Goal: Contribute content: Add original content to the website for others to see

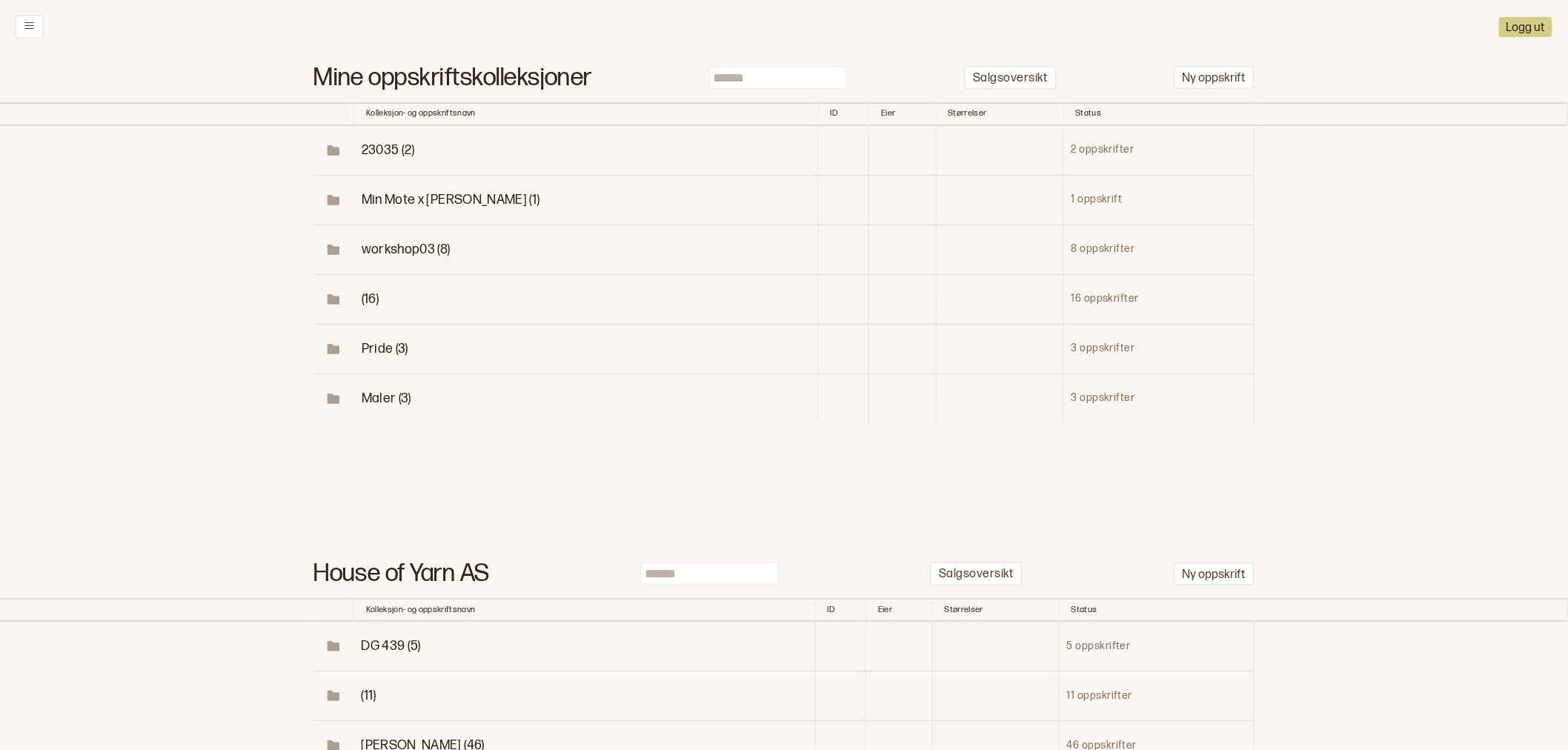
drag, startPoint x: 736, startPoint y: 73, endPoint x: 712, endPoint y: 78, distance: 24.5
click at [735, 73] on input at bounding box center [778, 78] width 138 height 22
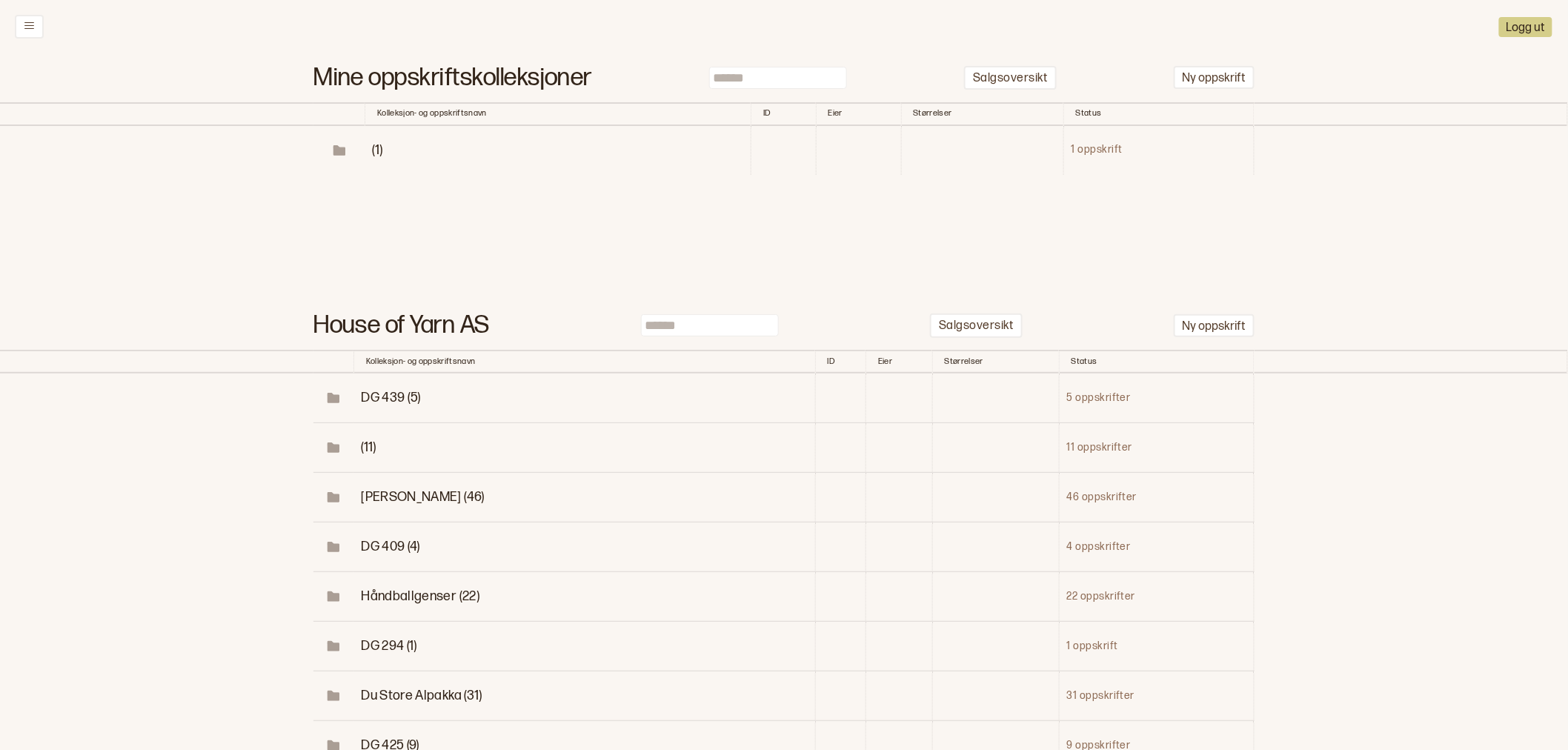
type input "******"
click at [378, 148] on span "(1)" at bounding box center [377, 150] width 10 height 16
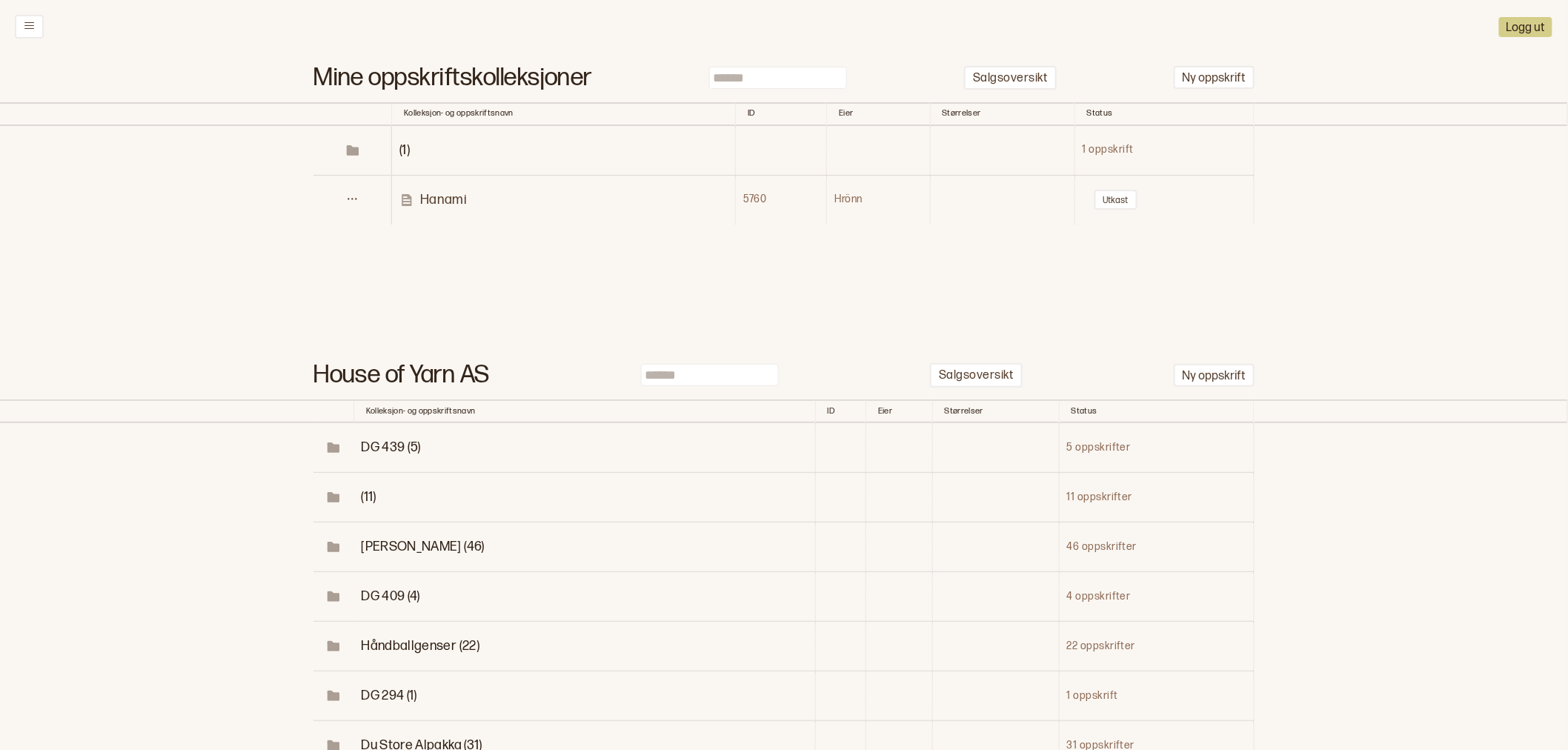
click at [469, 197] on link "Hanami" at bounding box center [567, 200] width 335 height 17
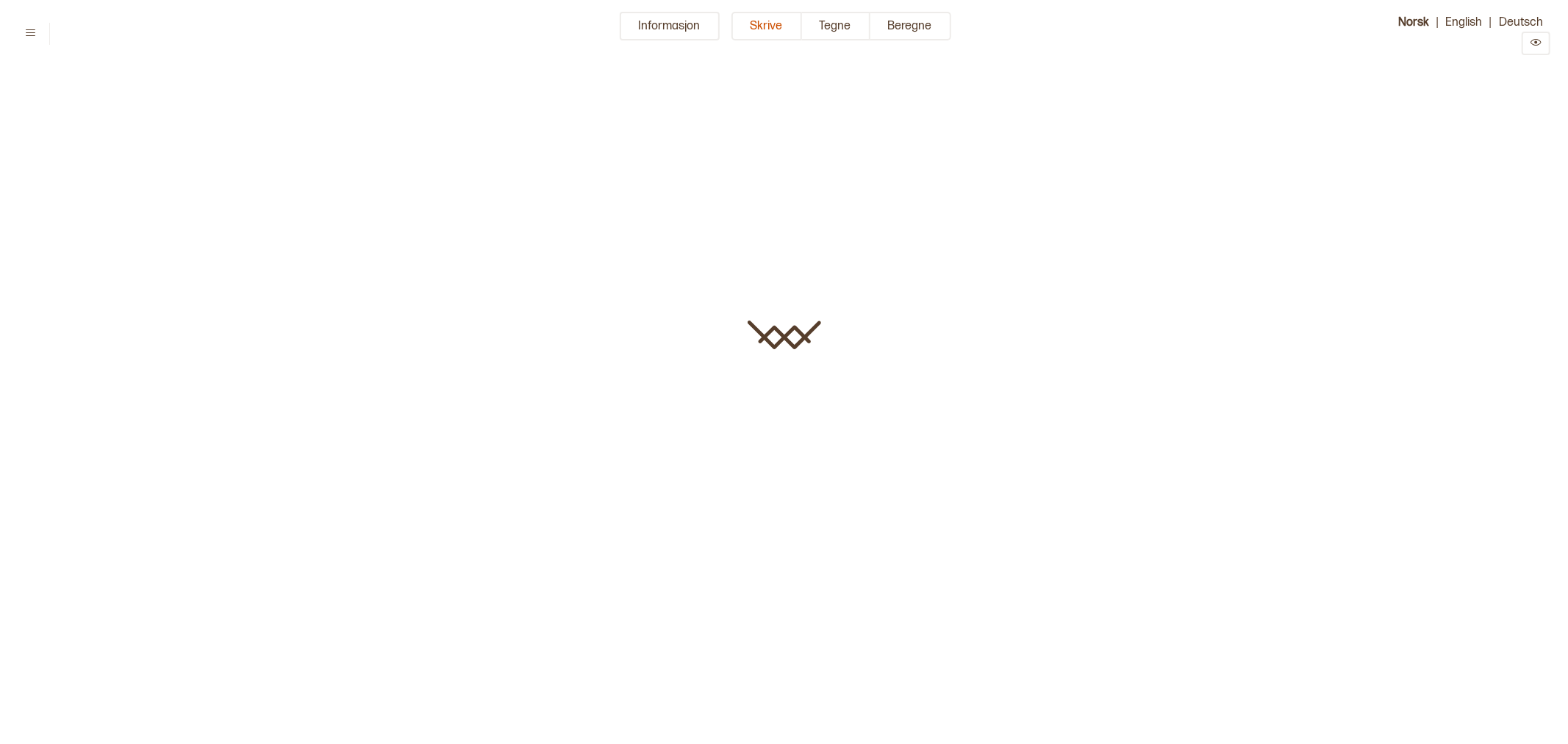
type input "******"
type input "**"
type input "******"
click at [657, 25] on button "Informasjon" at bounding box center [669, 26] width 100 height 29
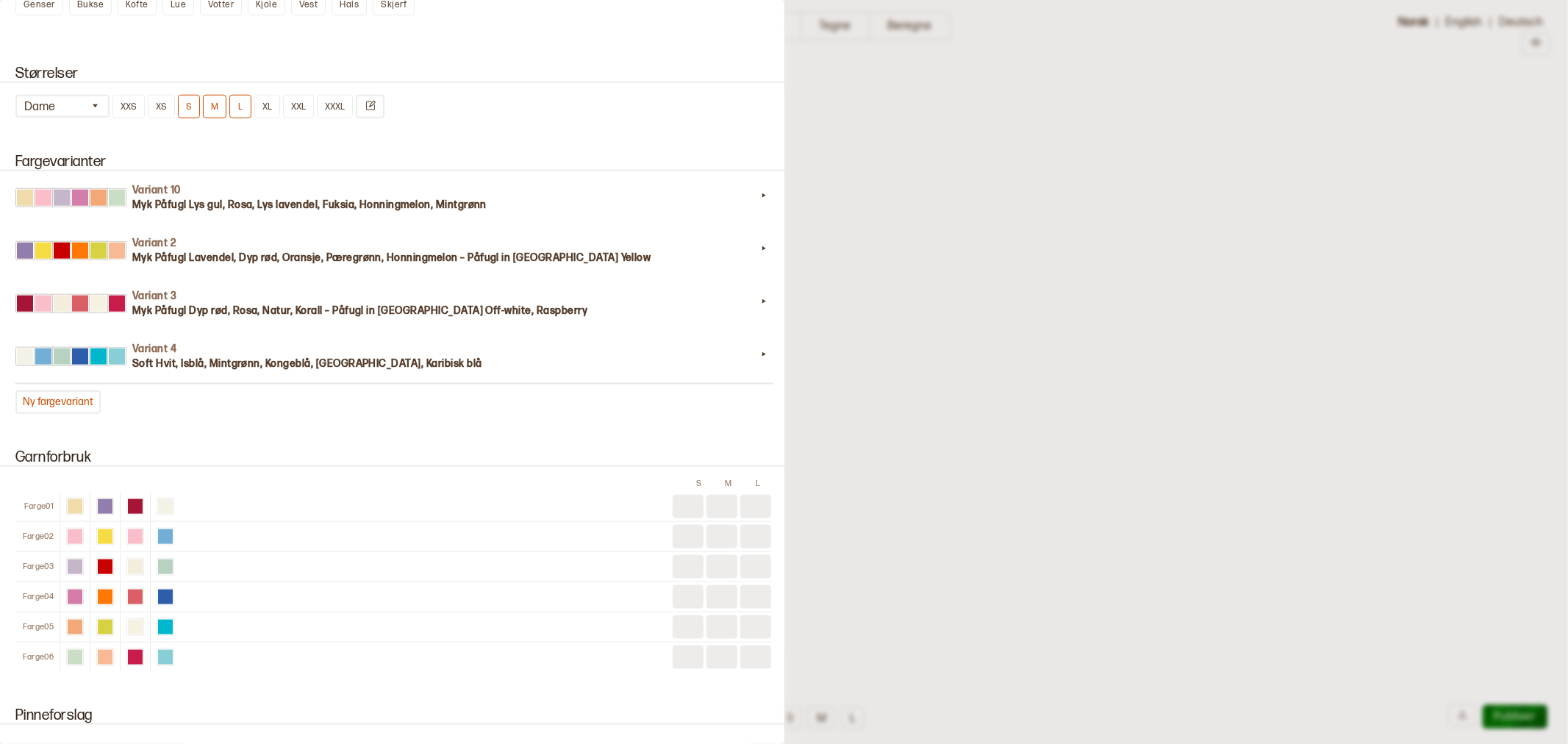
scroll to position [1225, 0]
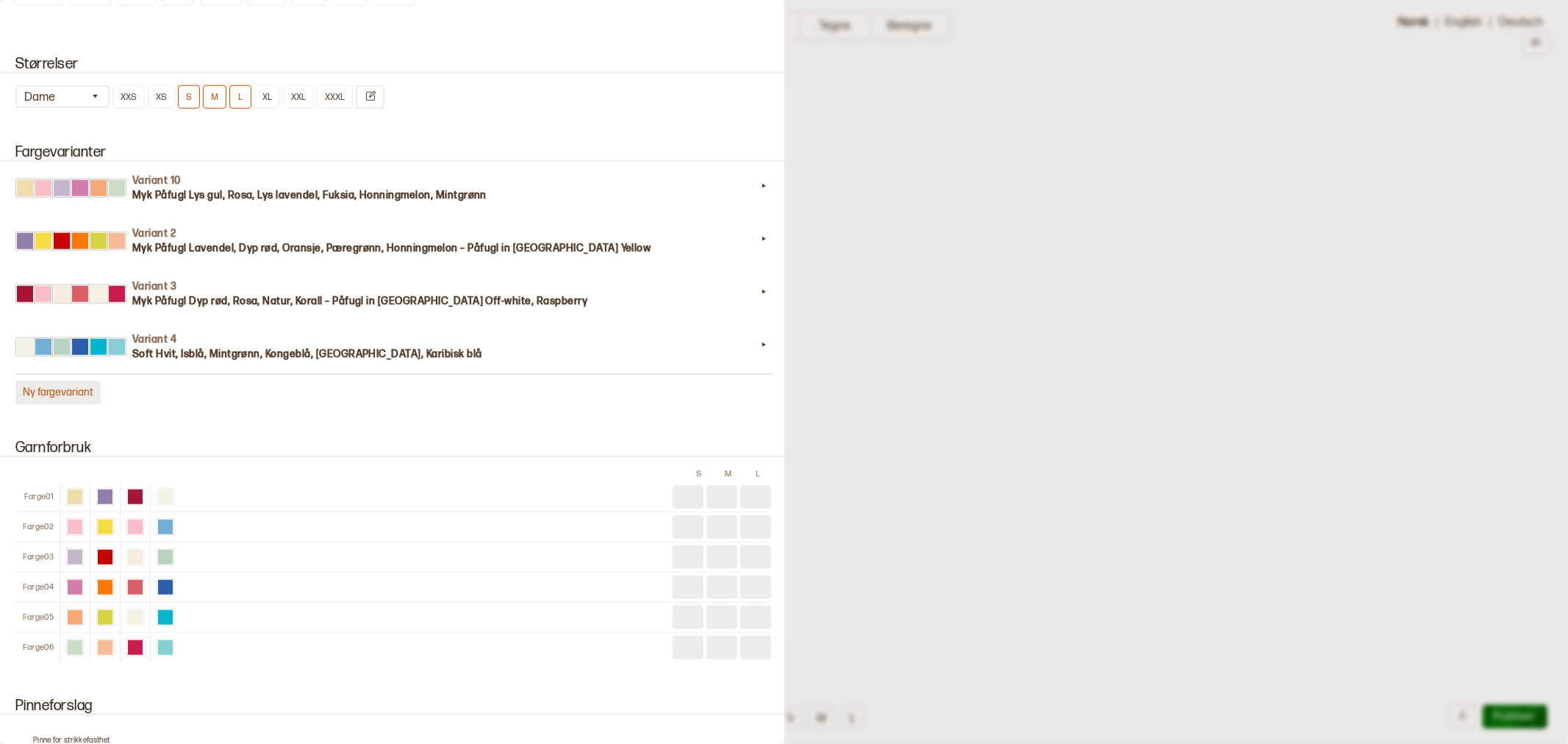
click at [87, 381] on button "Ny fargevariant" at bounding box center [58, 392] width 85 height 23
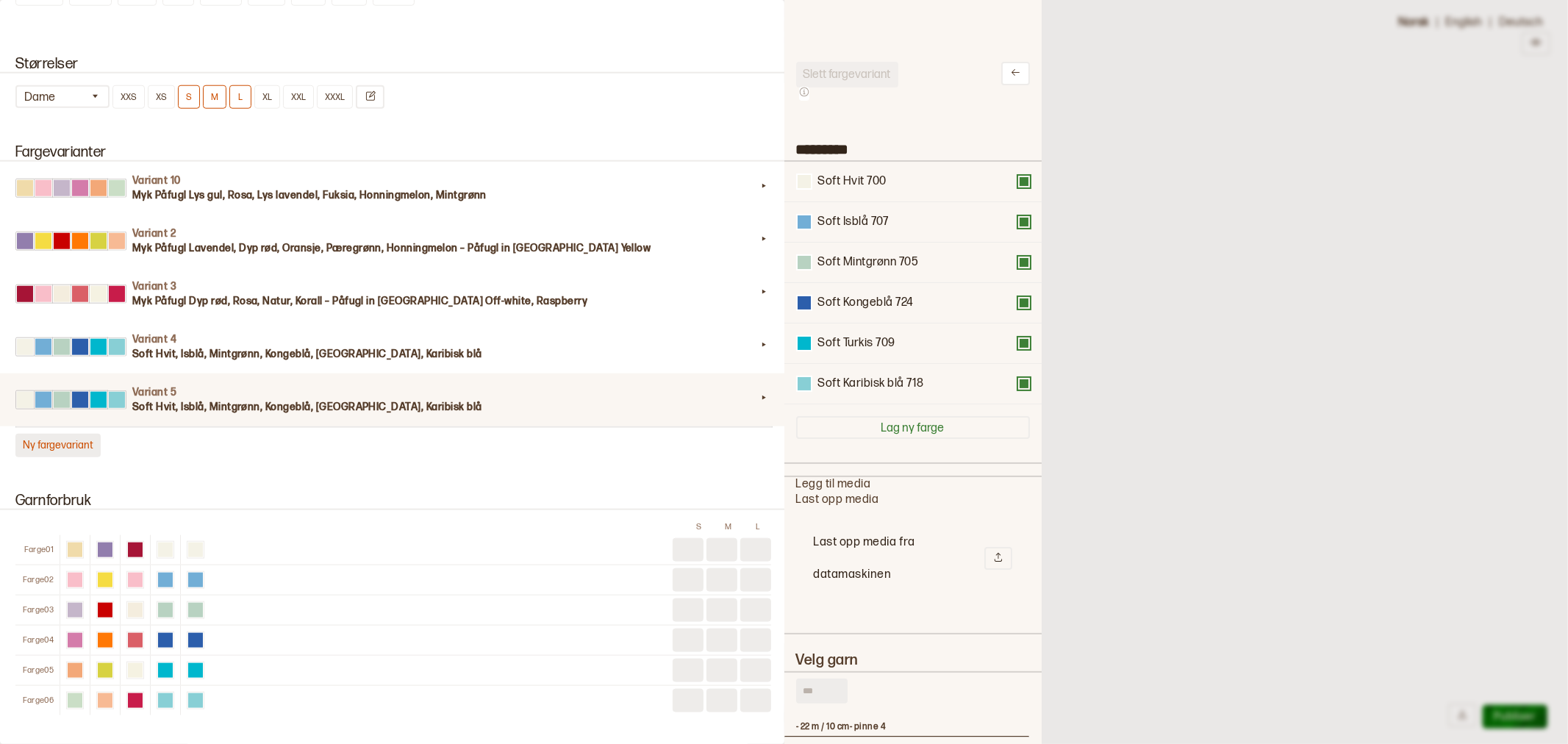
scroll to position [429, 232]
click at [828, 686] on input "text" at bounding box center [822, 691] width 51 height 25
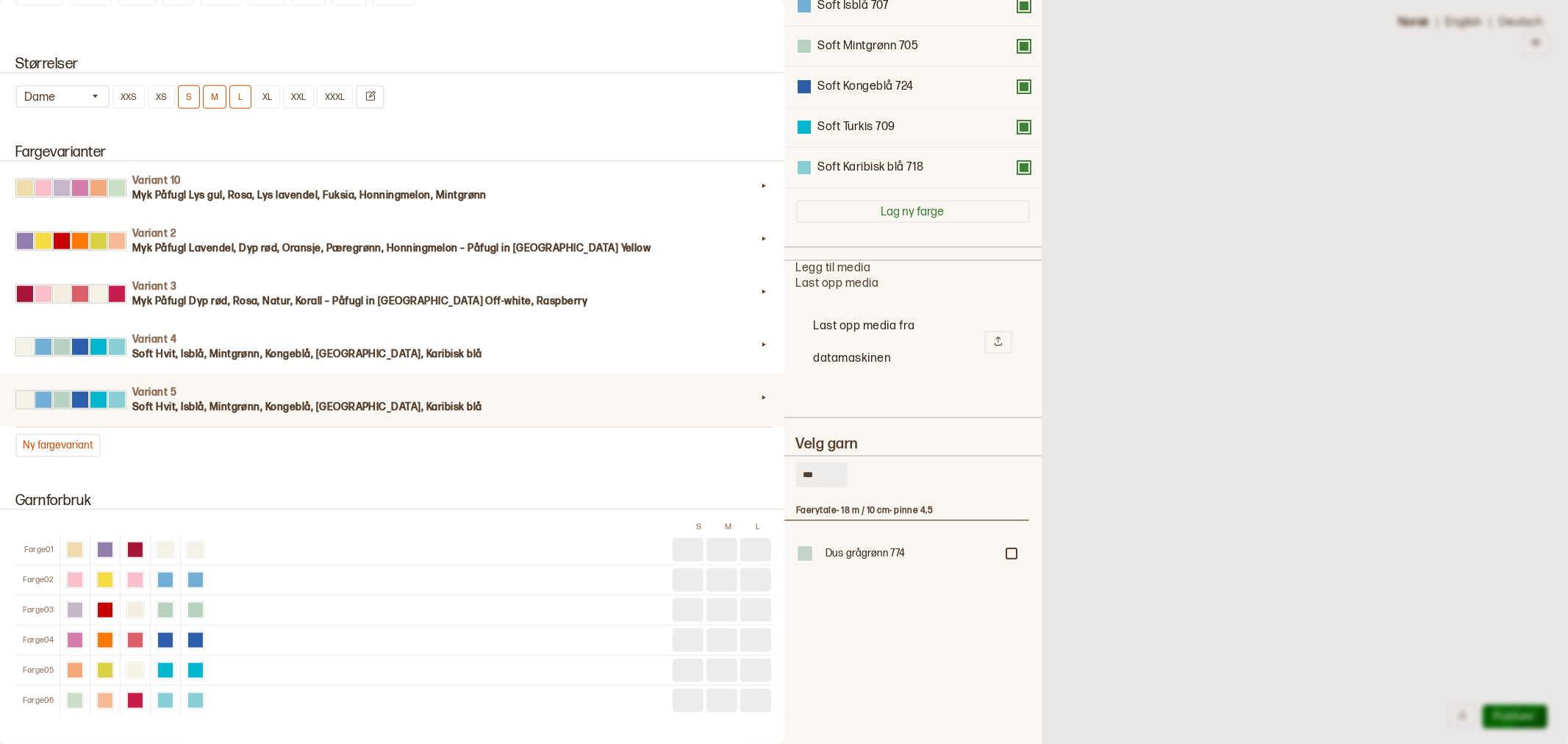
scroll to position [245, 0]
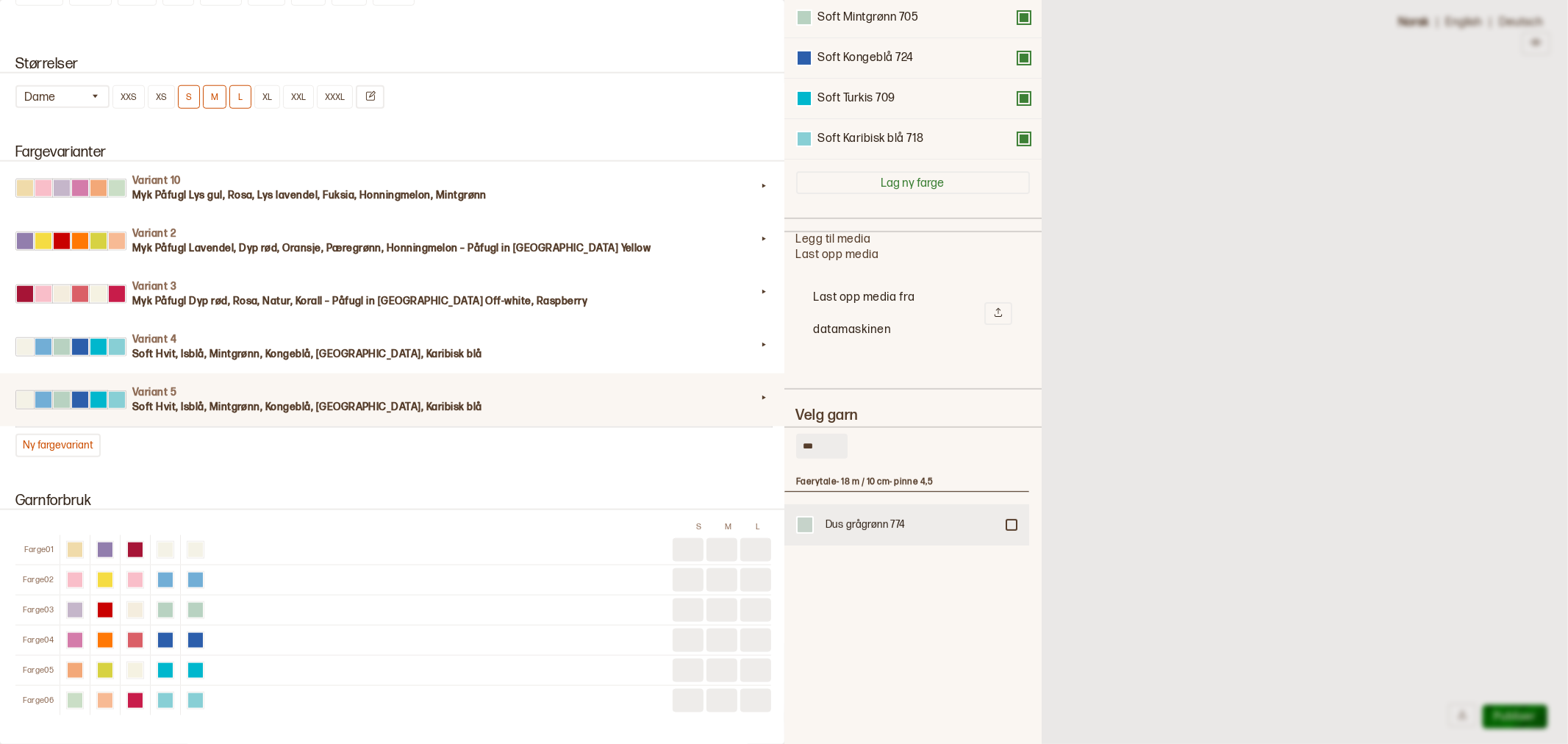
click at [1012, 523] on div at bounding box center [1011, 524] width 9 height 9
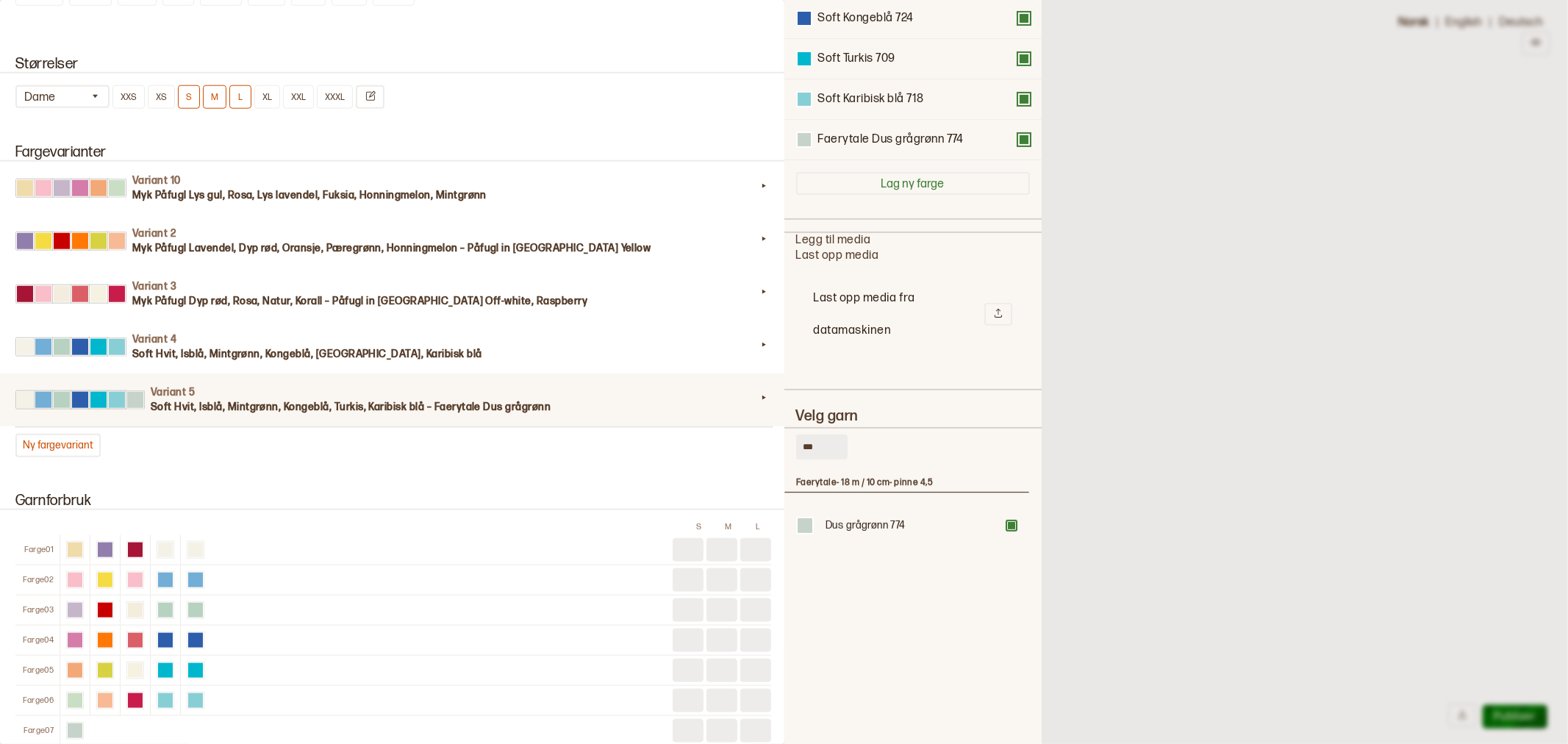
drag, startPoint x: 817, startPoint y: 441, endPoint x: 781, endPoint y: 439, distance: 36.1
click at [781, 439] on div "**********" at bounding box center [784, 372] width 1568 height 744
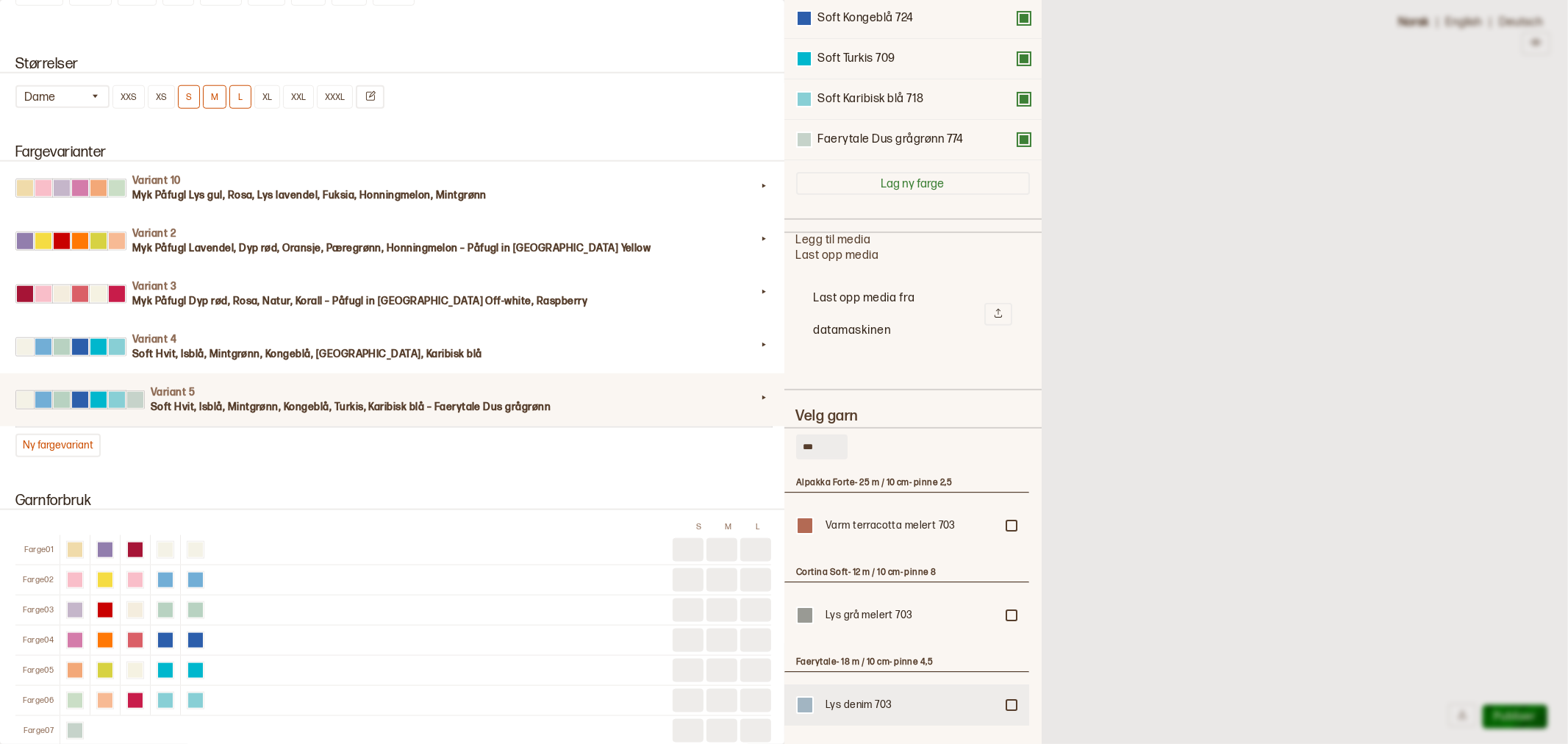
click at [1007, 530] on div at bounding box center [1011, 525] width 9 height 9
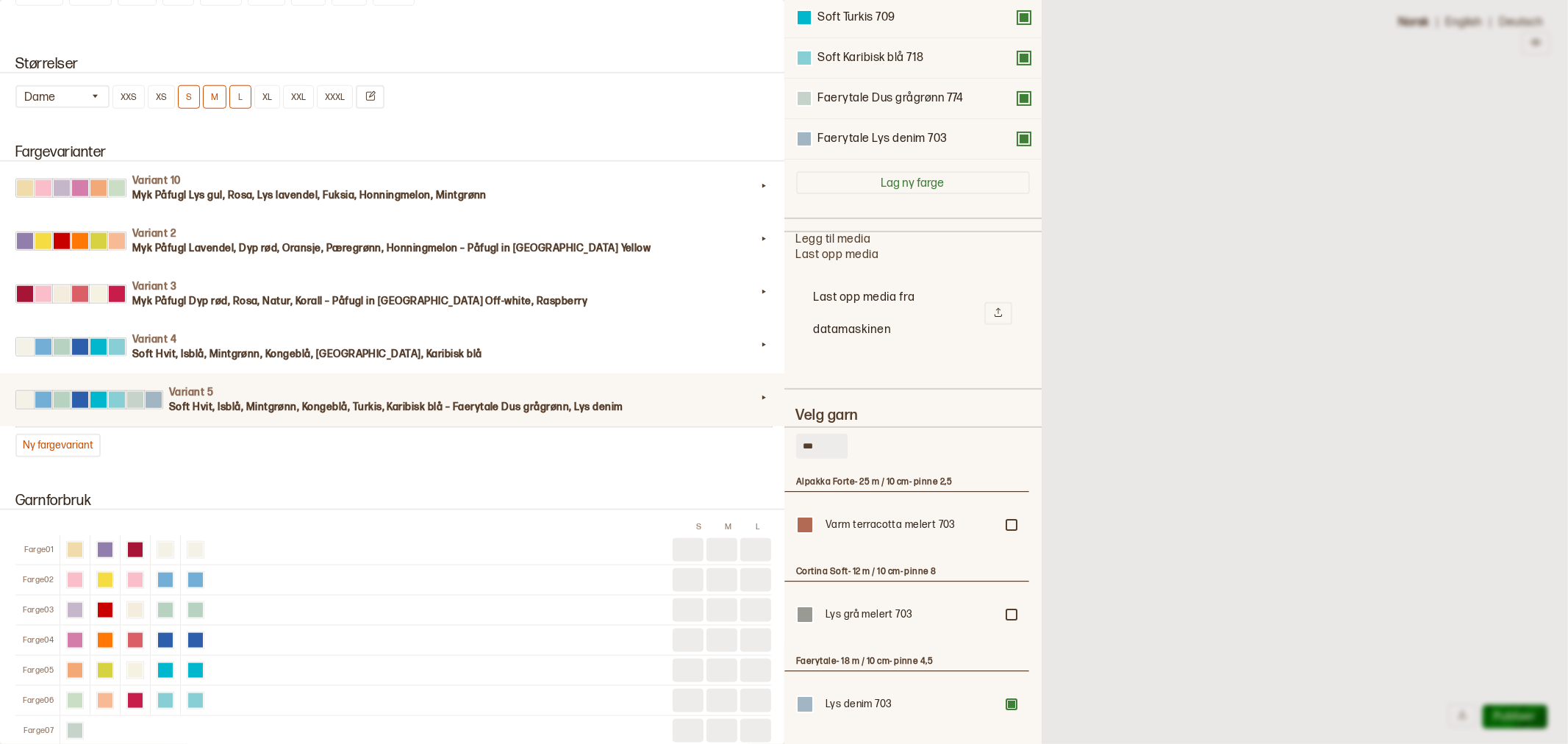
drag, startPoint x: 831, startPoint y: 438, endPoint x: 719, endPoint y: 448, distance: 112.4
click at [719, 448] on div "**********" at bounding box center [784, 372] width 1568 height 744
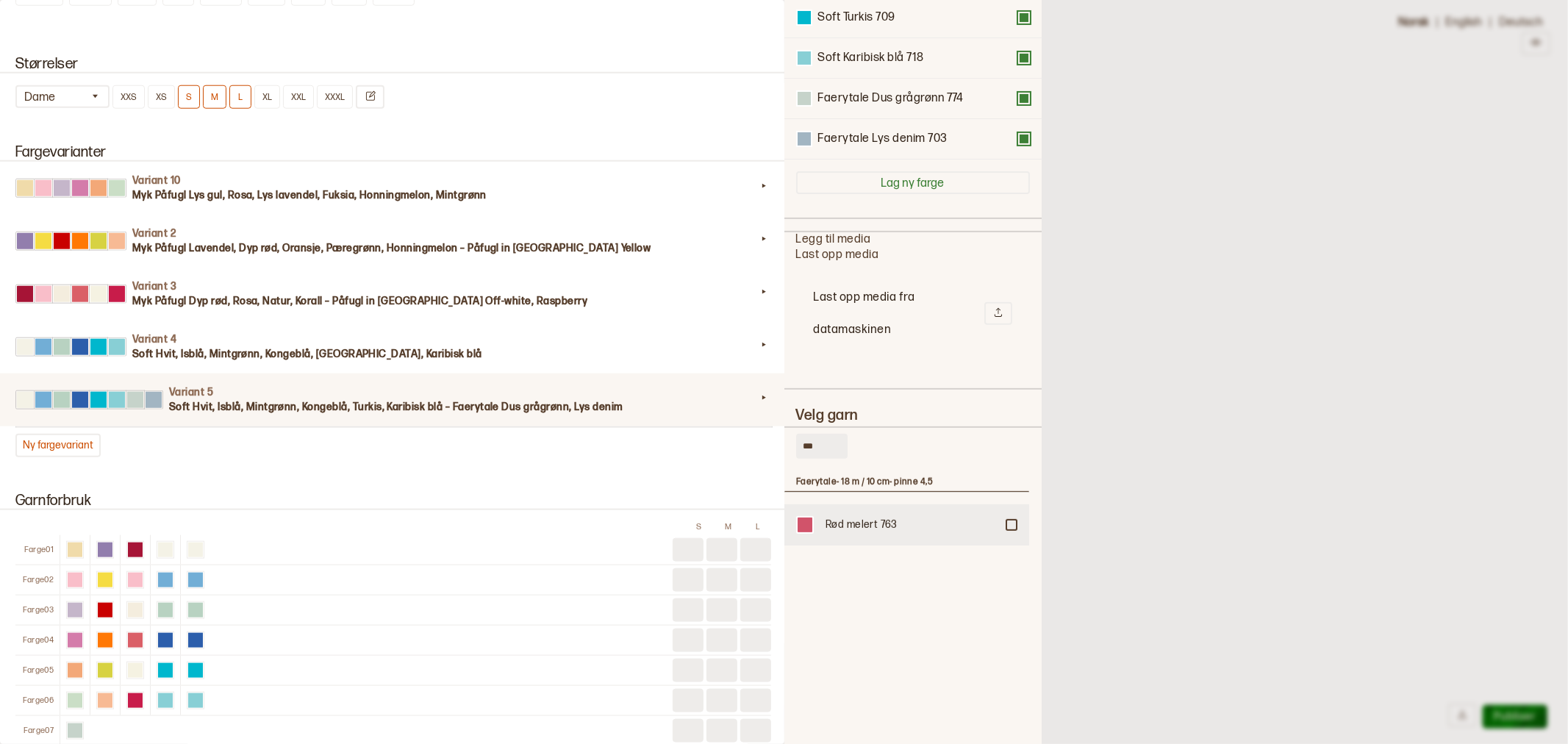
click at [1010, 520] on div at bounding box center [1011, 524] width 9 height 9
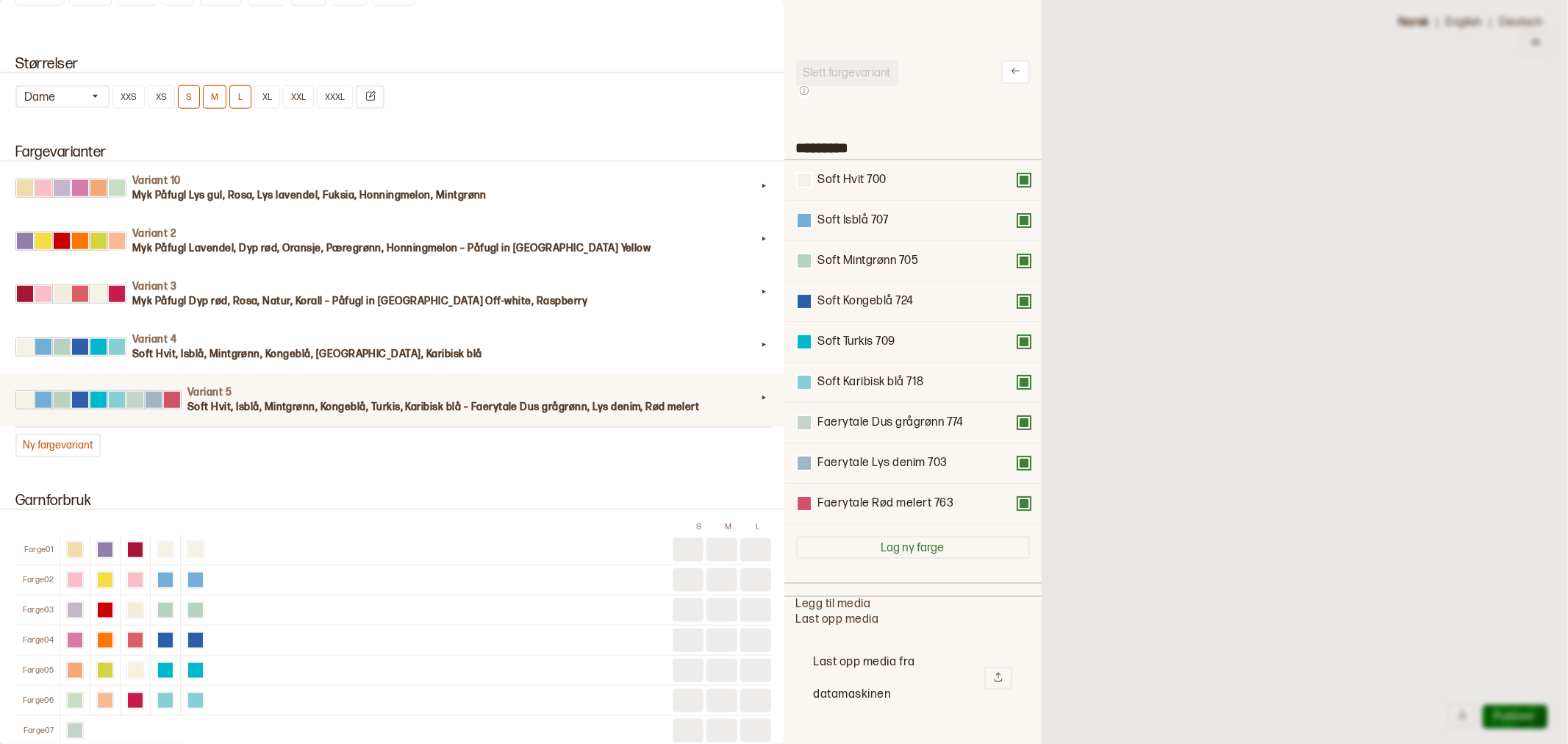
scroll to position [0, 0]
click at [1018, 183] on button at bounding box center [1024, 181] width 12 height 12
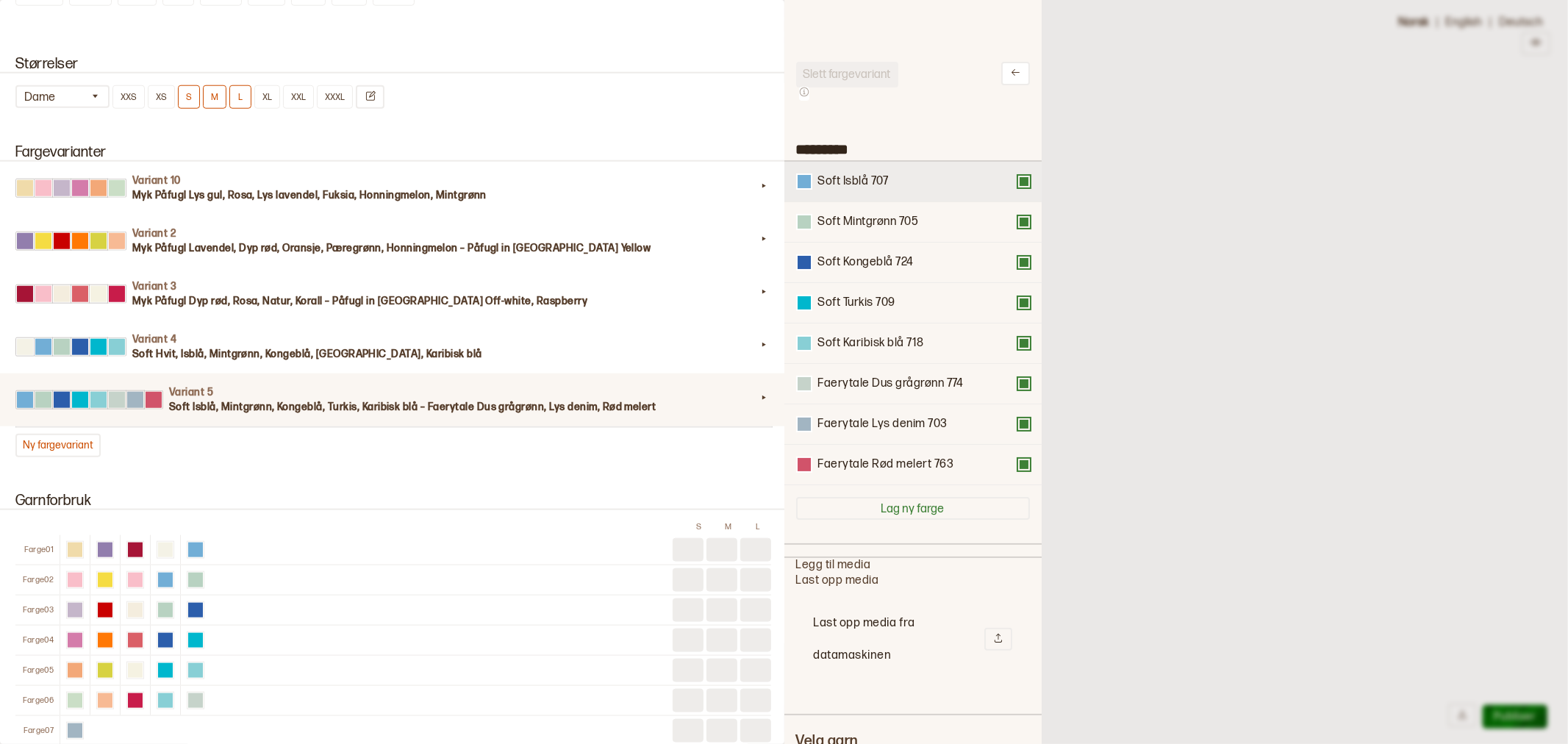
click at [1018, 179] on button at bounding box center [1024, 181] width 12 height 12
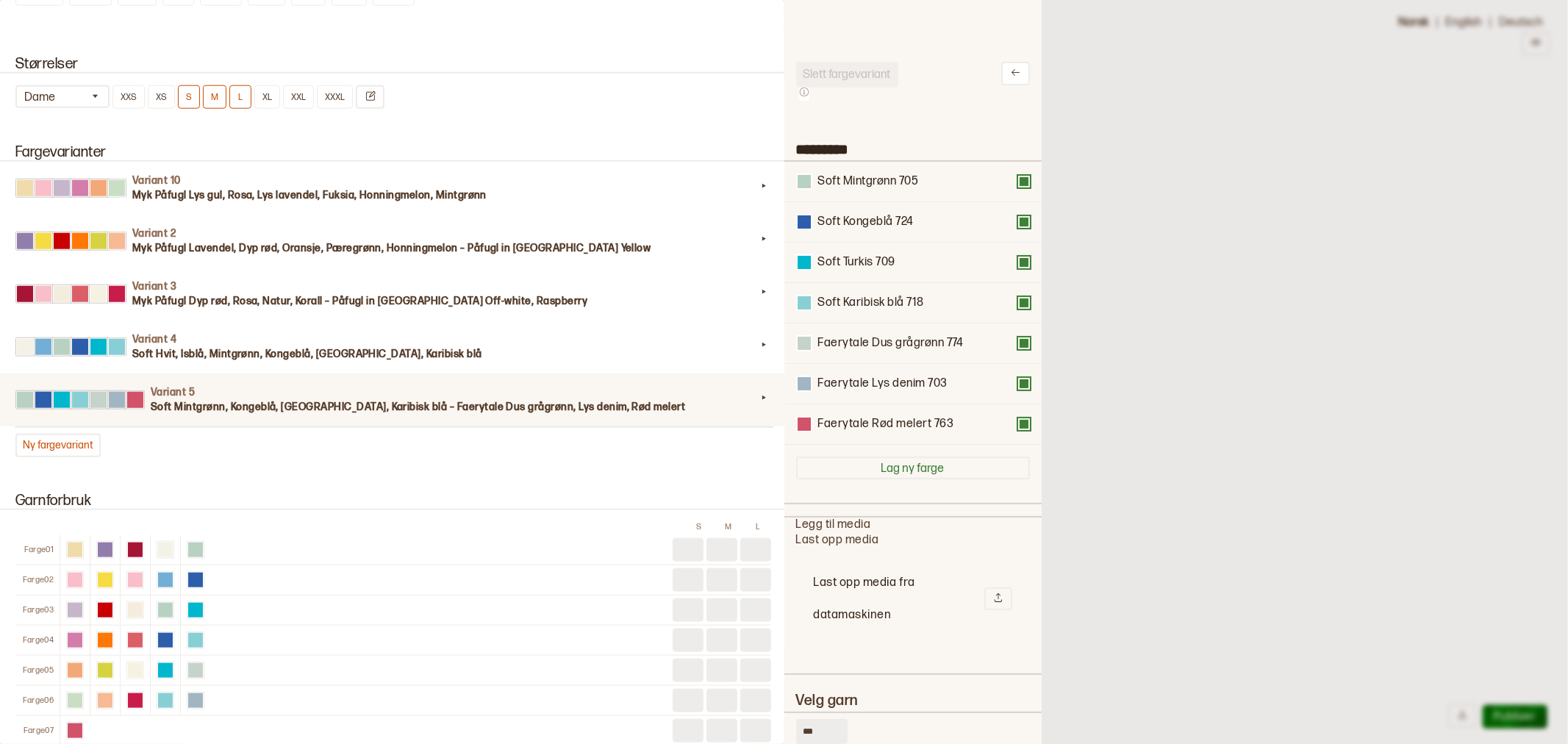
click at [1018, 179] on button at bounding box center [1024, 181] width 12 height 12
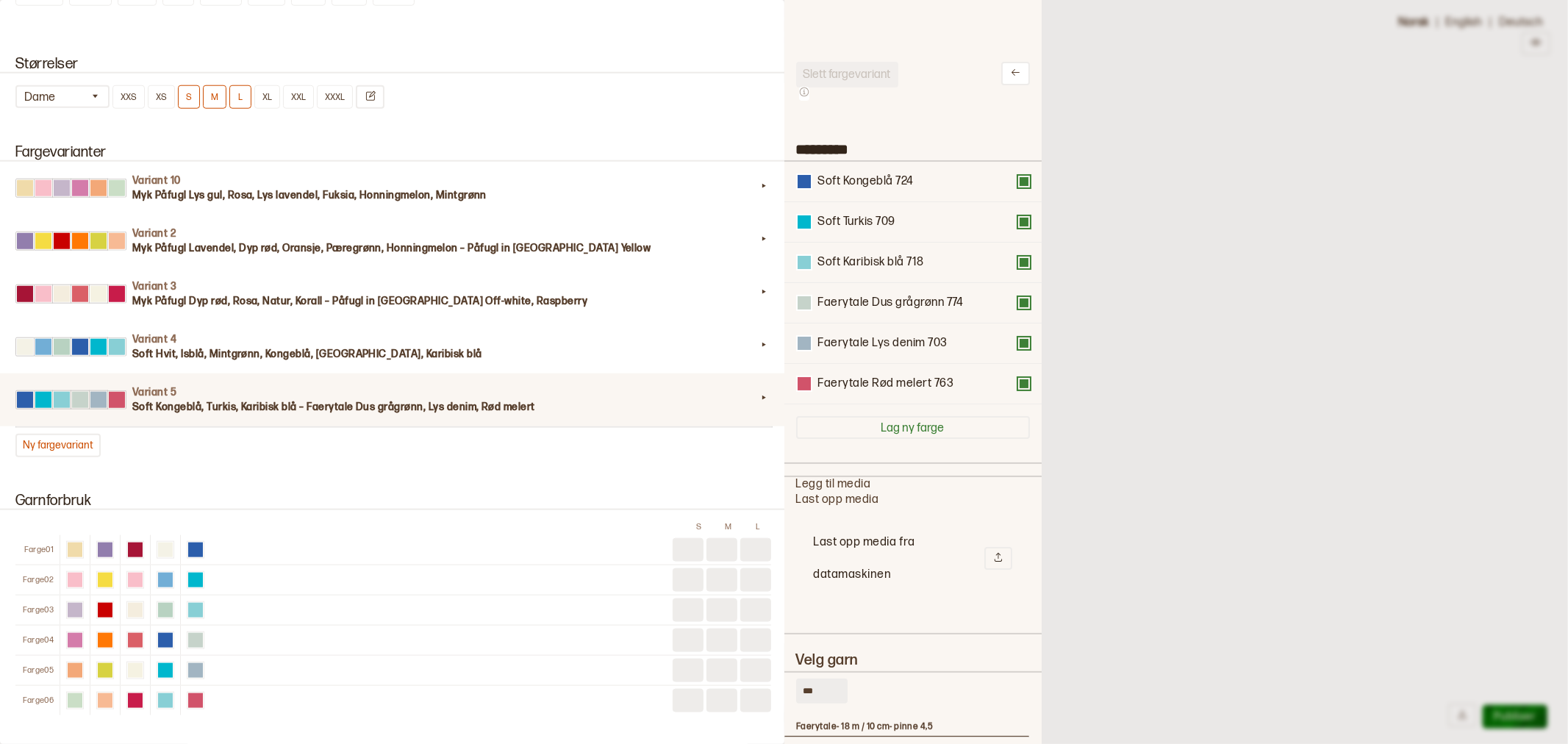
click at [1018, 179] on button at bounding box center [1024, 181] width 12 height 12
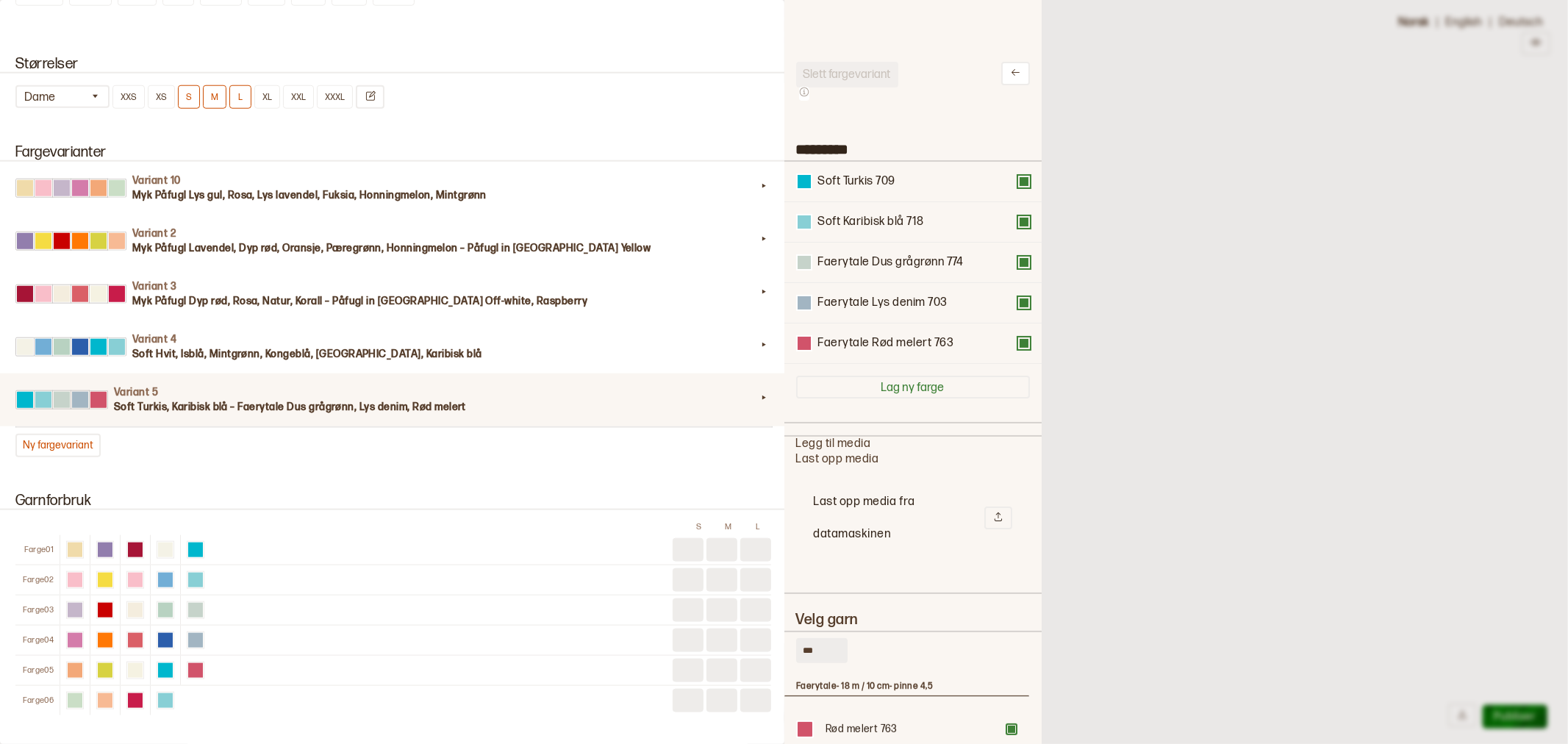
drag, startPoint x: 819, startPoint y: 644, endPoint x: 738, endPoint y: 641, distance: 81.1
click at [738, 643] on div "**********" at bounding box center [784, 372] width 1568 height 744
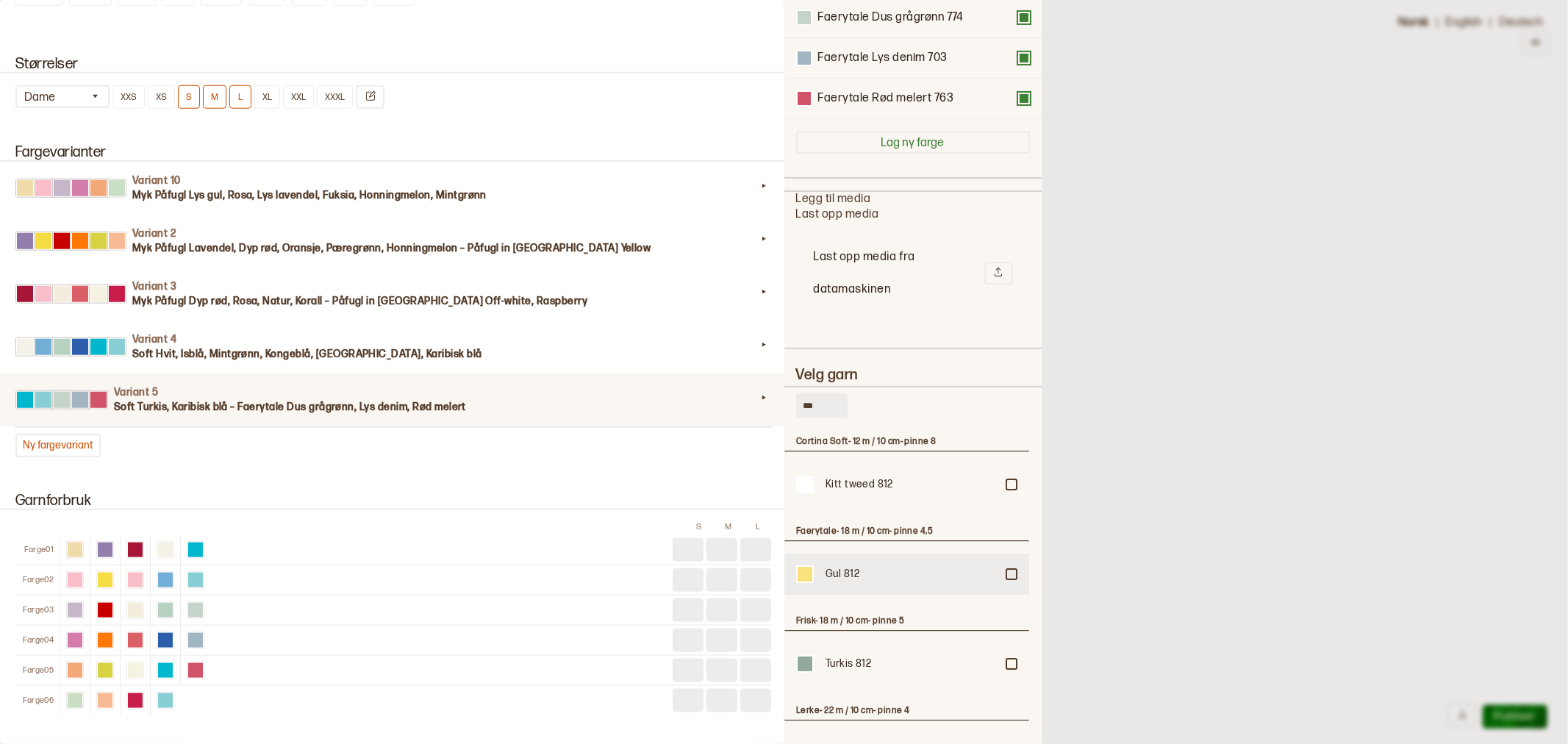
click at [1007, 488] on div at bounding box center [1011, 484] width 9 height 9
drag, startPoint x: 824, startPoint y: 402, endPoint x: 741, endPoint y: 405, distance: 83.1
click at [741, 405] on div "**********" at bounding box center [784, 372] width 1568 height 744
click at [1007, 488] on div at bounding box center [1011, 484] width 9 height 9
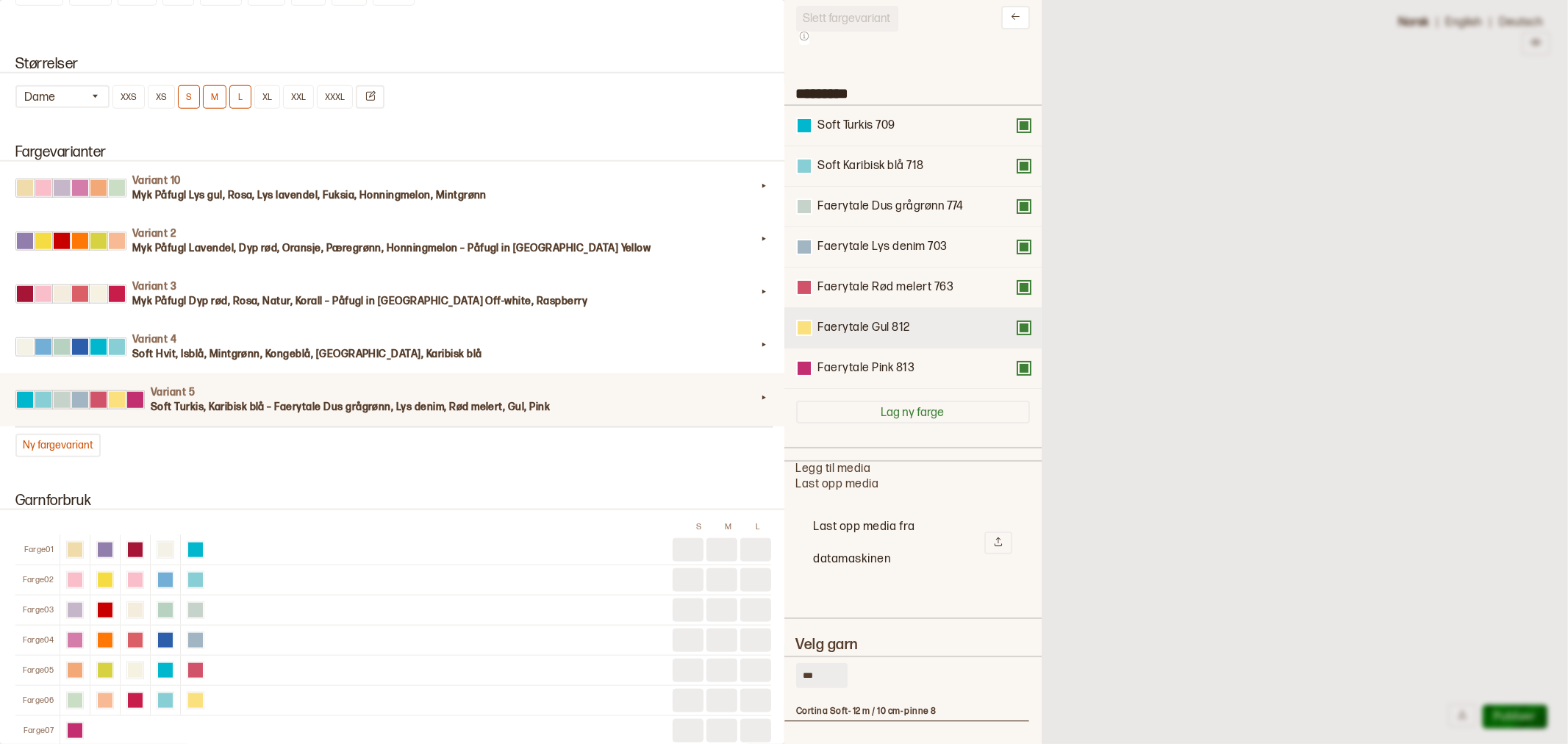
scroll to position [0, 0]
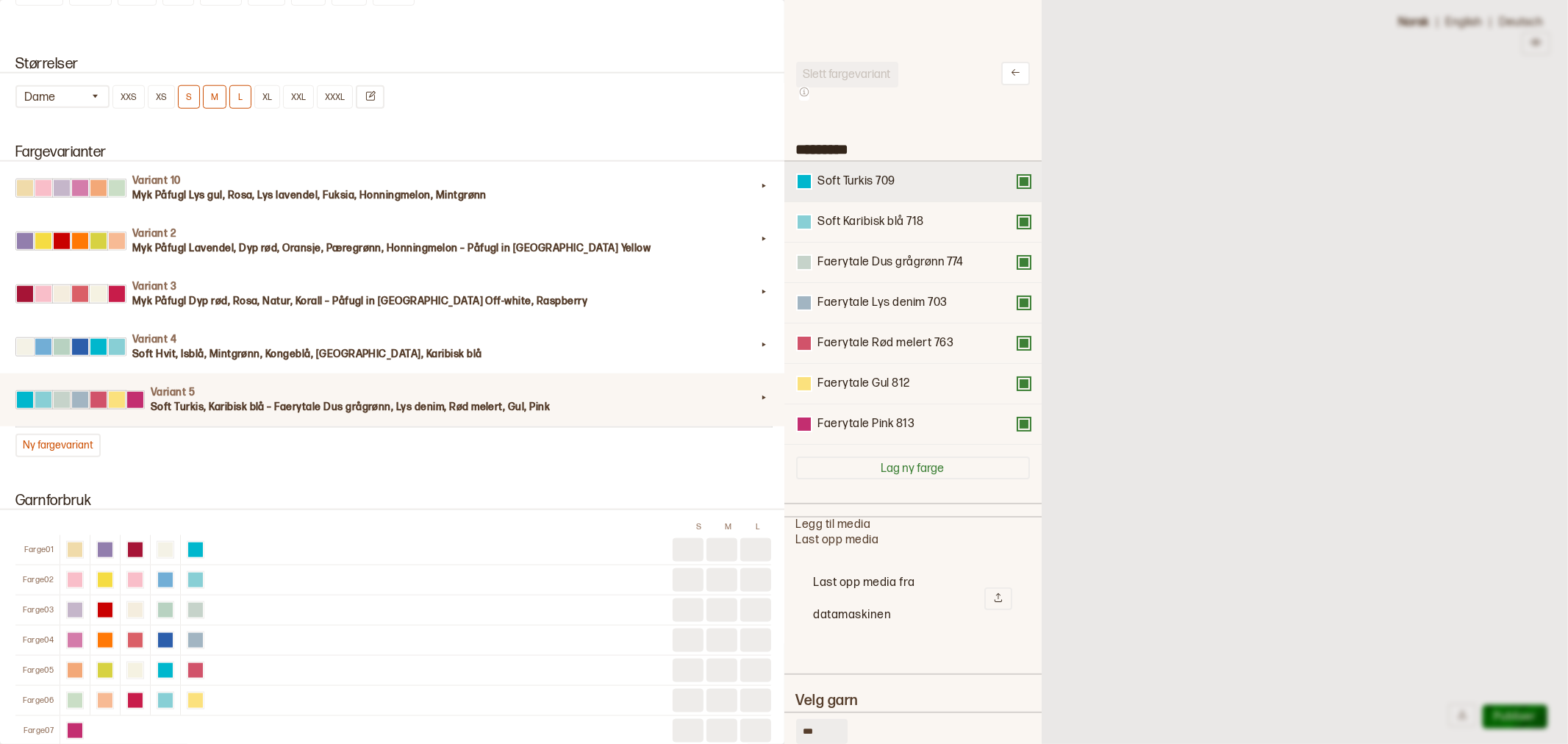
click at [1018, 180] on button at bounding box center [1024, 181] width 12 height 12
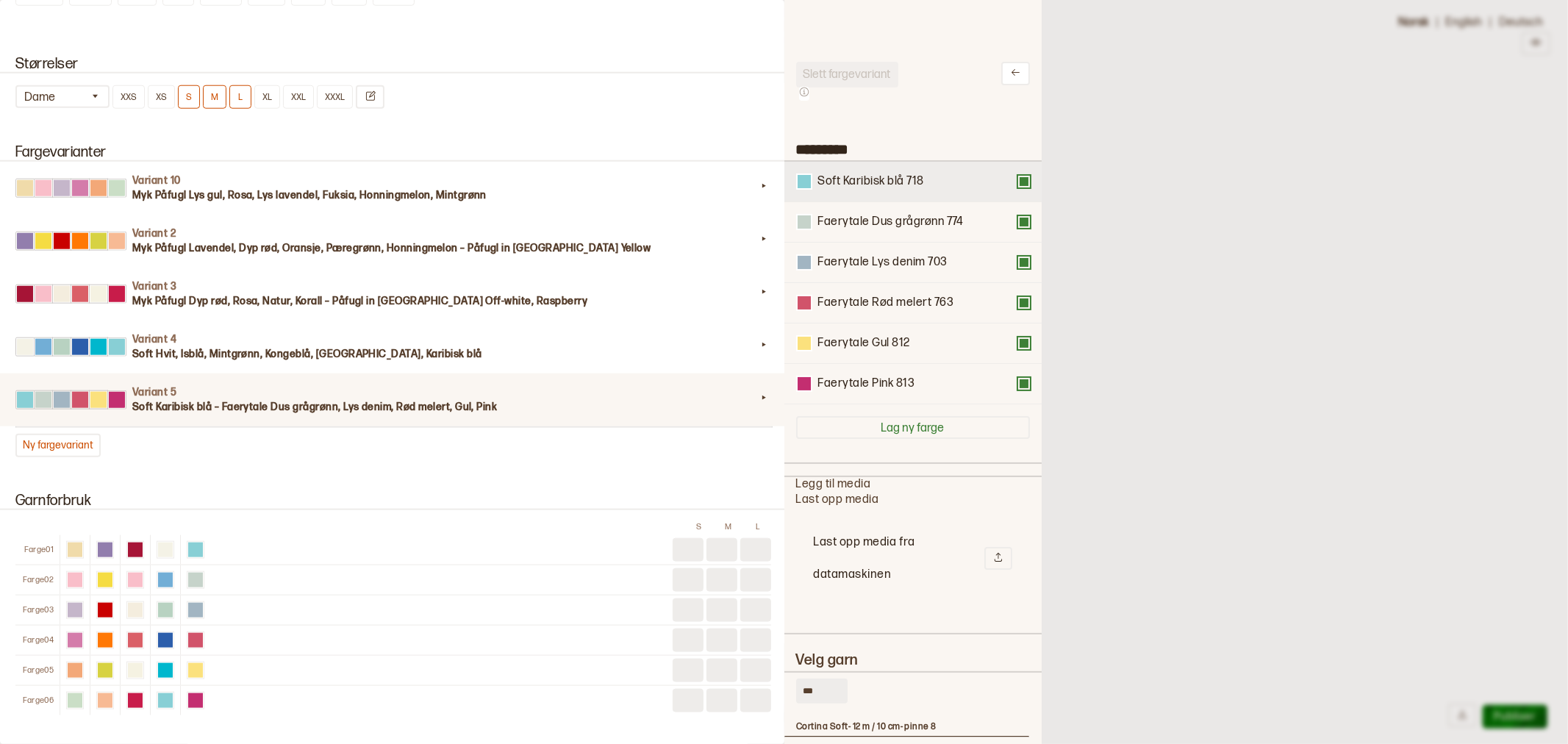
click at [1018, 178] on button at bounding box center [1024, 181] width 12 height 12
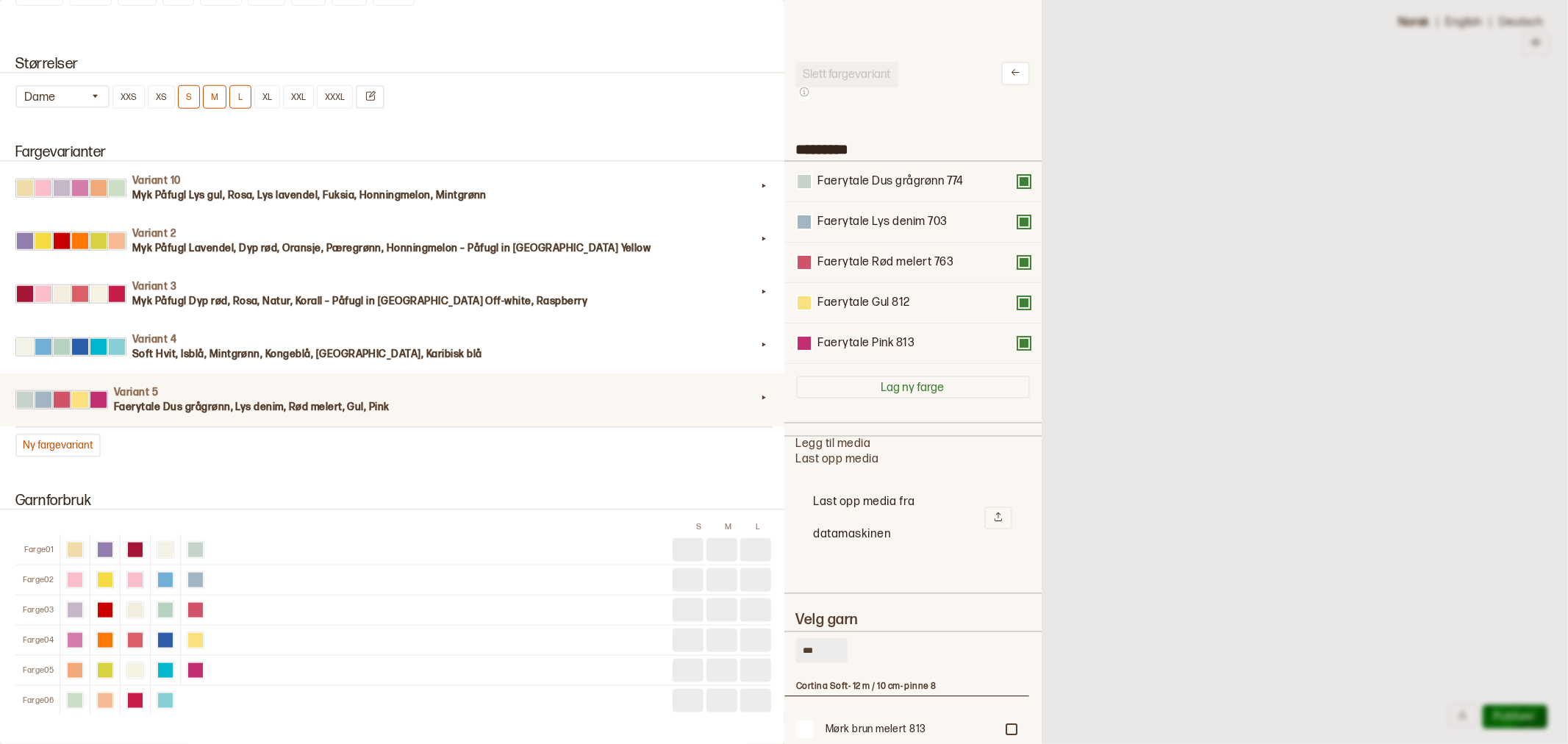
drag, startPoint x: 829, startPoint y: 648, endPoint x: 738, endPoint y: 644, distance: 91.1
click at [740, 645] on div "**********" at bounding box center [784, 372] width 1568 height 744
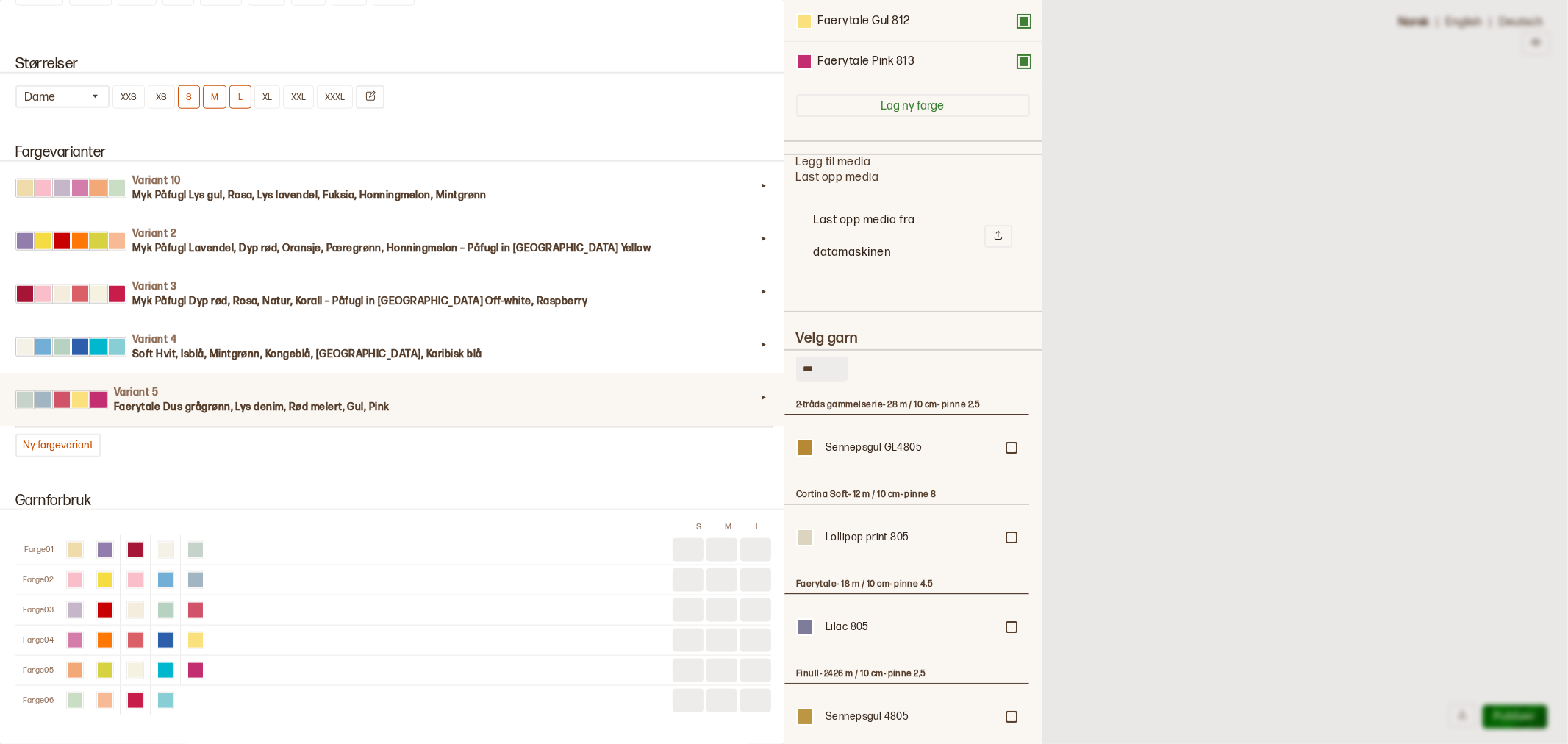
scroll to position [326, 0]
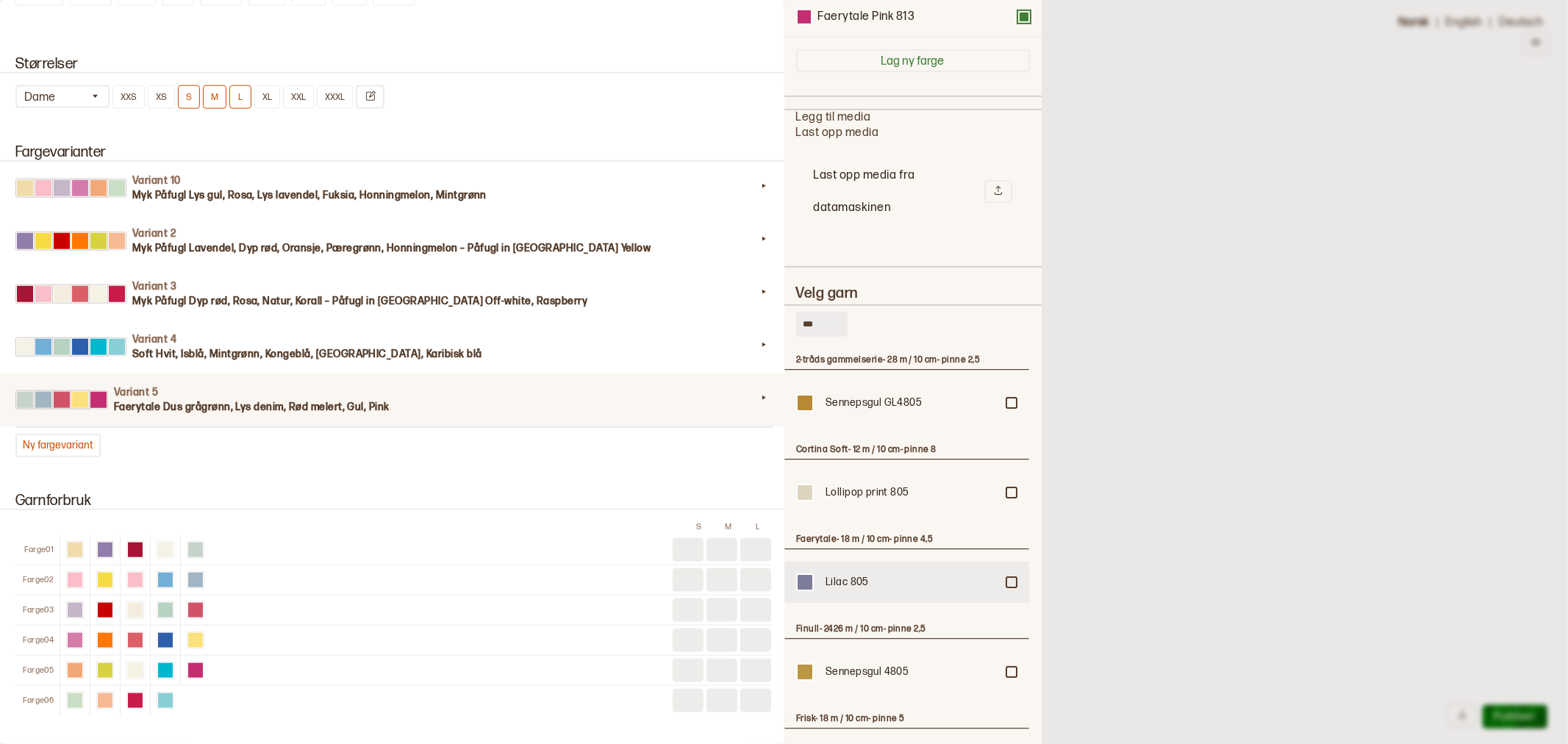
type input "***"
click at [1007, 407] on div at bounding box center [1011, 402] width 9 height 9
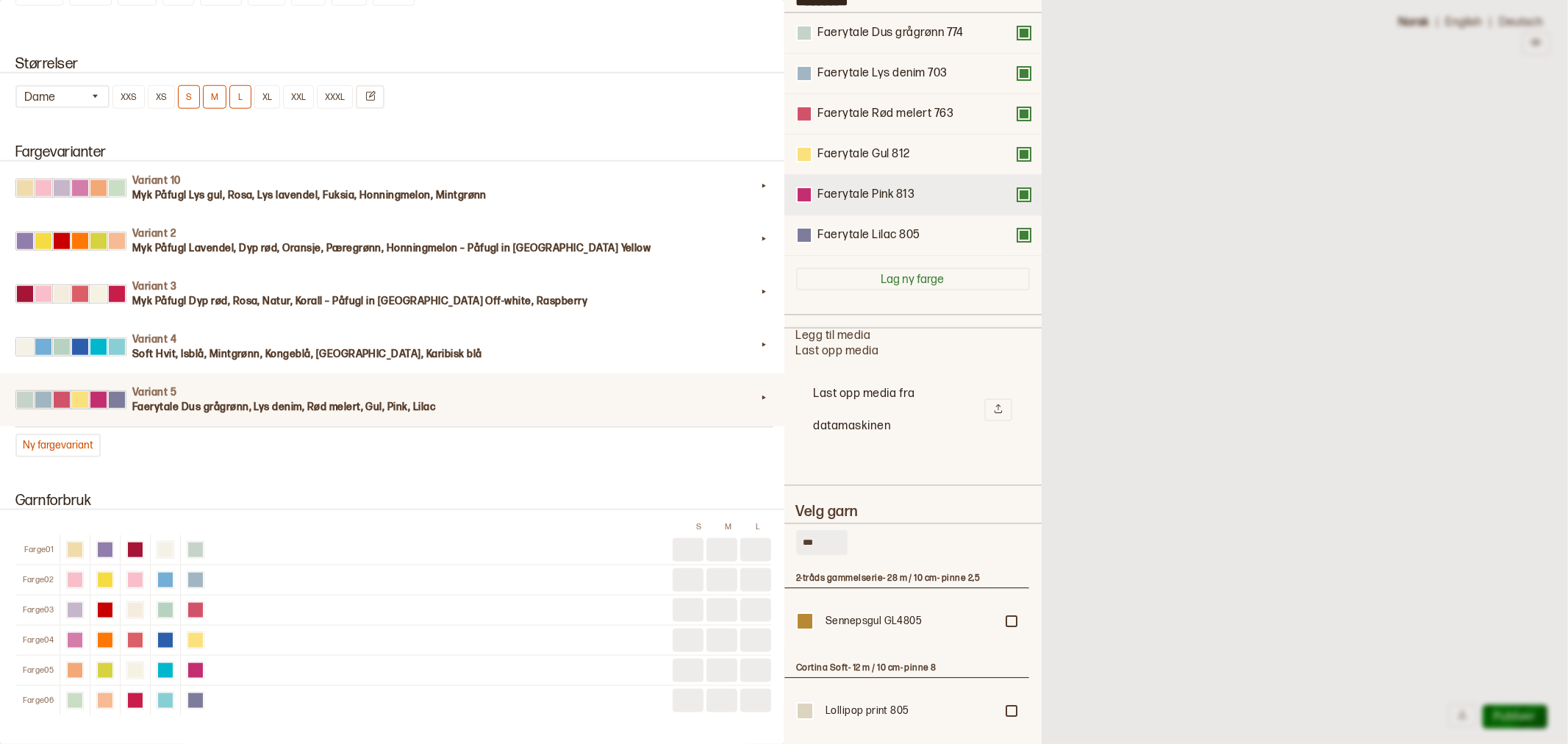
scroll to position [0, 0]
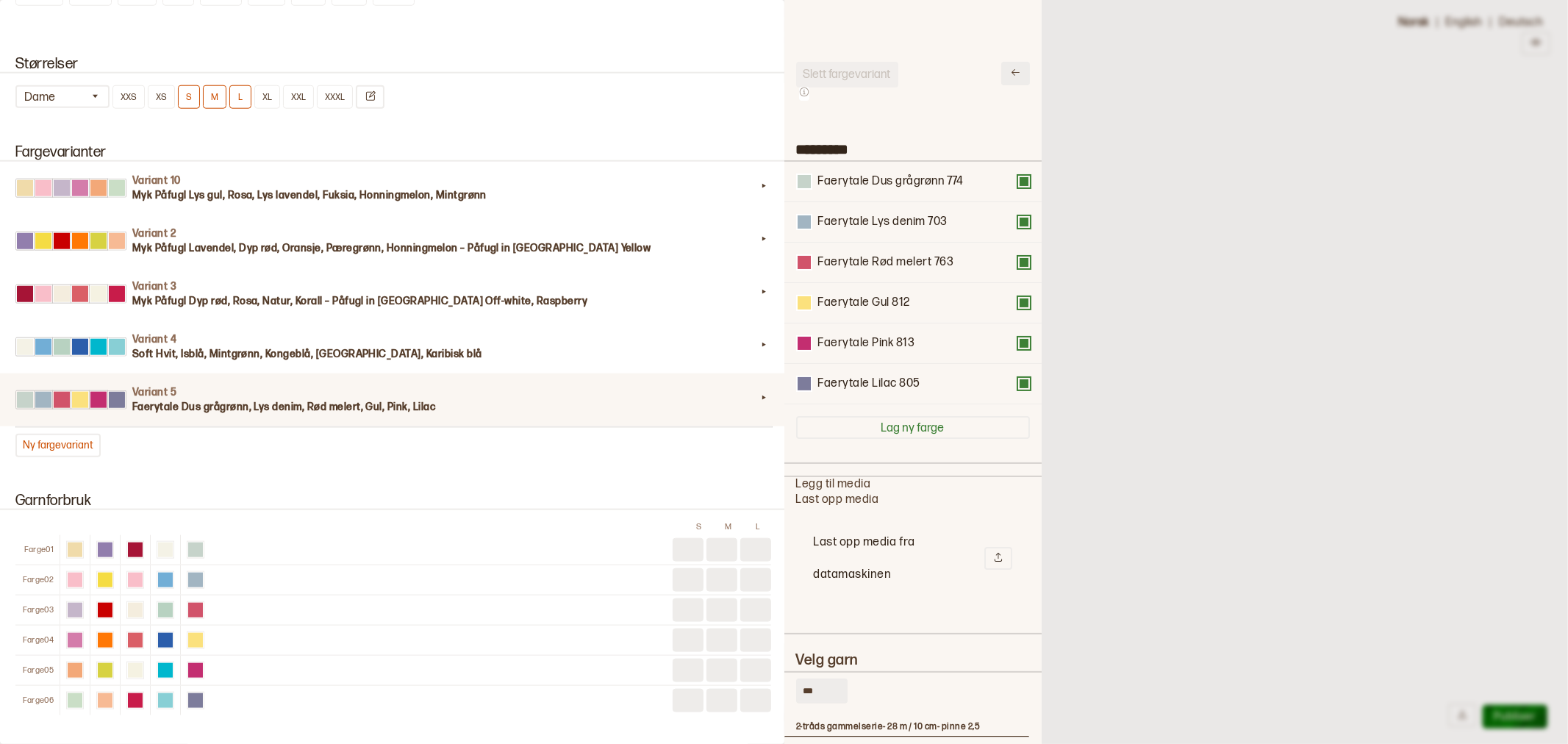
click at [1010, 71] on icon at bounding box center [1016, 72] width 11 height 11
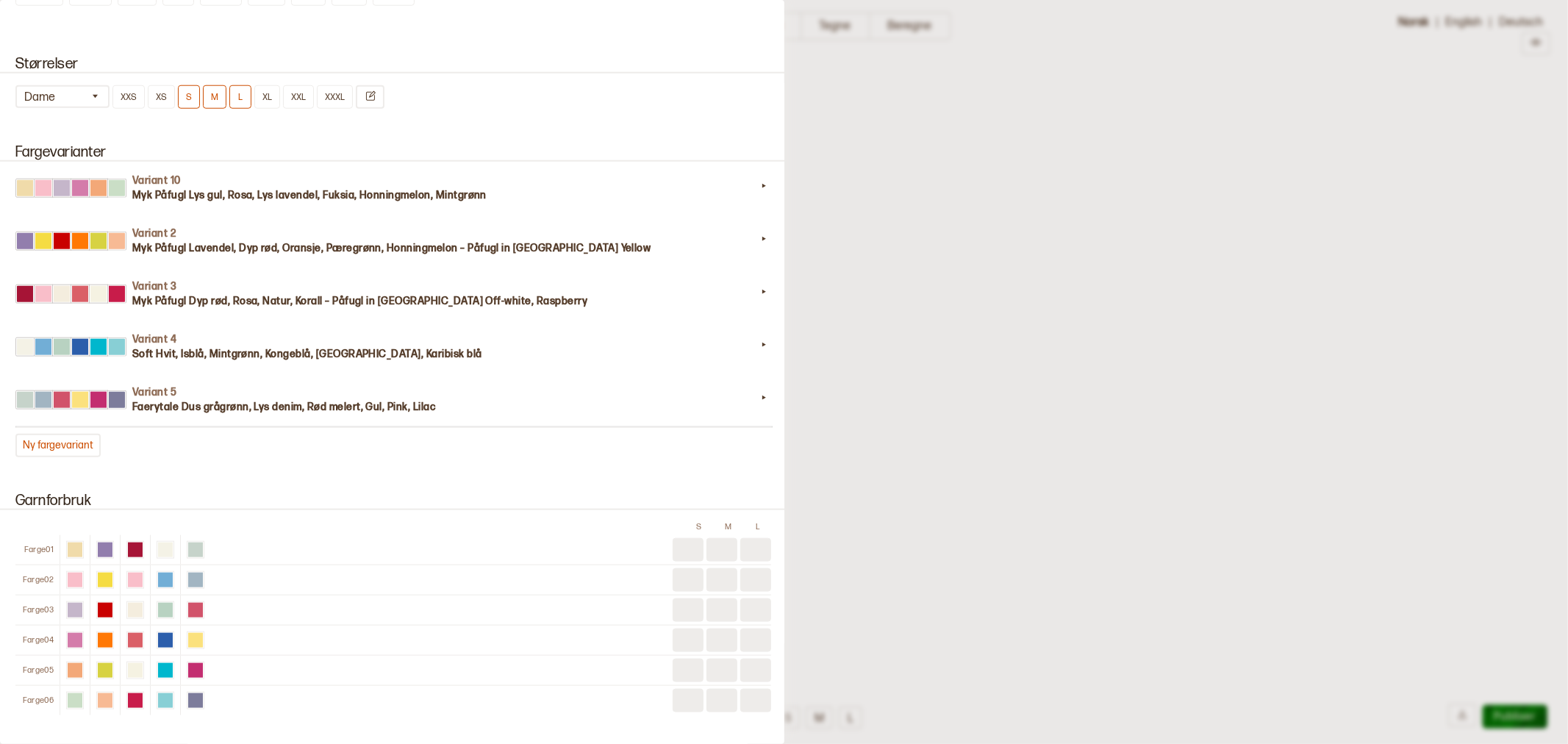
click at [941, 144] on div at bounding box center [784, 372] width 1568 height 744
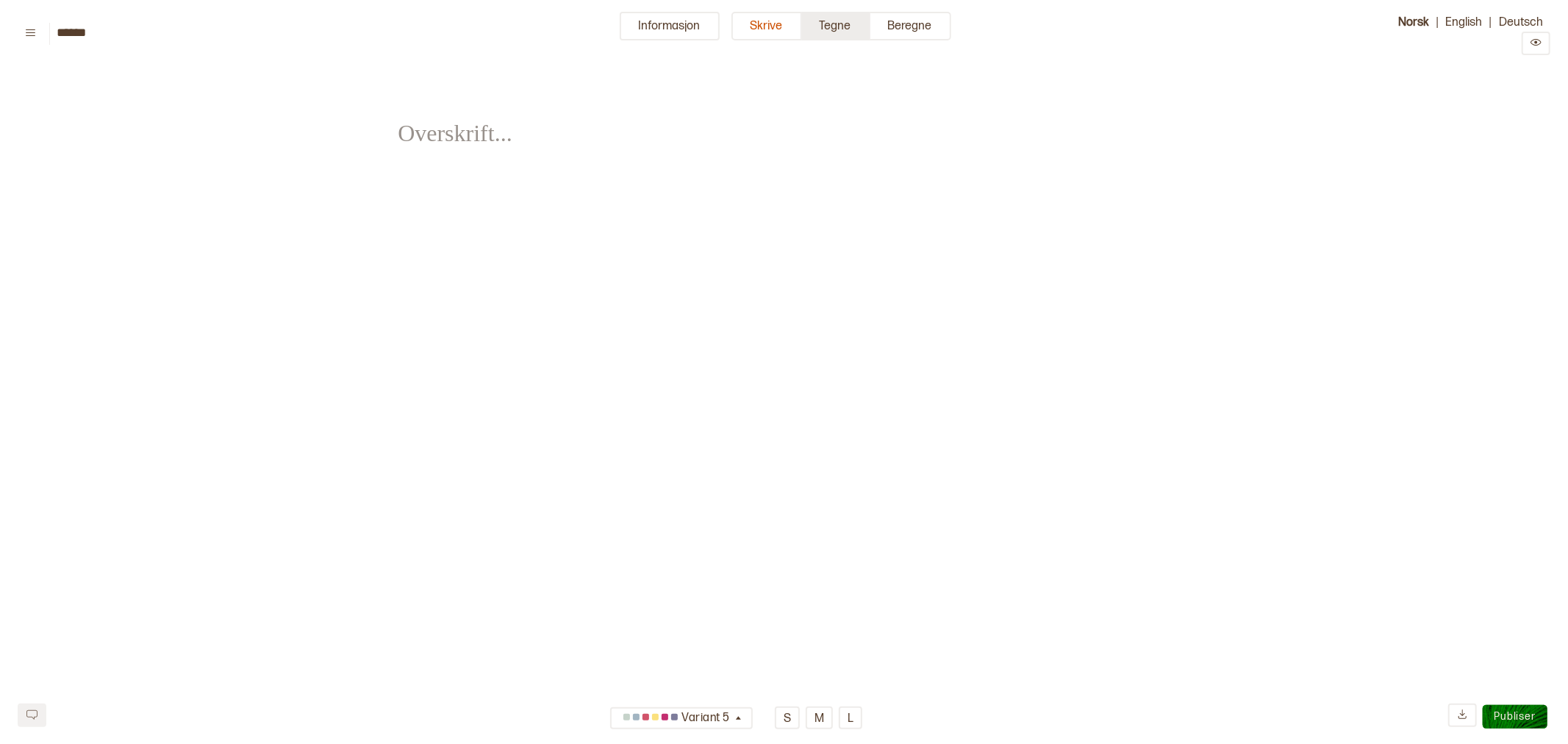
click at [833, 23] on button "Tegne" at bounding box center [836, 26] width 68 height 29
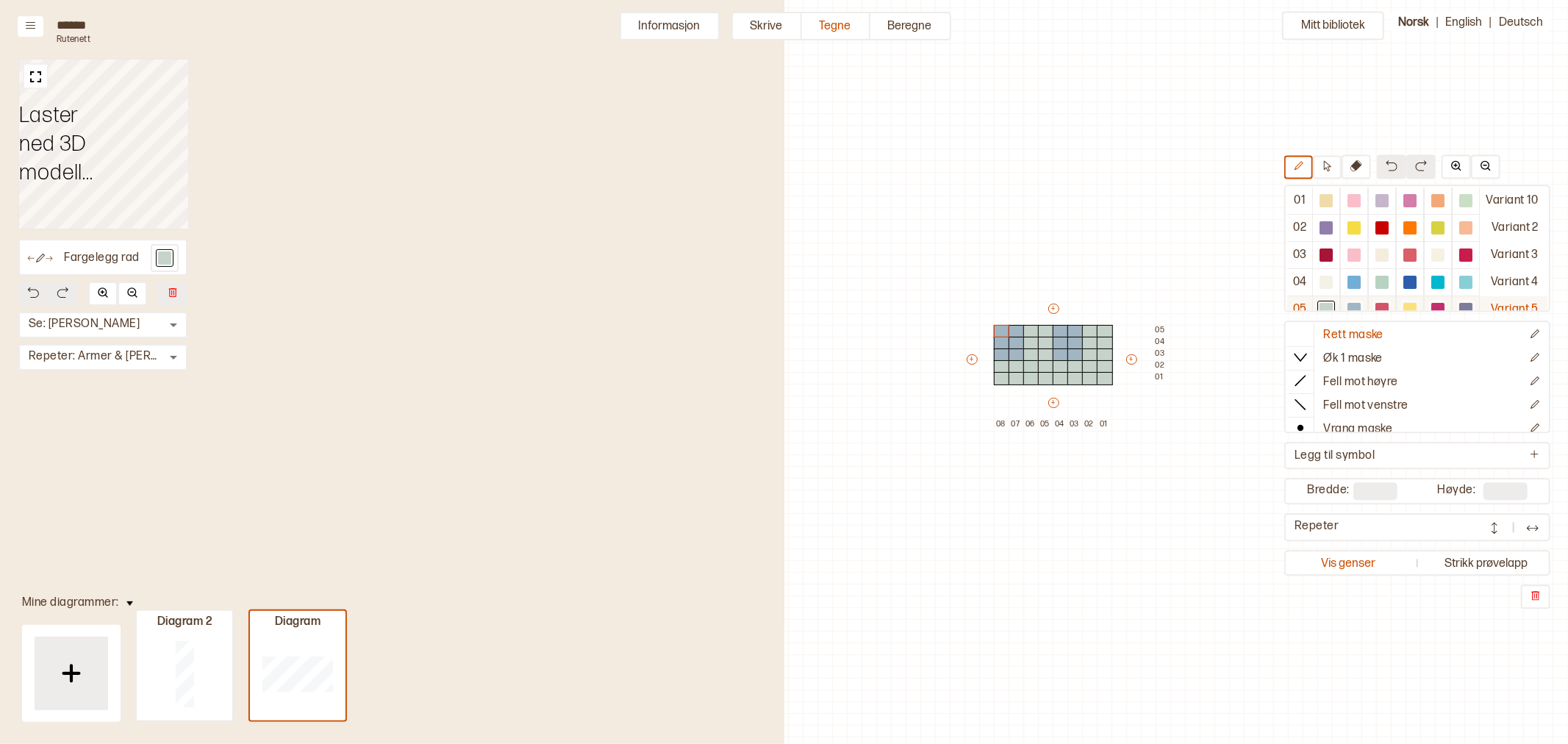
scroll to position [16, 0]
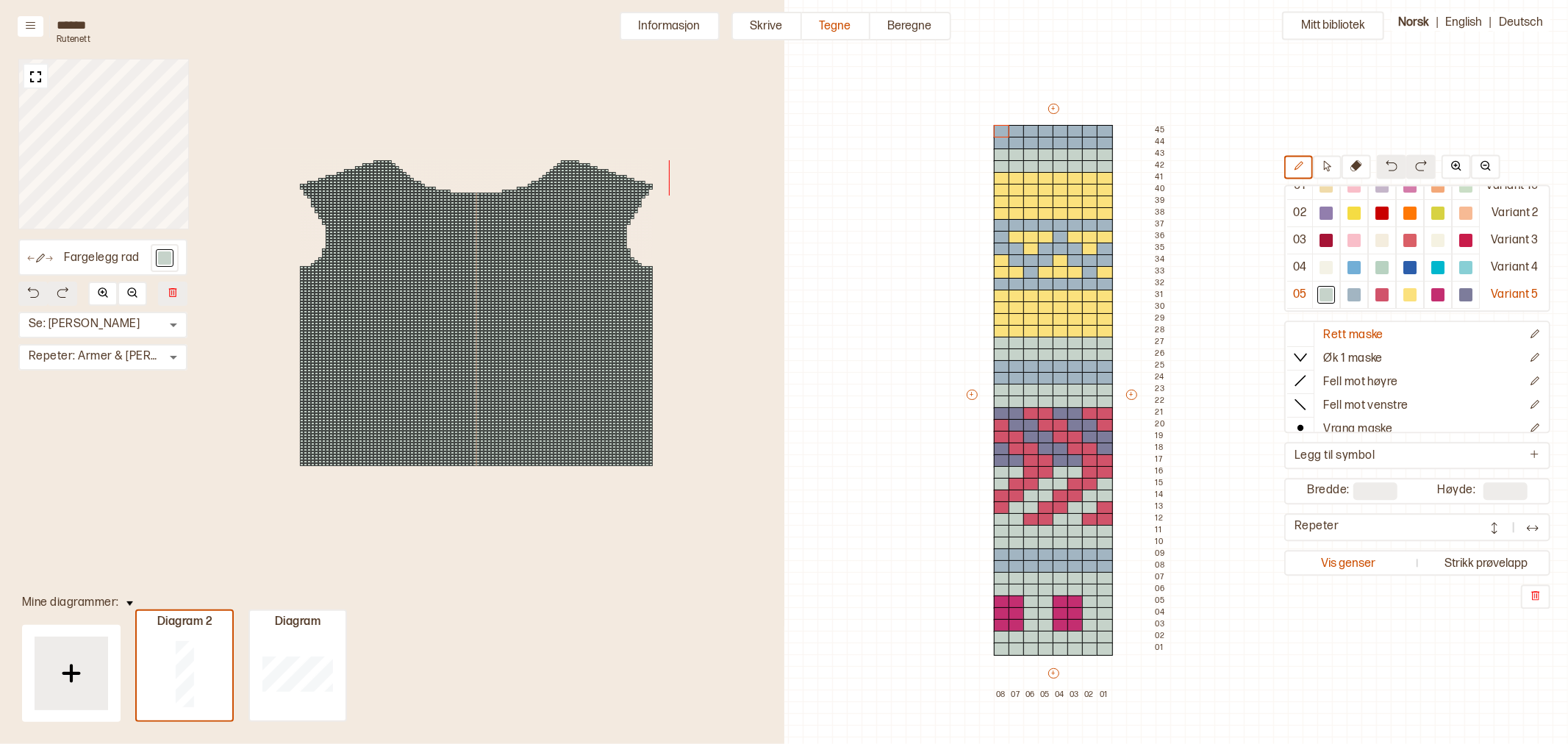
type input "**"
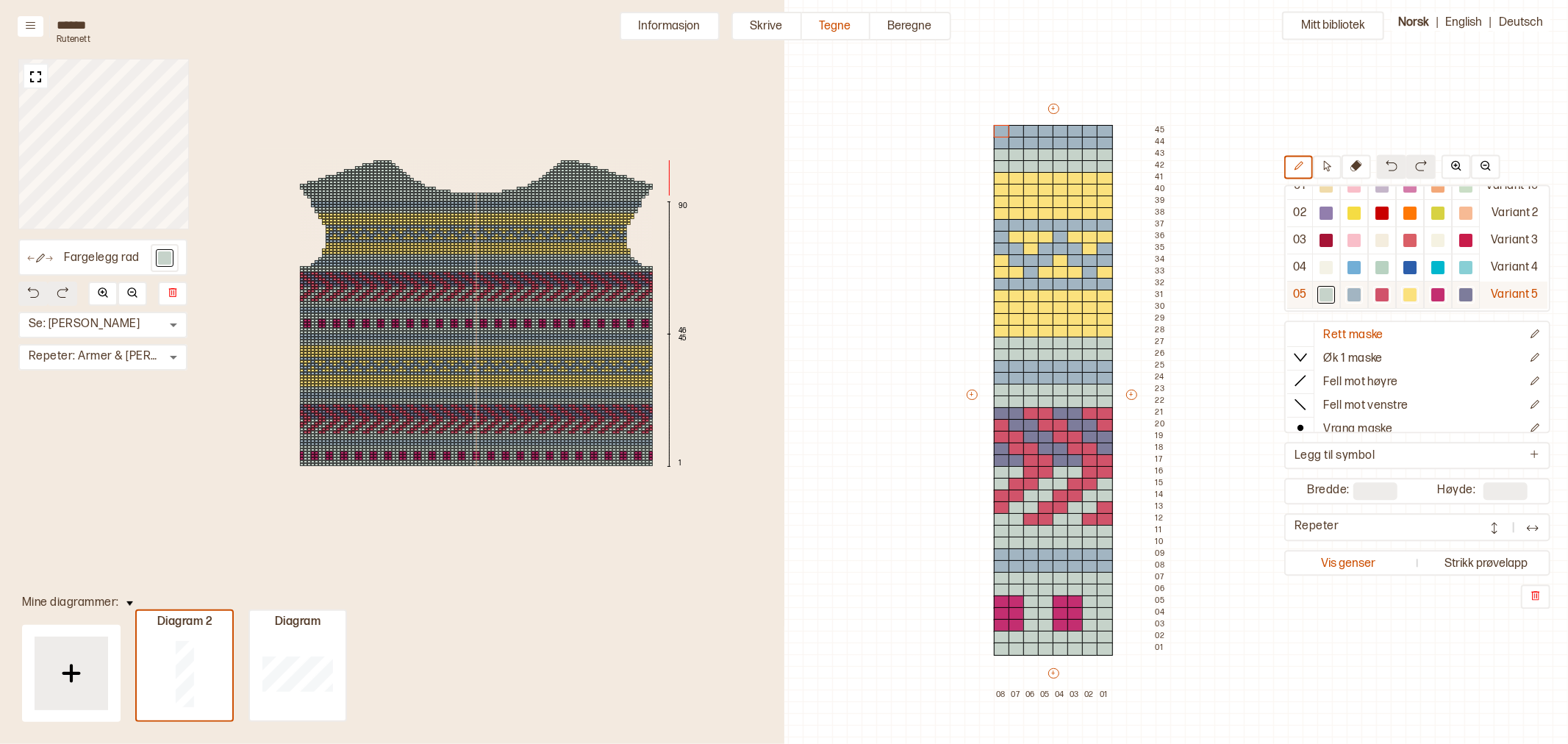
drag, startPoint x: 1370, startPoint y: 296, endPoint x: 1312, endPoint y: 293, distance: 58.1
click at [1312, 293] on div at bounding box center [1396, 295] width 168 height 27
click at [643, 23] on button "Informasjon" at bounding box center [669, 26] width 100 height 29
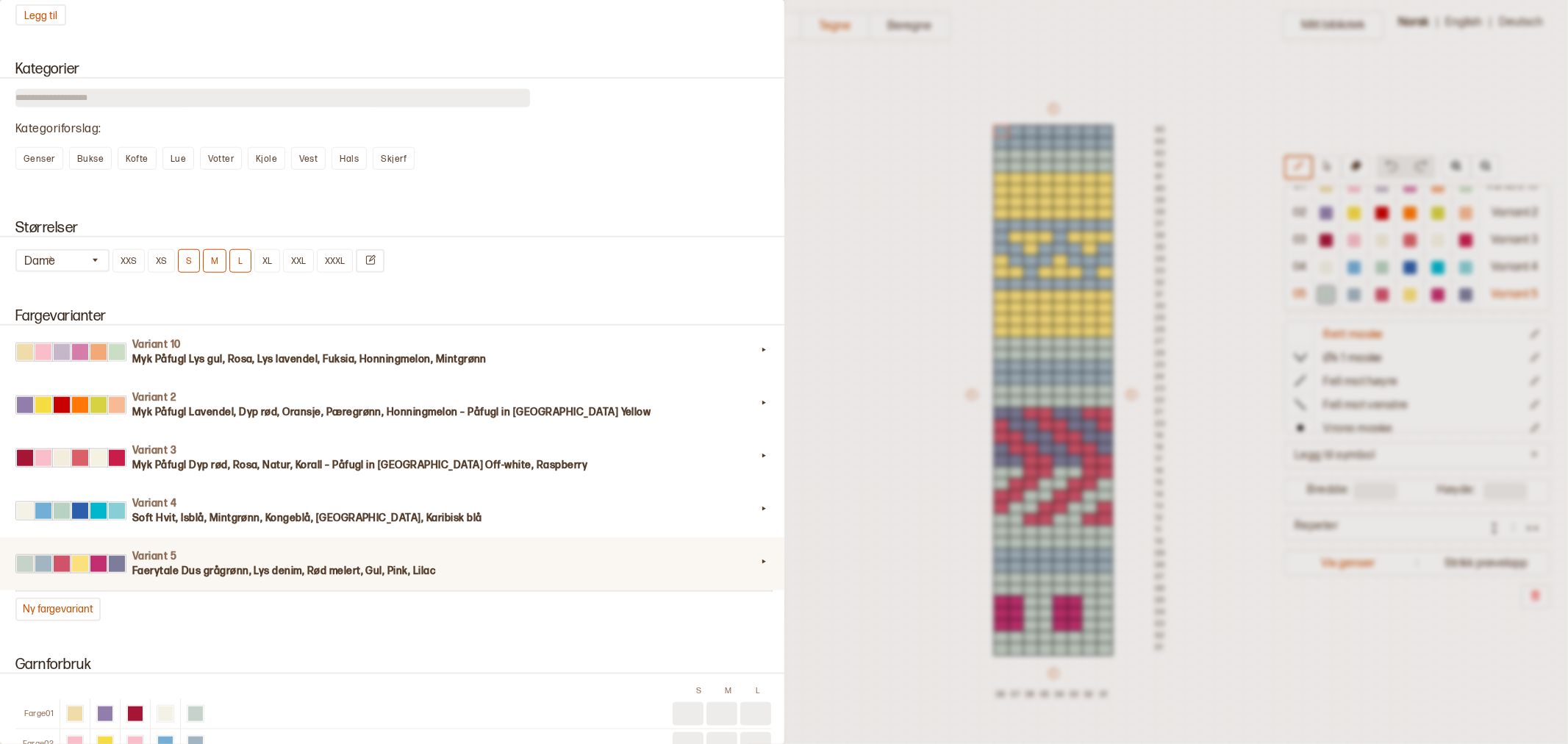
scroll to position [1143, 0]
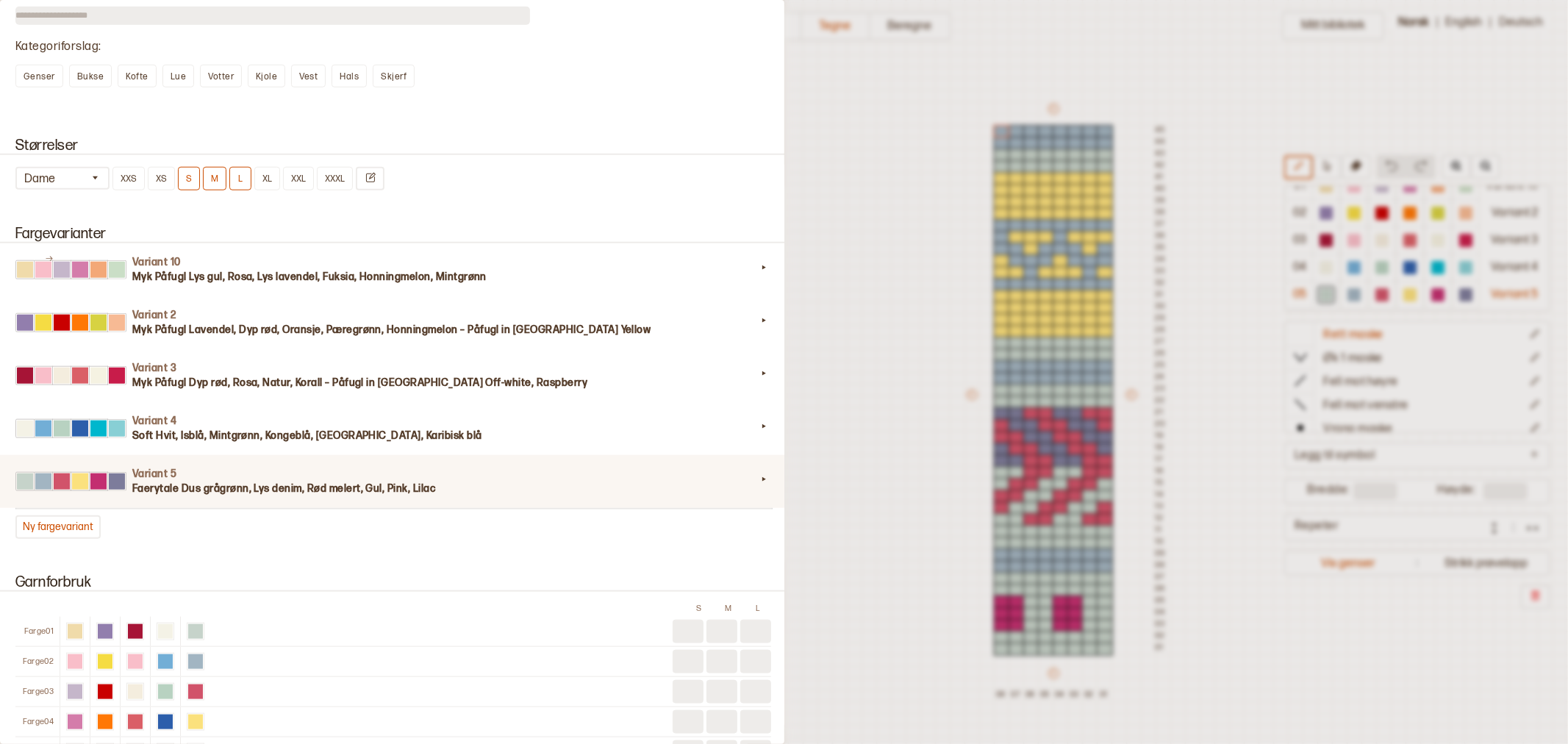
click at [305, 482] on h3 "Faerytale Dus grågrønn, Lys denim, Rød melert, Gul, Pink, Lilac" at bounding box center [444, 488] width 624 height 15
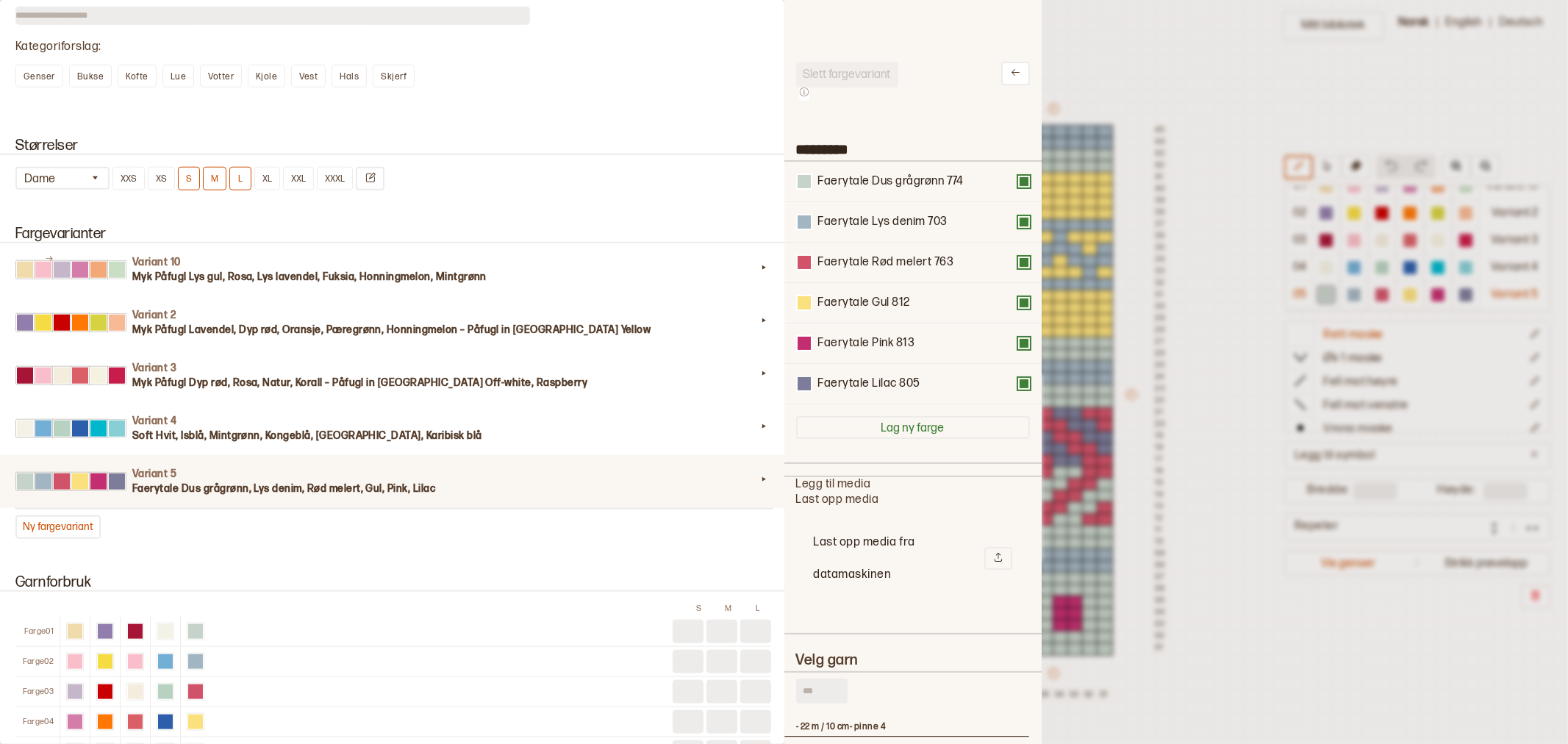
scroll to position [429, 232]
drag, startPoint x: 867, startPoint y: 261, endPoint x: 871, endPoint y: 172, distance: 89.1
click at [871, 172] on div "Faerytale Dus grågrønn 774 Faerytale Lys denim 703 Faerytale Rød melert 763 Fae…" at bounding box center [913, 283] width 234 height 242
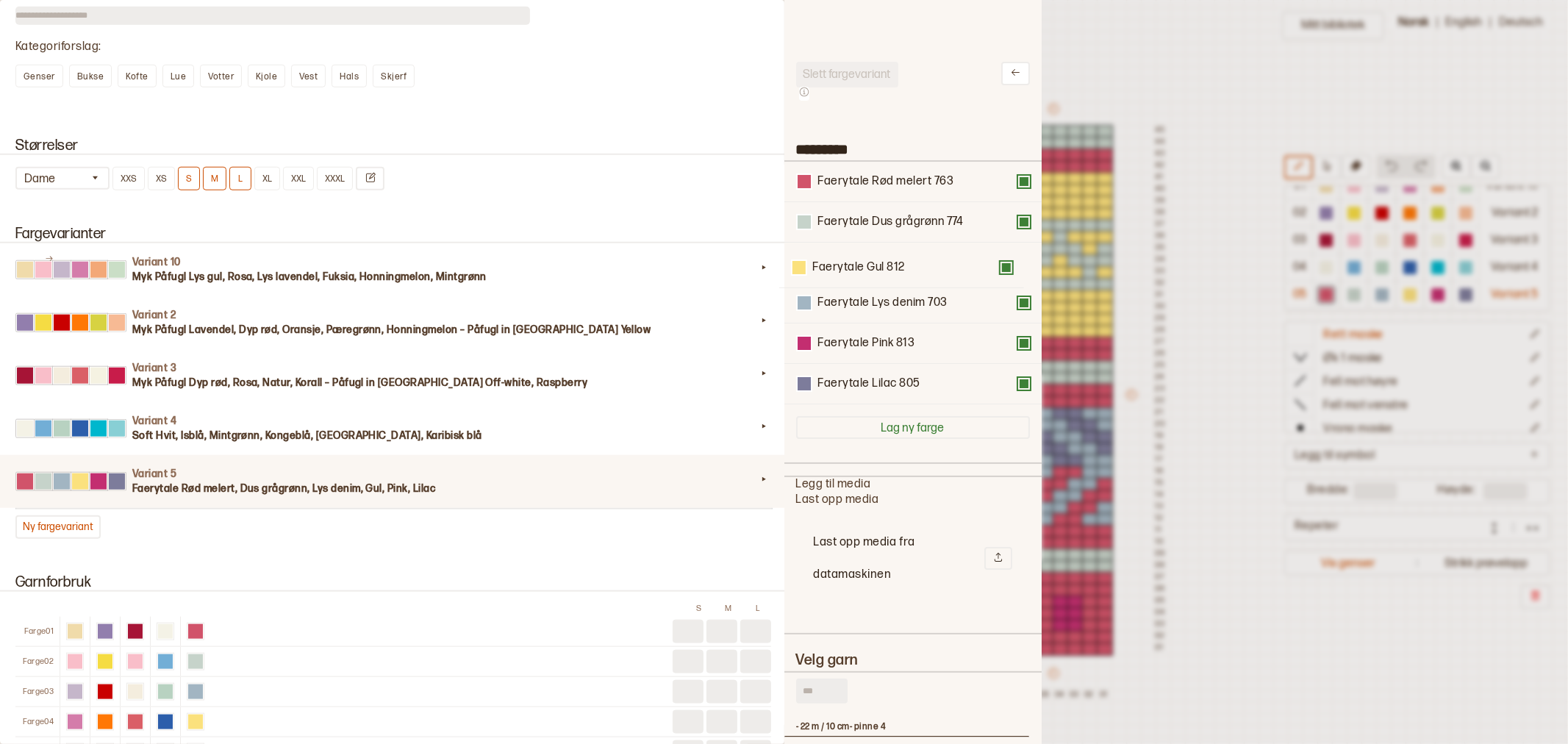
drag, startPoint x: 862, startPoint y: 302, endPoint x: 857, endPoint y: 265, distance: 37.3
click at [857, 265] on div "Faerytale Rød melert 763 Faerytale Dus grågrønn 774 Faerytale Lys denim 703 Fae…" at bounding box center [913, 283] width 234 height 242
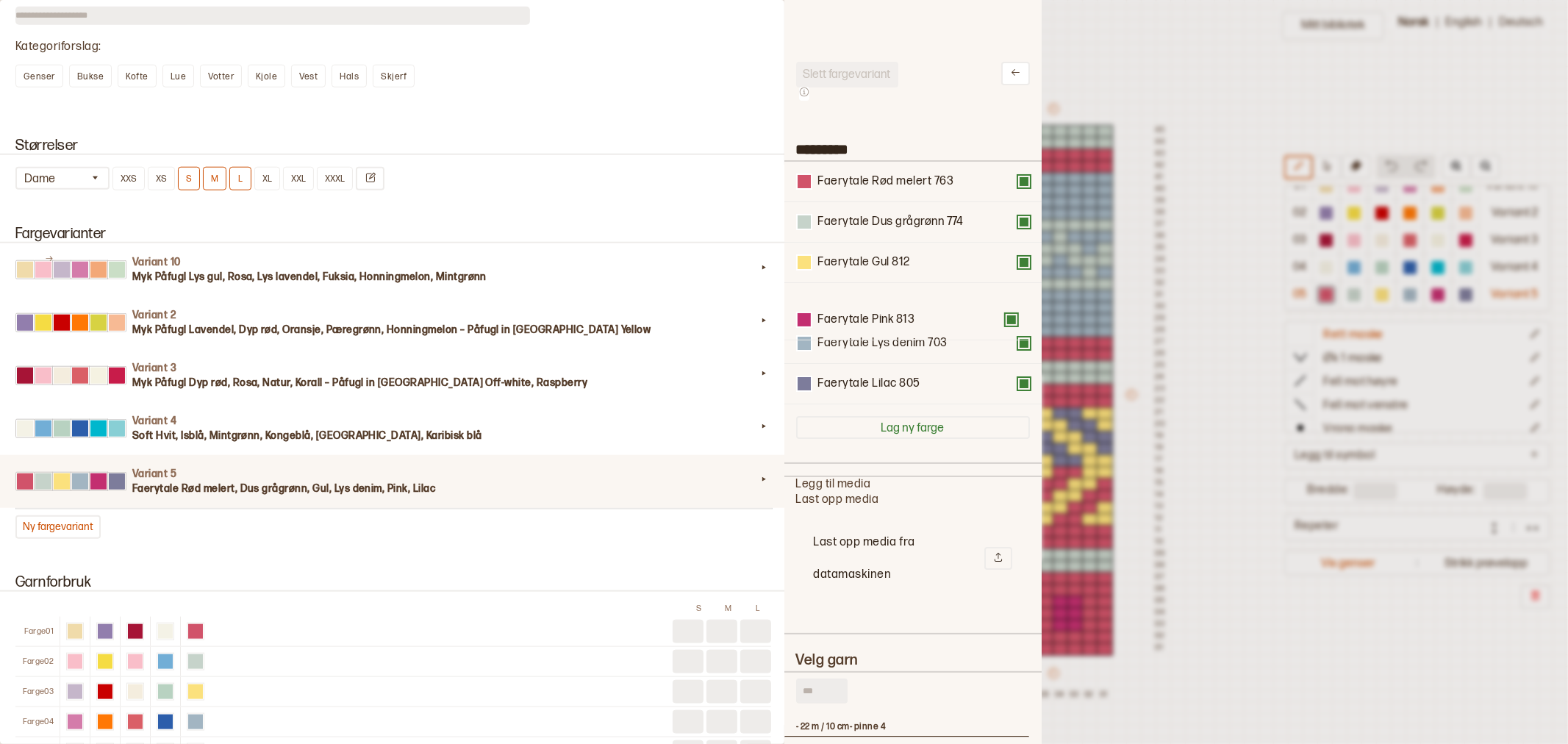
click at [886, 282] on div "Faerytale Rød melert 763 Faerytale Dus grågrønn 774 Faerytale Gul 812 Faerytale…" at bounding box center [913, 283] width 234 height 242
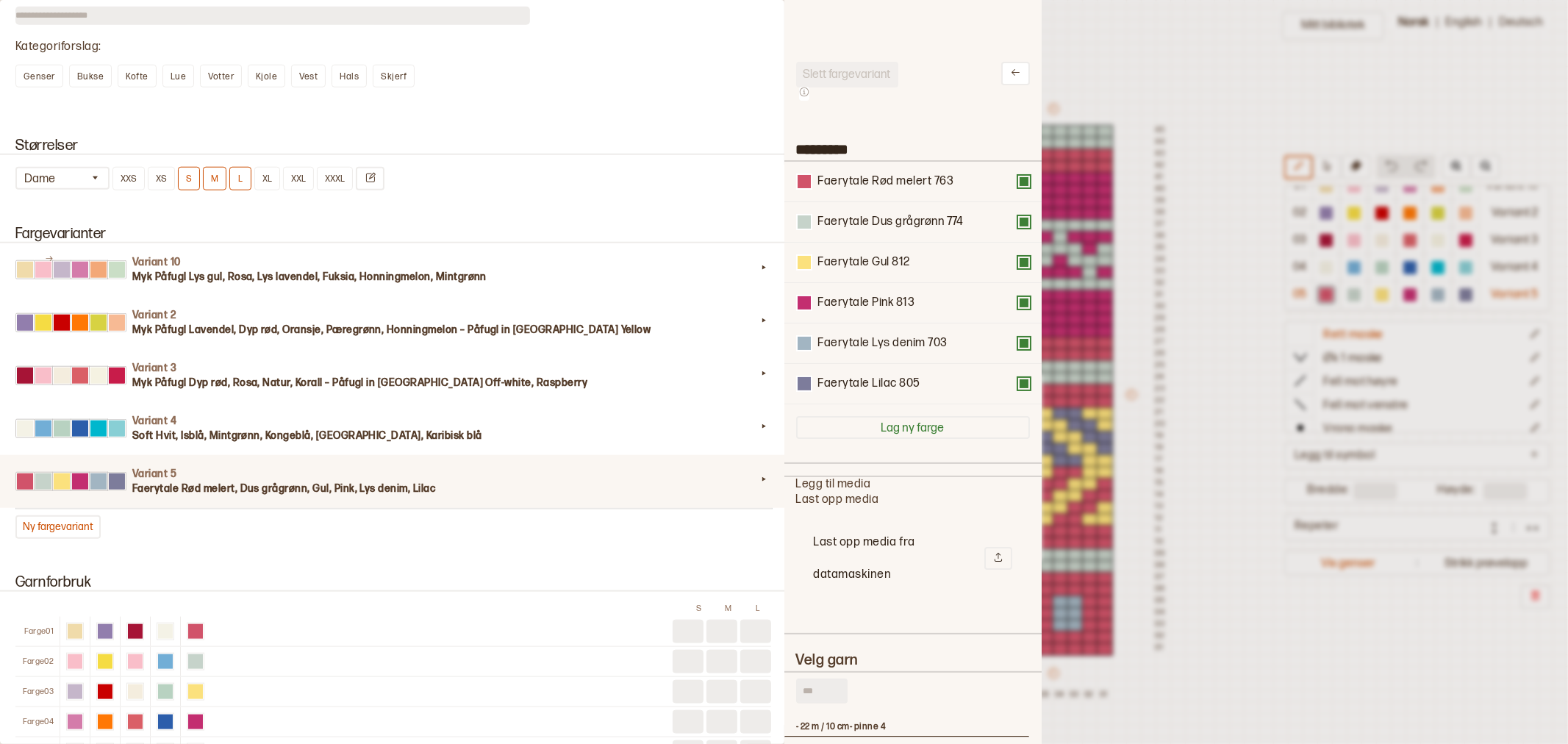
click at [1219, 387] on div at bounding box center [784, 372] width 1568 height 744
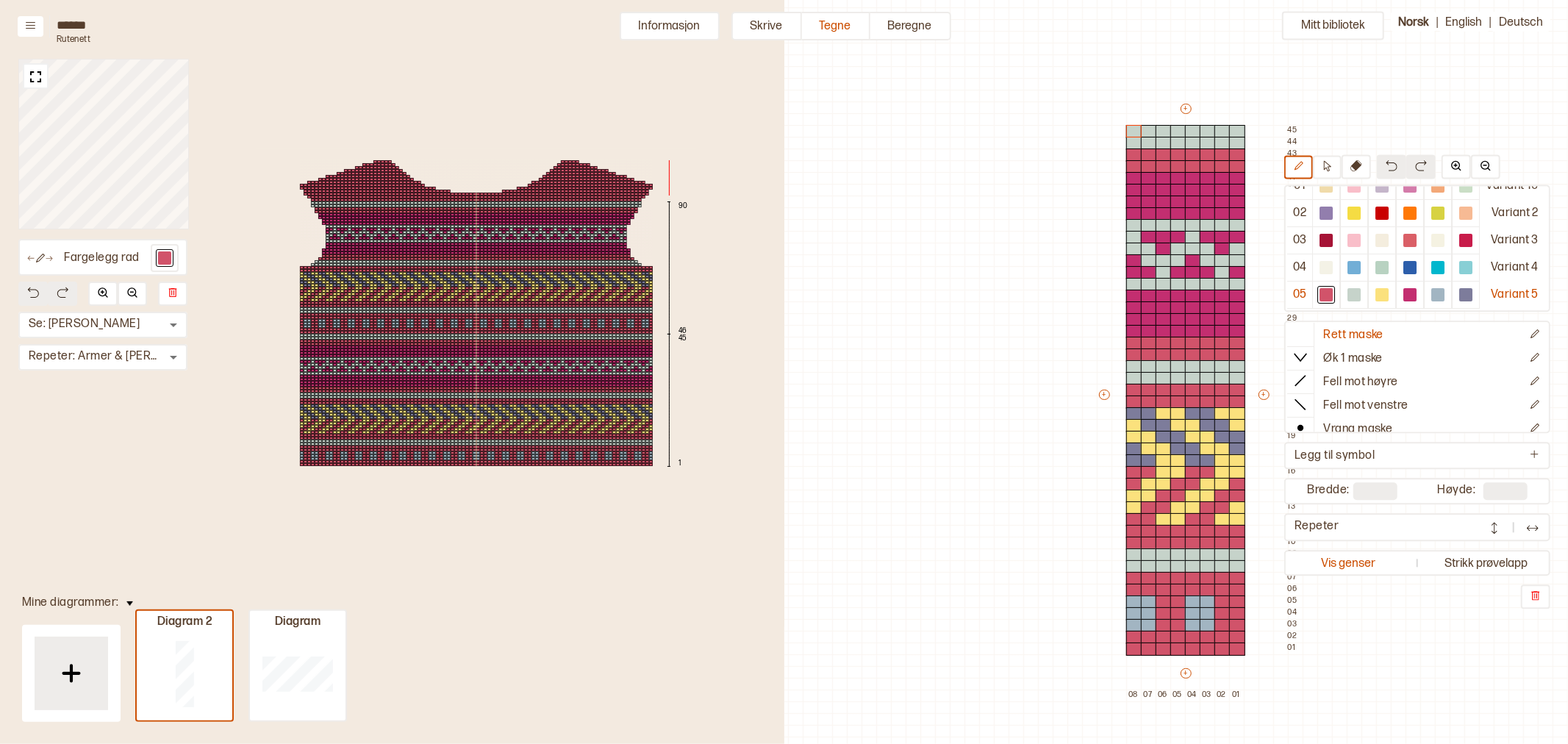
scroll to position [40, 376]
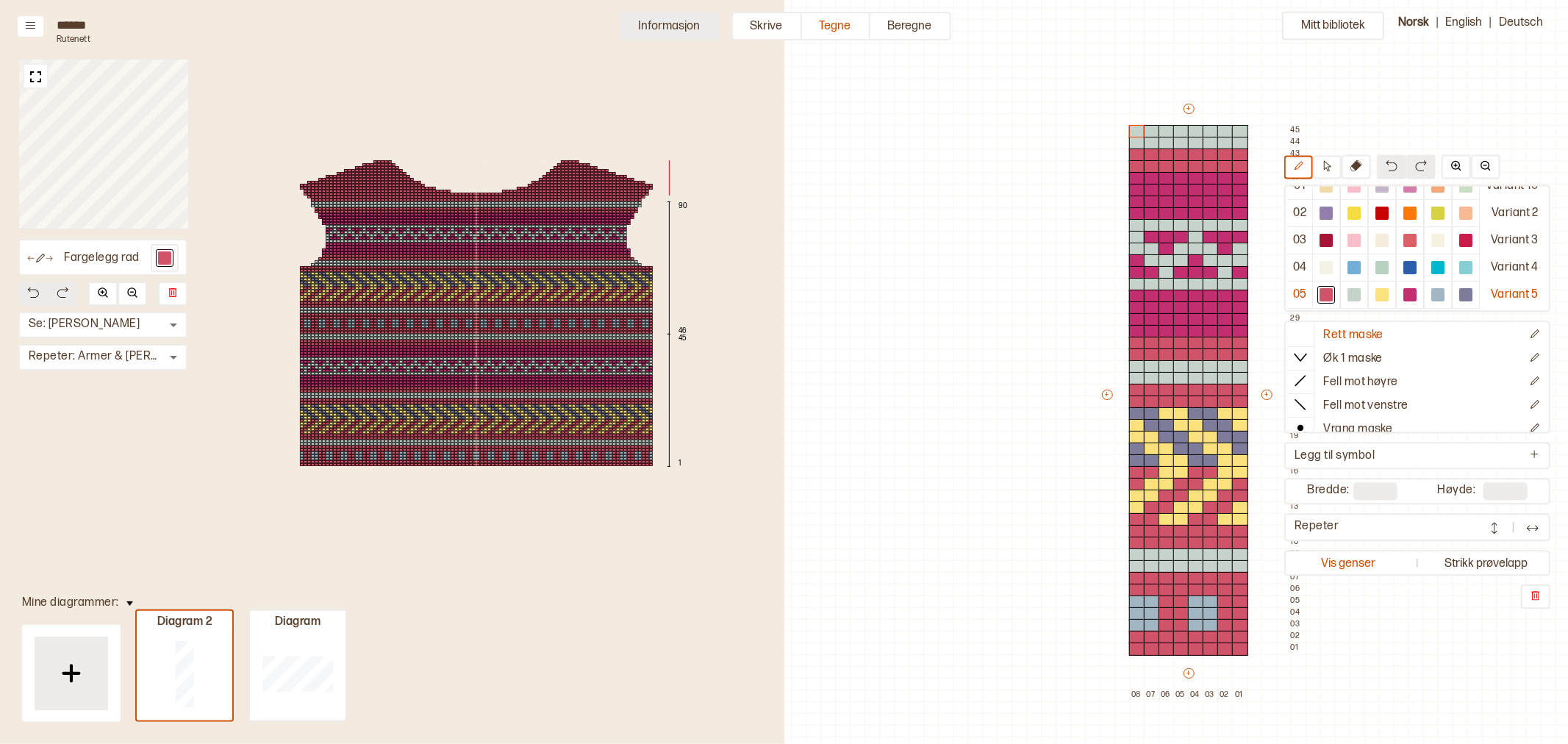
click at [647, 25] on button "Informasjon" at bounding box center [669, 26] width 100 height 29
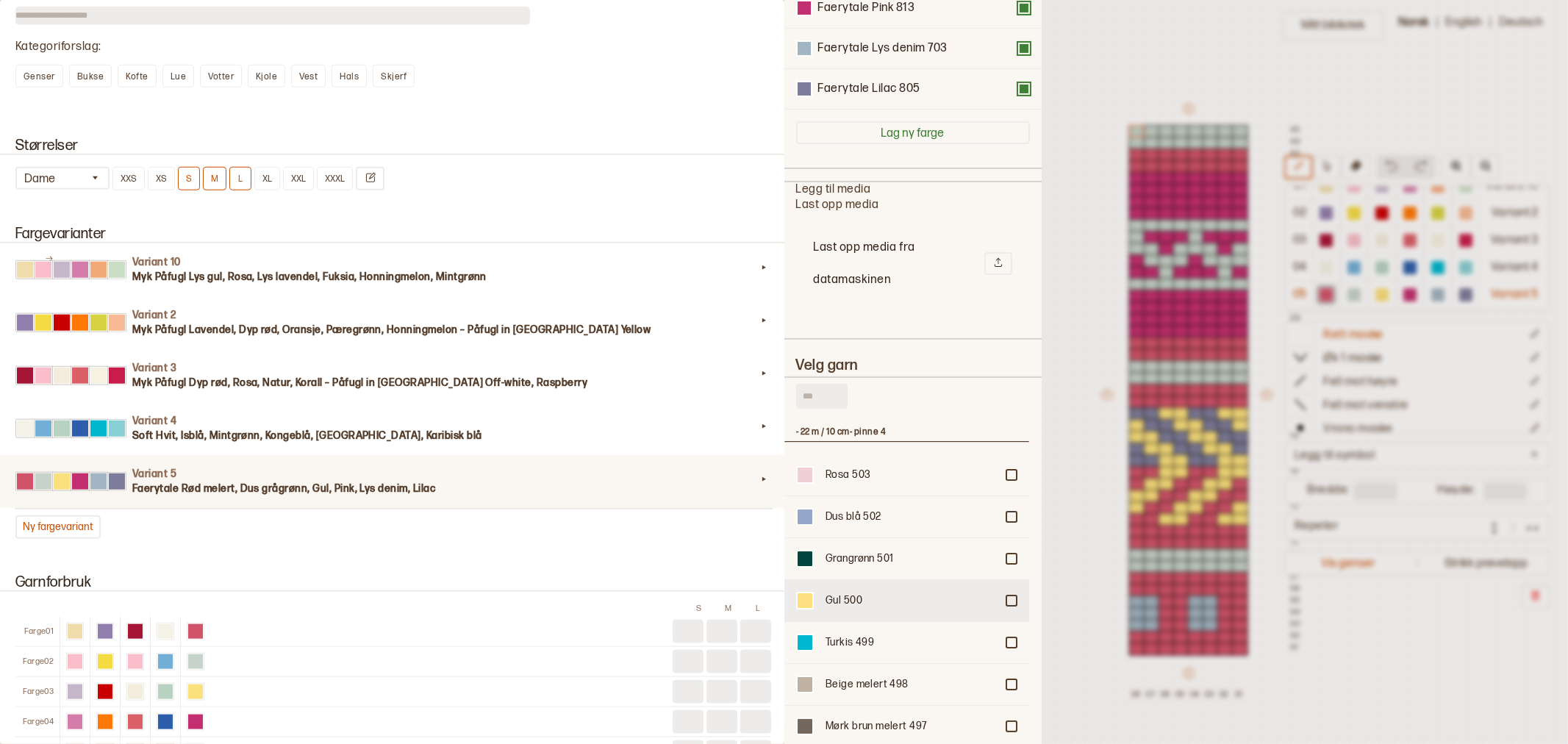
scroll to position [326, 0]
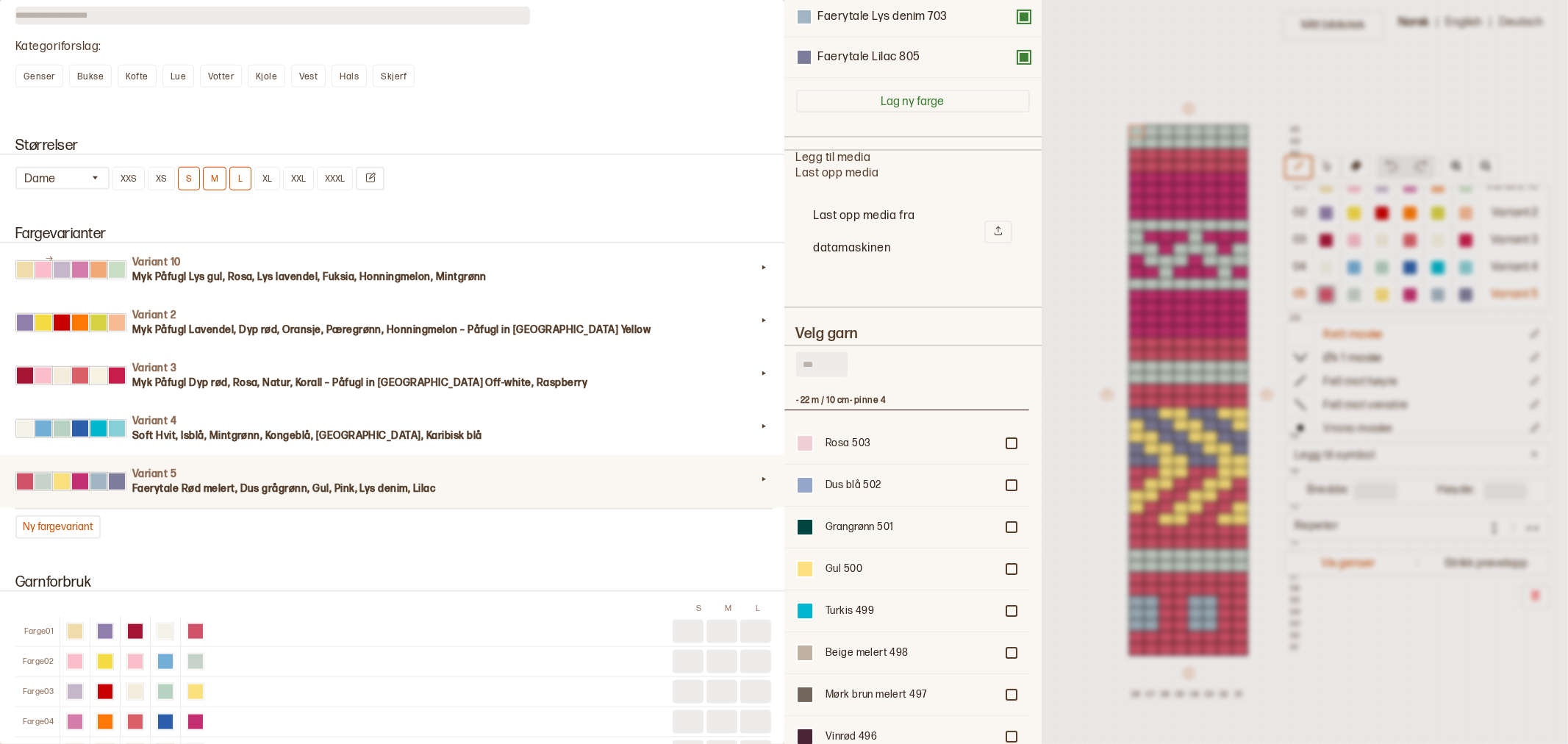
click at [818, 366] on input "text" at bounding box center [822, 364] width 51 height 25
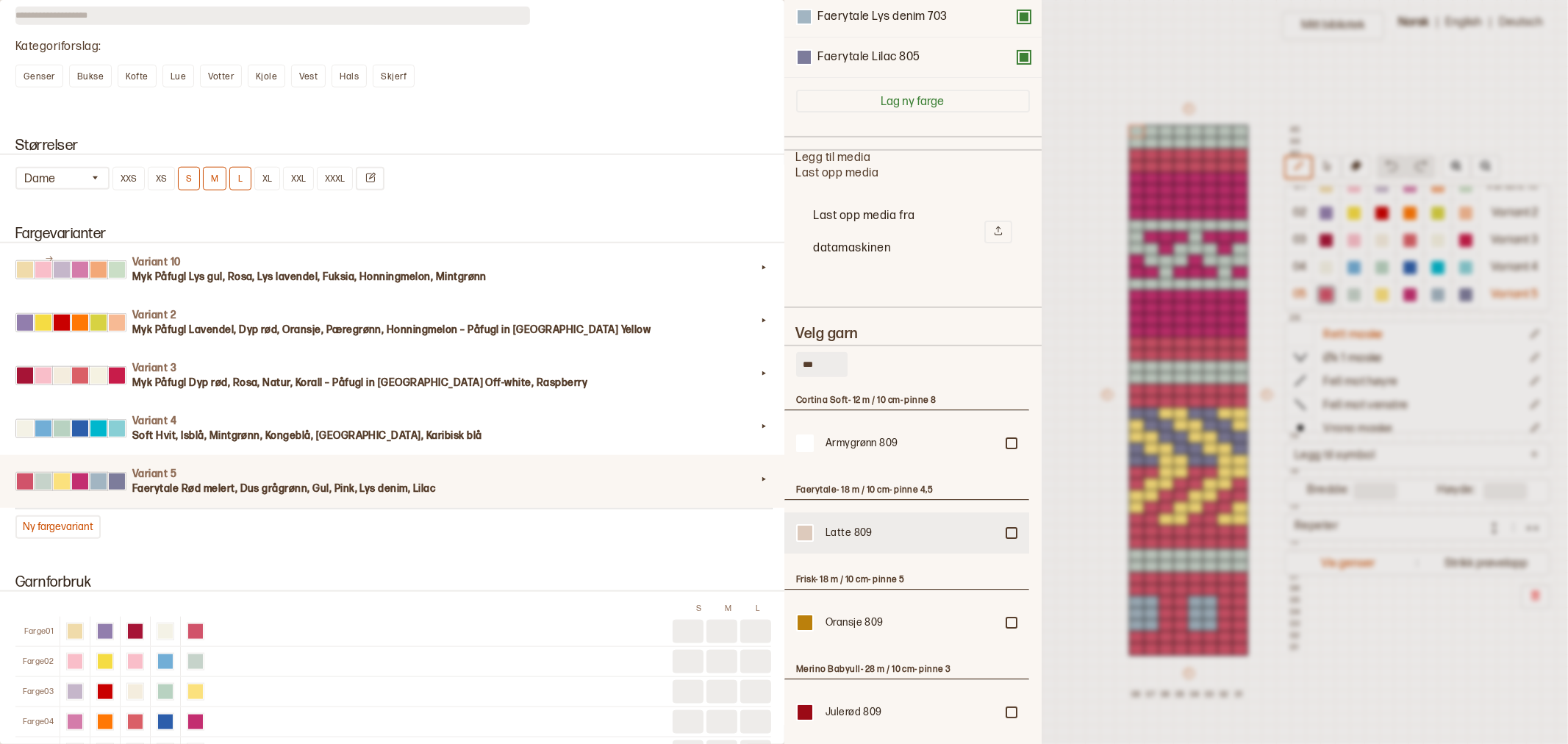
click at [1007, 447] on div at bounding box center [1011, 443] width 9 height 9
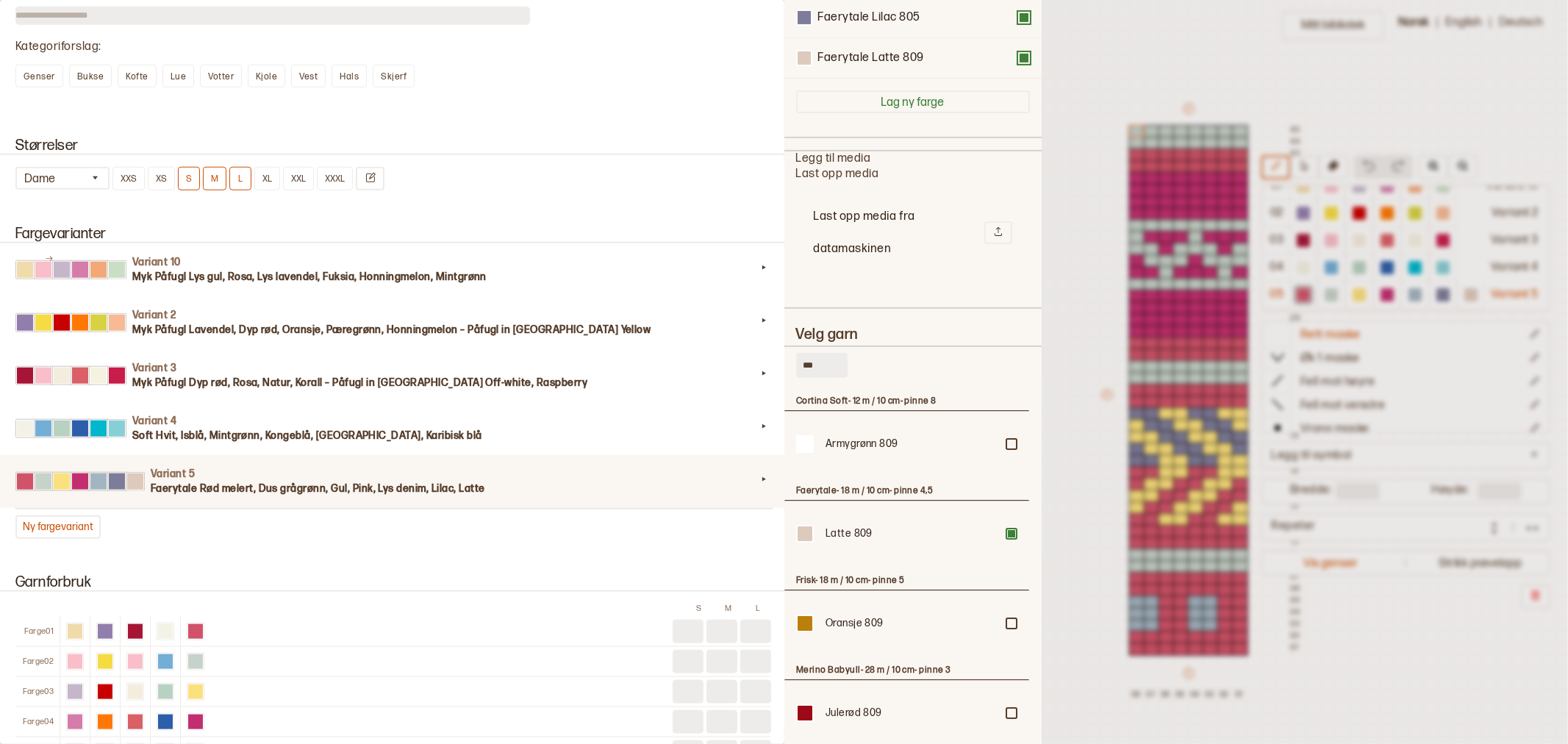
scroll to position [0, 0]
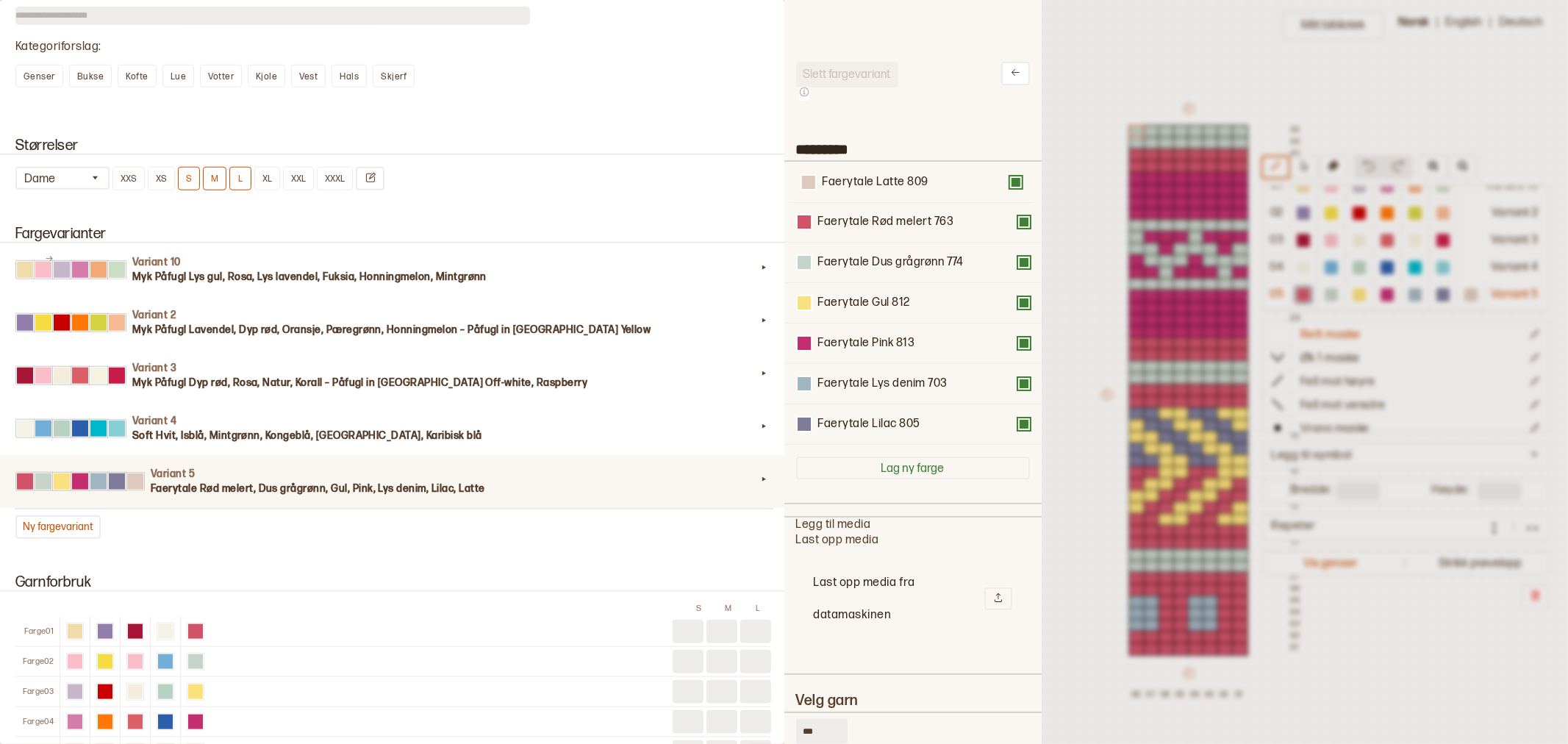
drag, startPoint x: 875, startPoint y: 422, endPoint x: 880, endPoint y: 174, distance: 248.1
click at [880, 174] on div "Faerytale Rød melert 763 Faerytale Dus grågrønn 774 Faerytale Gul 812 Faerytale…" at bounding box center [913, 303] width 234 height 283
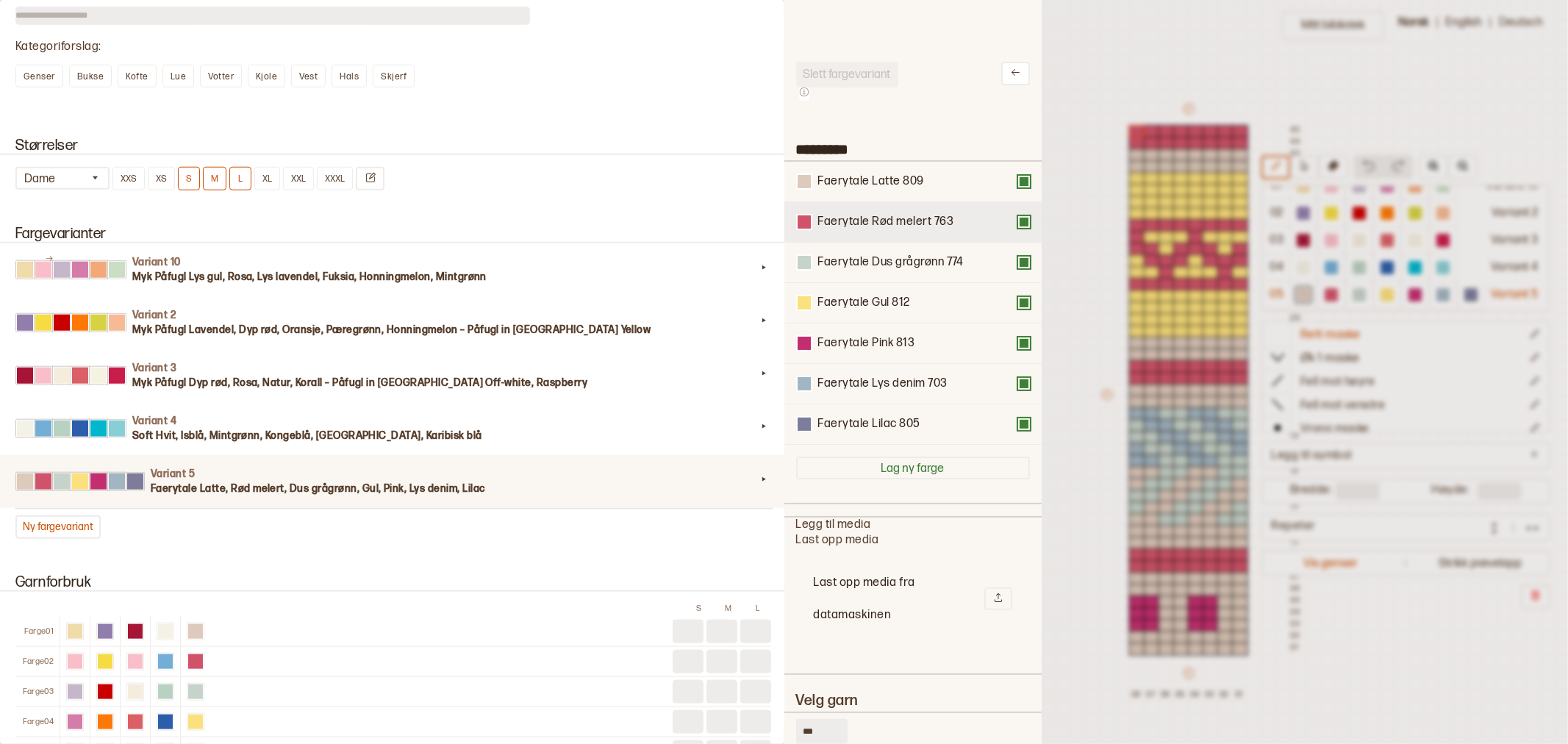
click at [1018, 218] on button at bounding box center [1024, 221] width 12 height 12
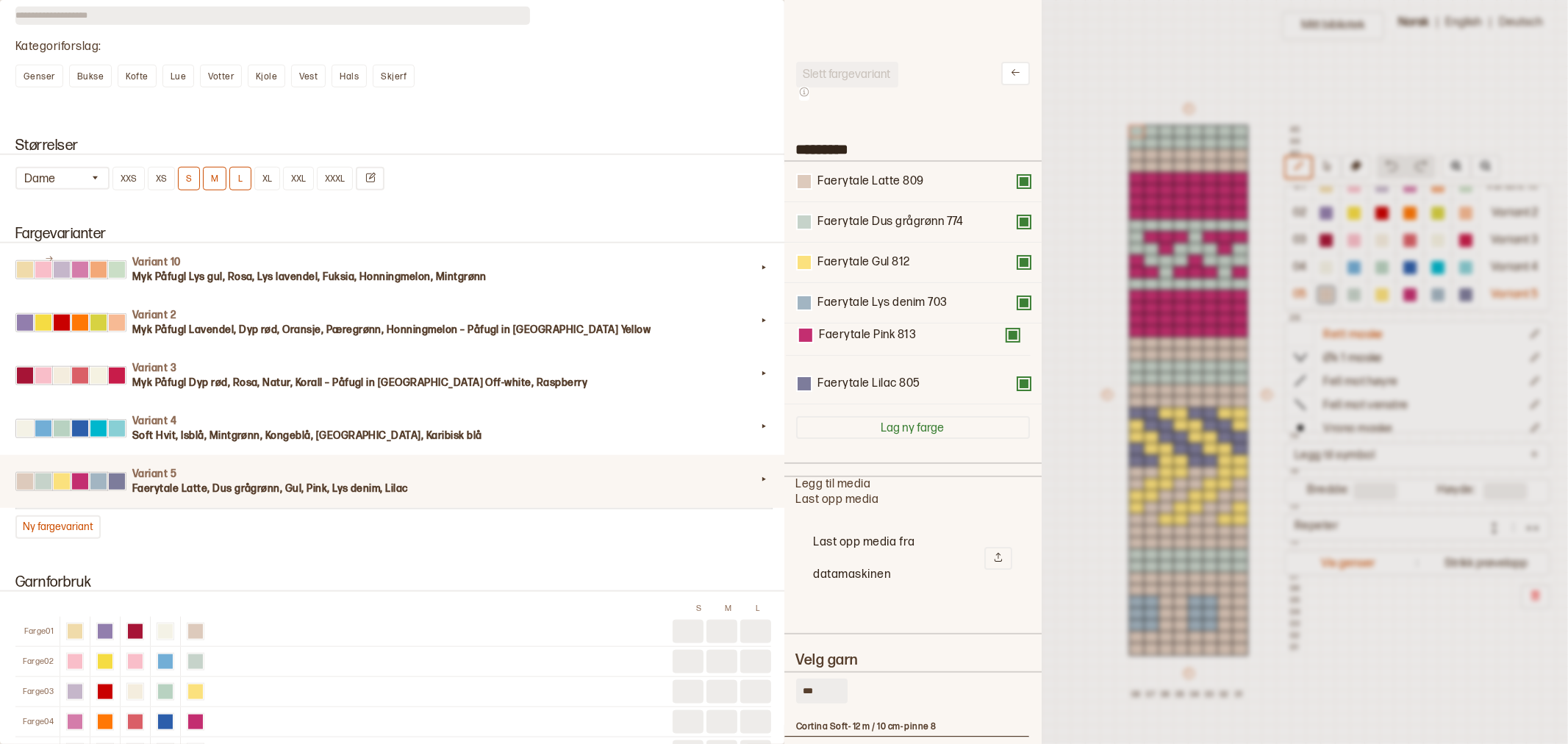
drag, startPoint x: 899, startPoint y: 301, endPoint x: 901, endPoint y: 340, distance: 39.1
click at [901, 340] on div "Faerytale Latte 809 Faerytale Dus grågrønn 774 Faerytale Gul 812 Faerytale Pink…" at bounding box center [913, 283] width 234 height 242
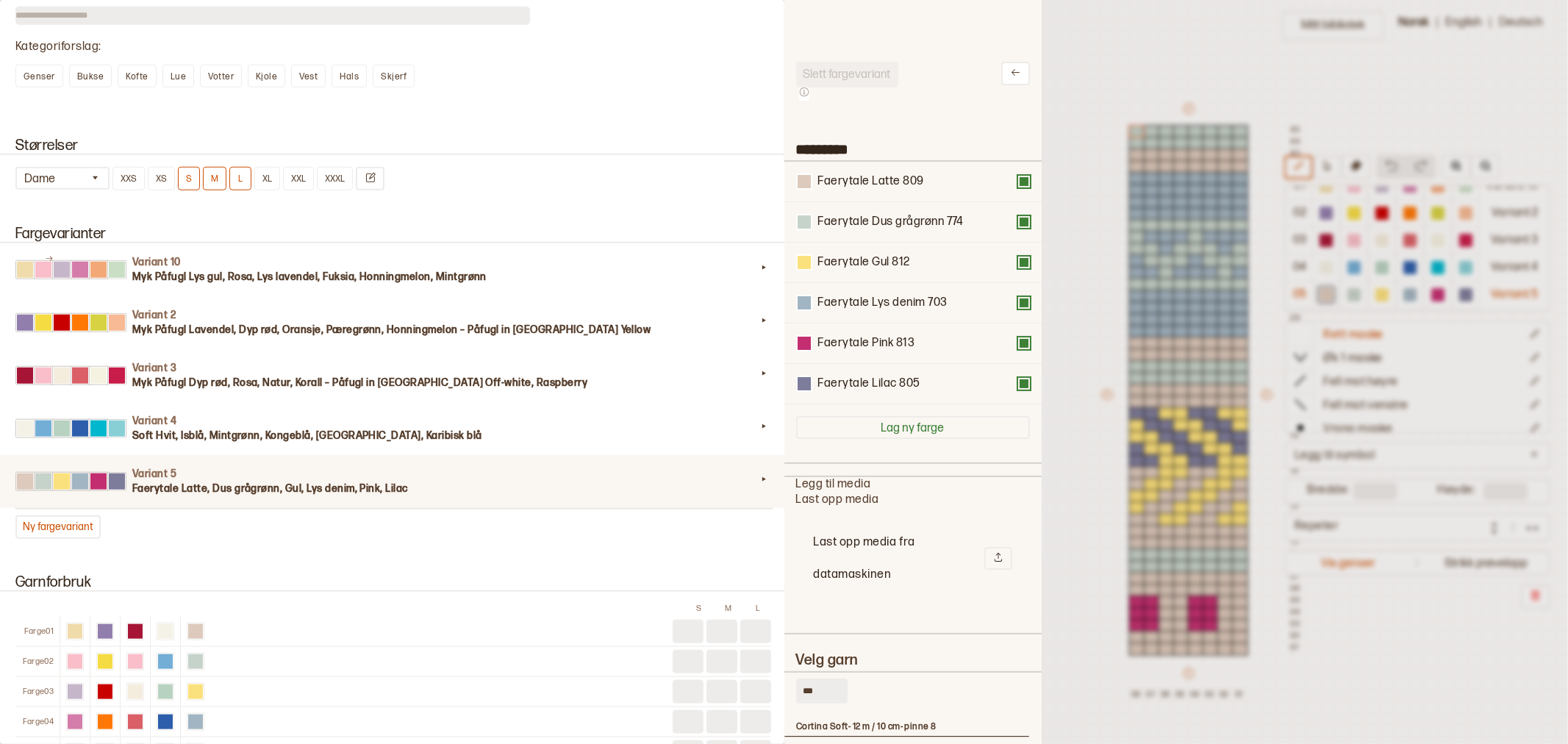
drag, startPoint x: 826, startPoint y: 684, endPoint x: 788, endPoint y: 681, distance: 38.1
click at [800, 684] on input "***" at bounding box center [822, 691] width 51 height 25
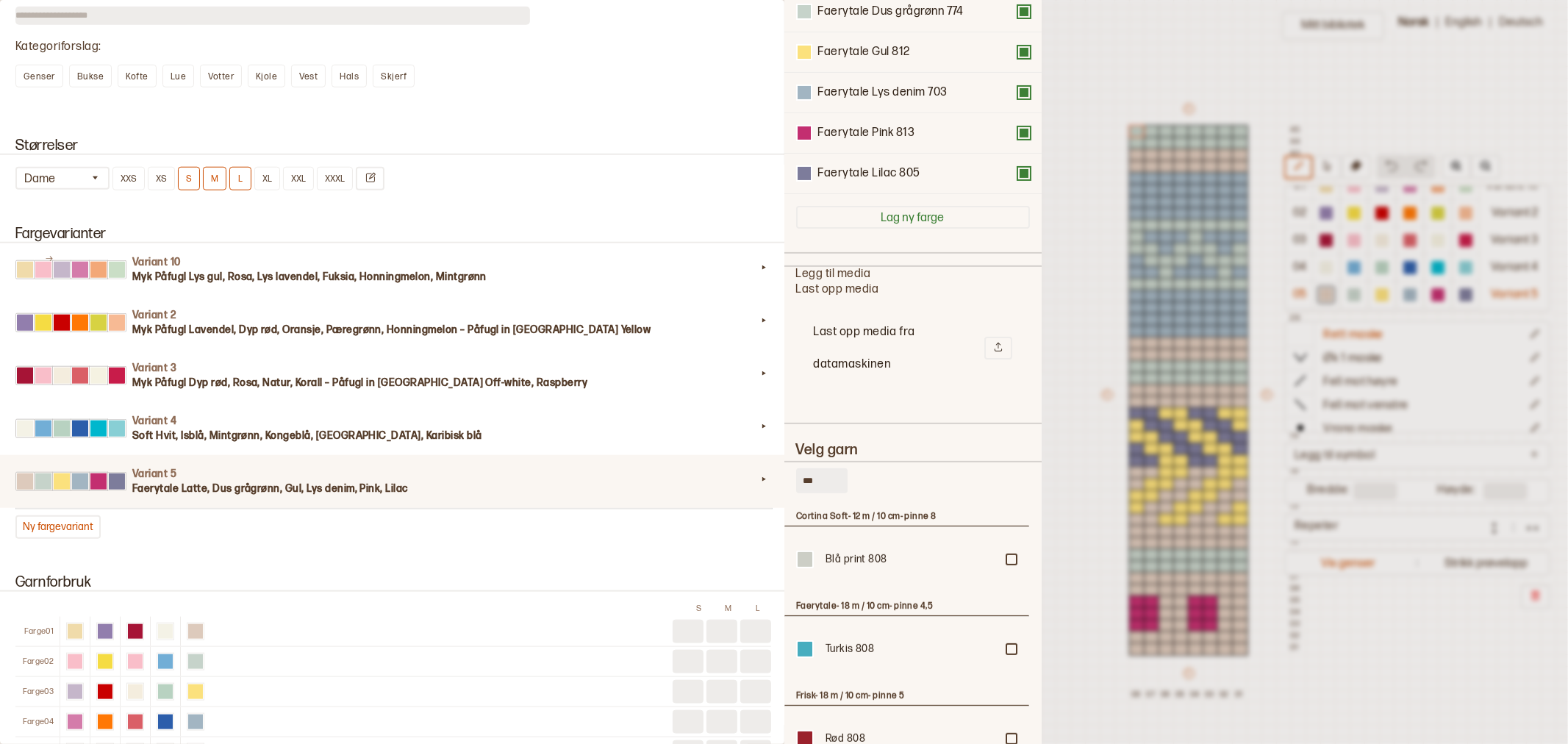
scroll to position [245, 0]
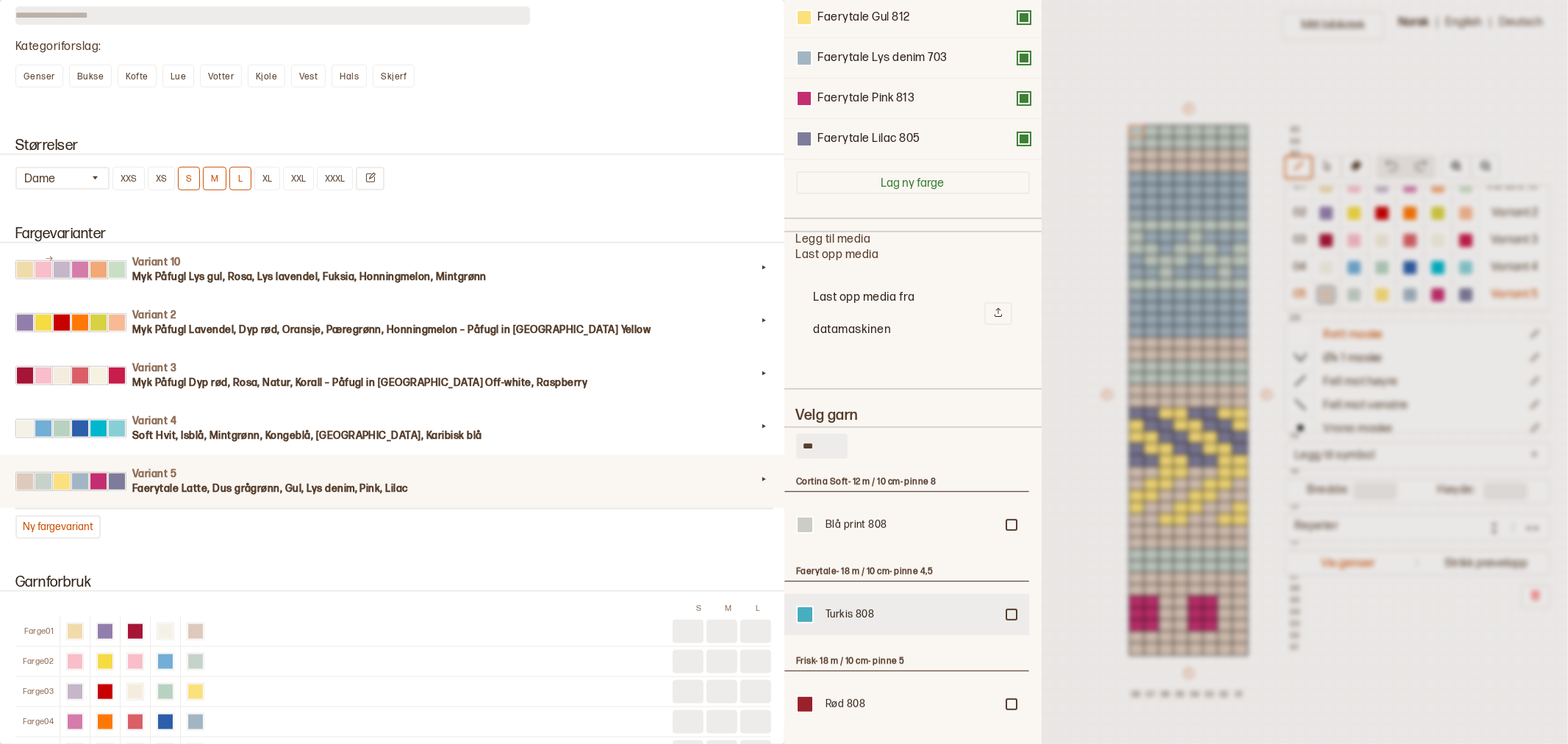
type input "***"
click at [1012, 545] on div "Turkis 808" at bounding box center [906, 524] width 245 height 41
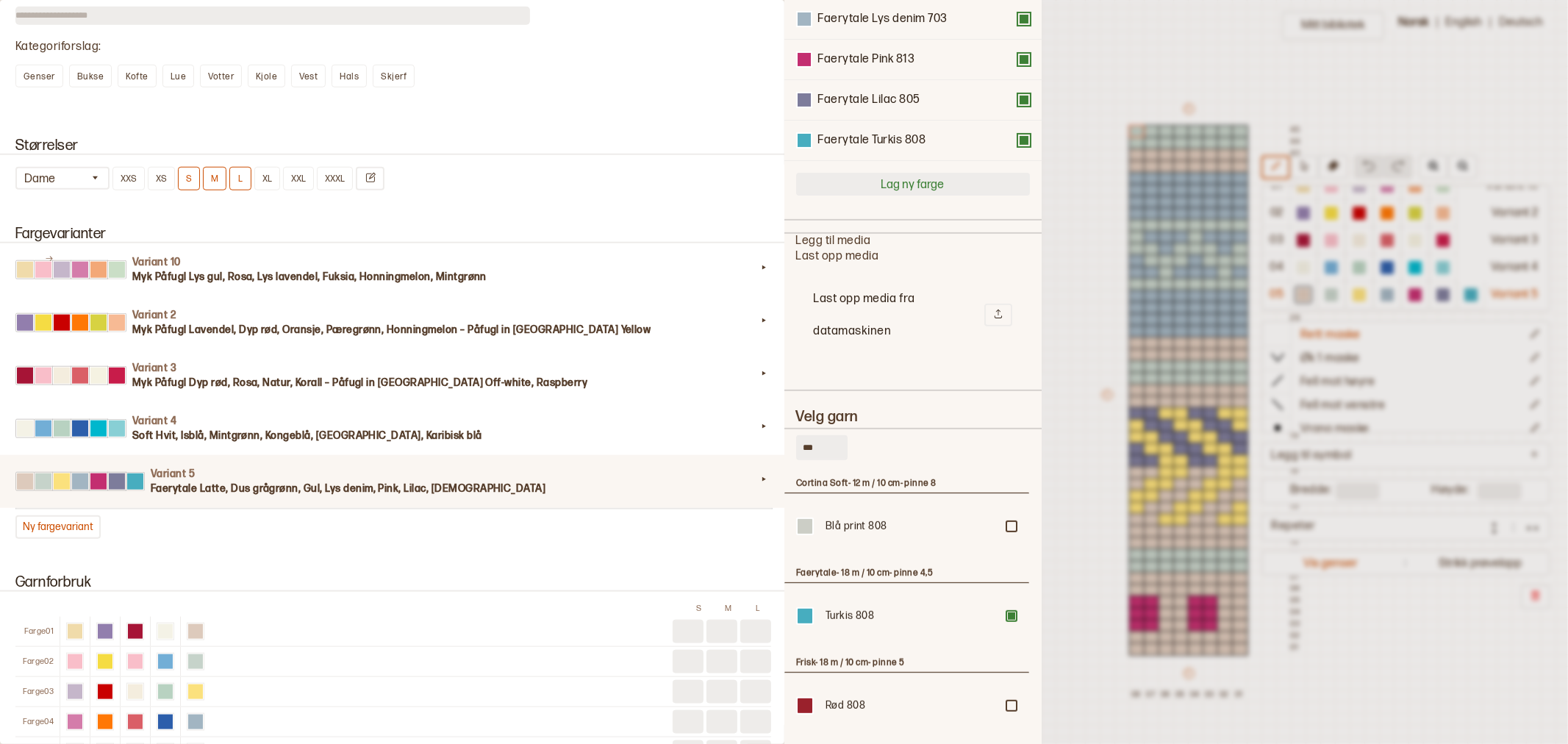
scroll to position [0, 0]
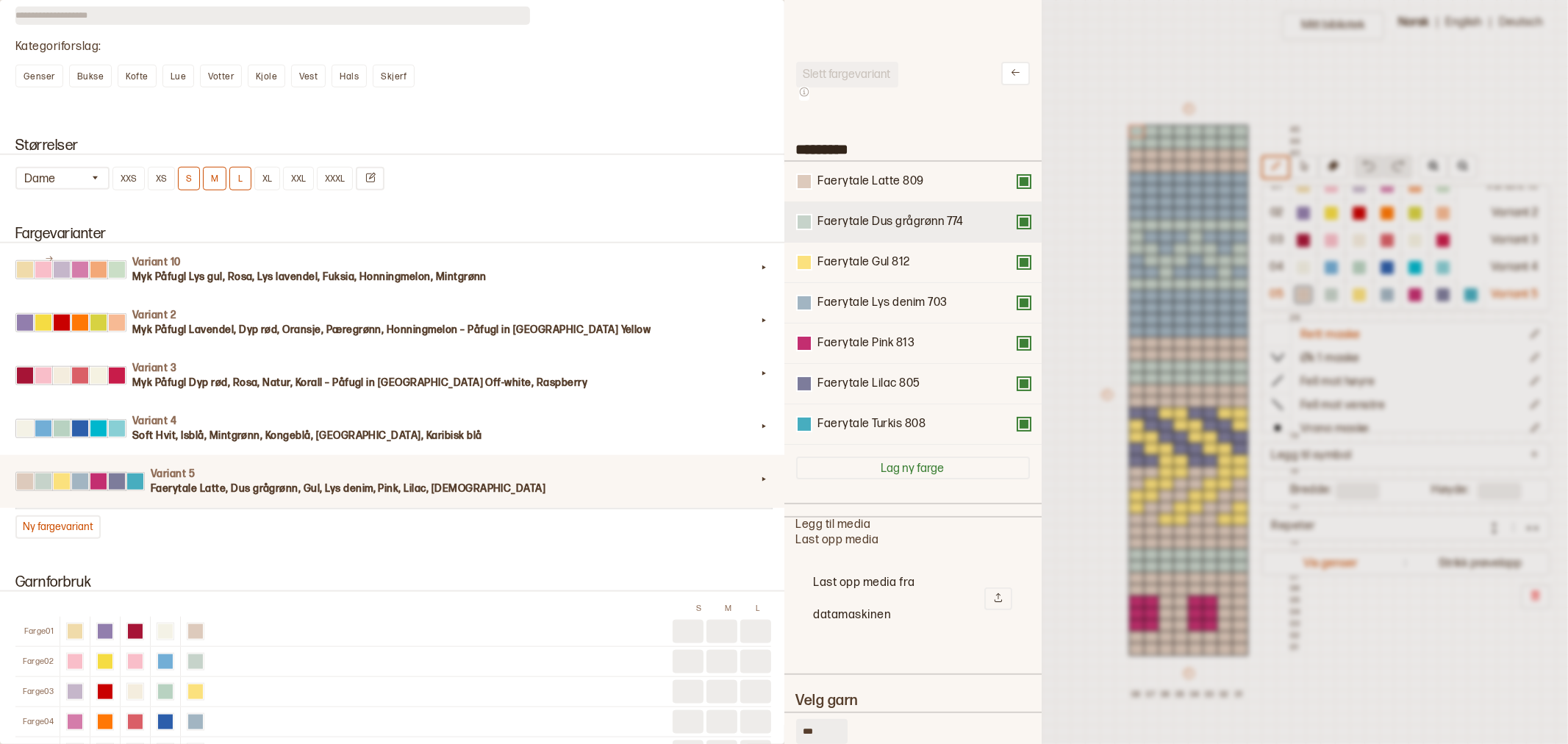
click at [1010, 226] on div "Faerytale Dus grågrønn 774" at bounding box center [913, 221] width 234 height 16
drag, startPoint x: 914, startPoint y: 424, endPoint x: 913, endPoint y: 222, distance: 202.0
click at [913, 222] on div "Faerytale Latte 809 Faerytale Dus grågrønn 774 Faerytale Gul 812 Faerytale Lys …" at bounding box center [913, 303] width 234 height 283
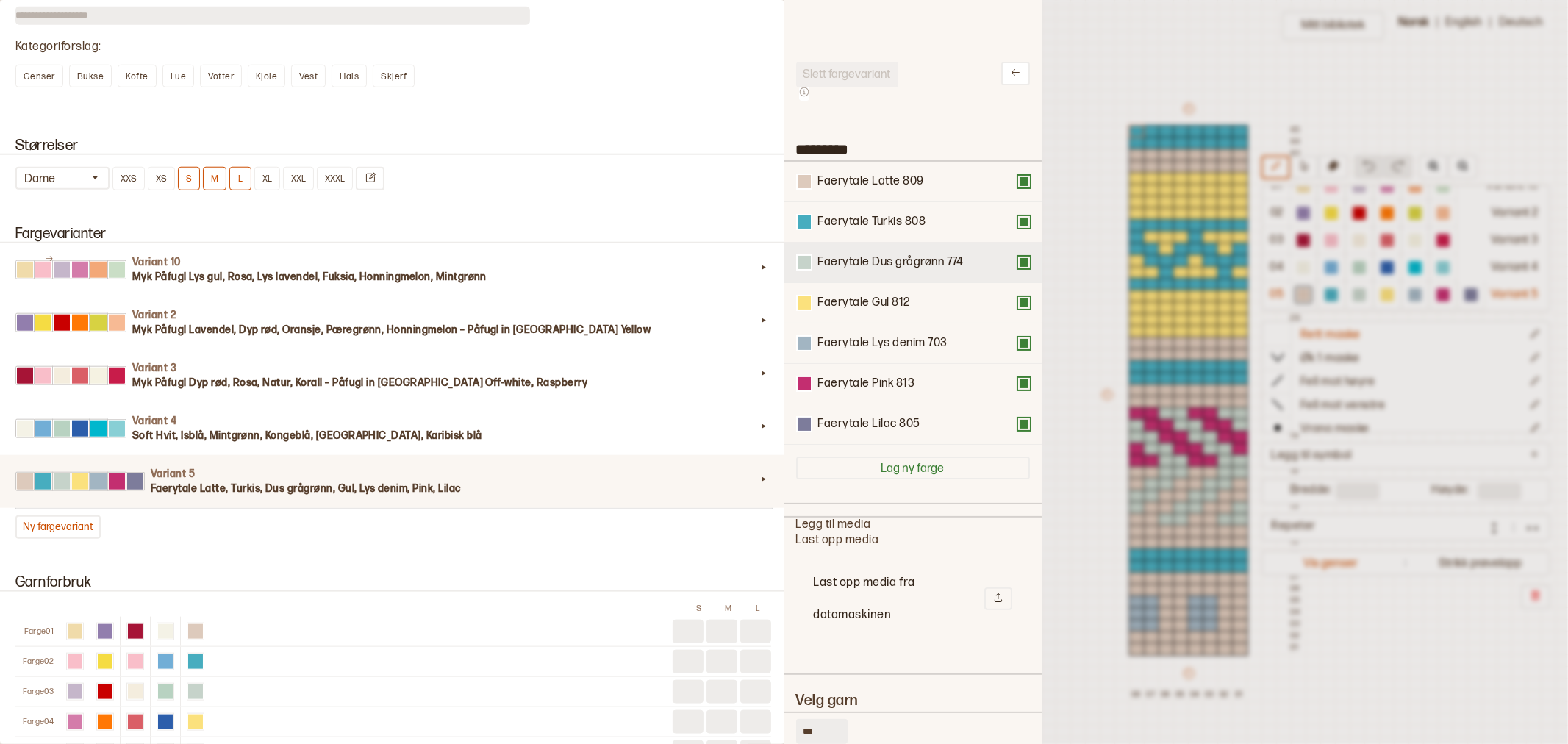
click at [1018, 256] on button at bounding box center [1024, 262] width 12 height 12
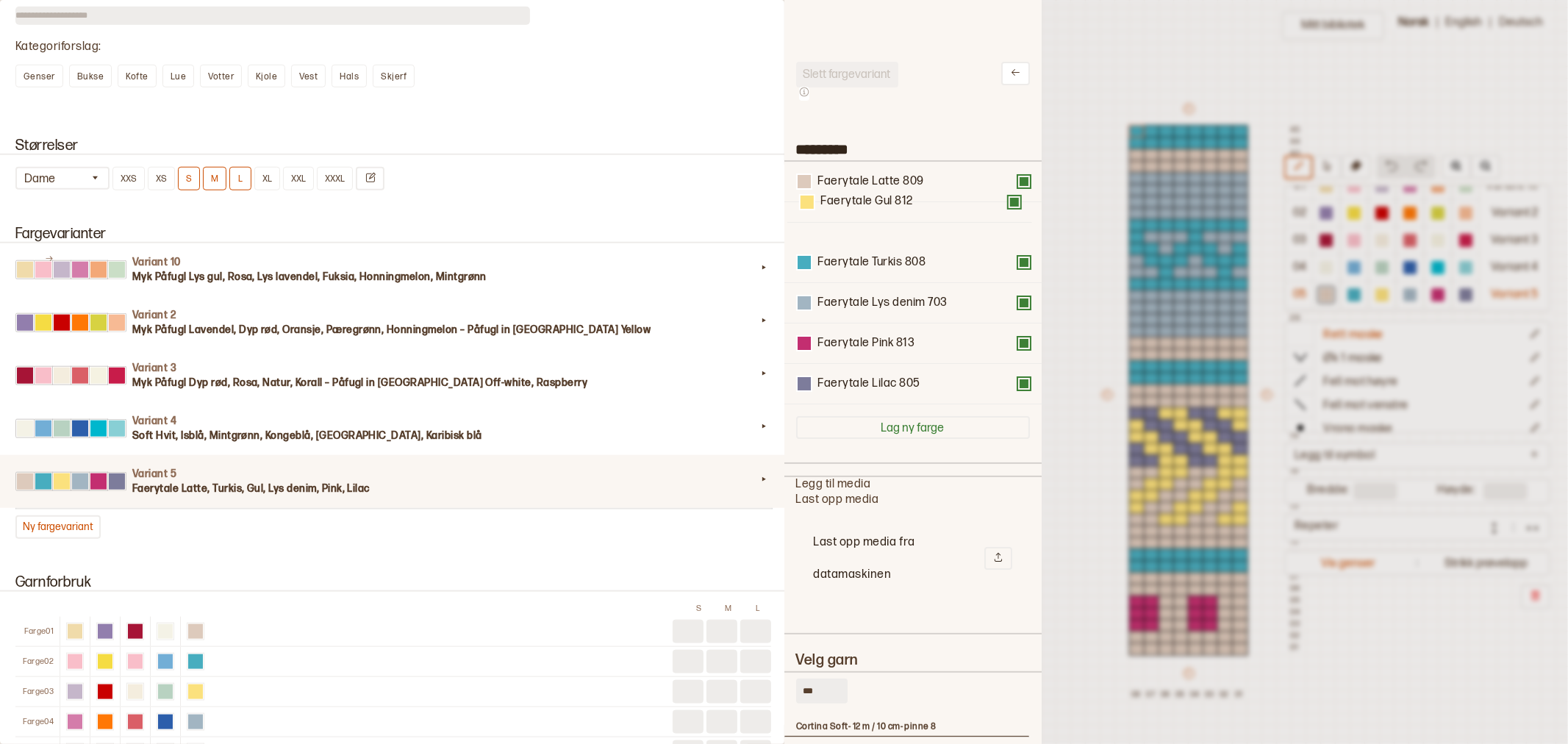
drag, startPoint x: 850, startPoint y: 265, endPoint x: 854, endPoint y: 203, distance: 62.1
click at [854, 203] on div "Faerytale Latte 809 Faerytale Turkis 808 Faerytale Gul 812 Faerytale Lys denim …" at bounding box center [913, 283] width 234 height 242
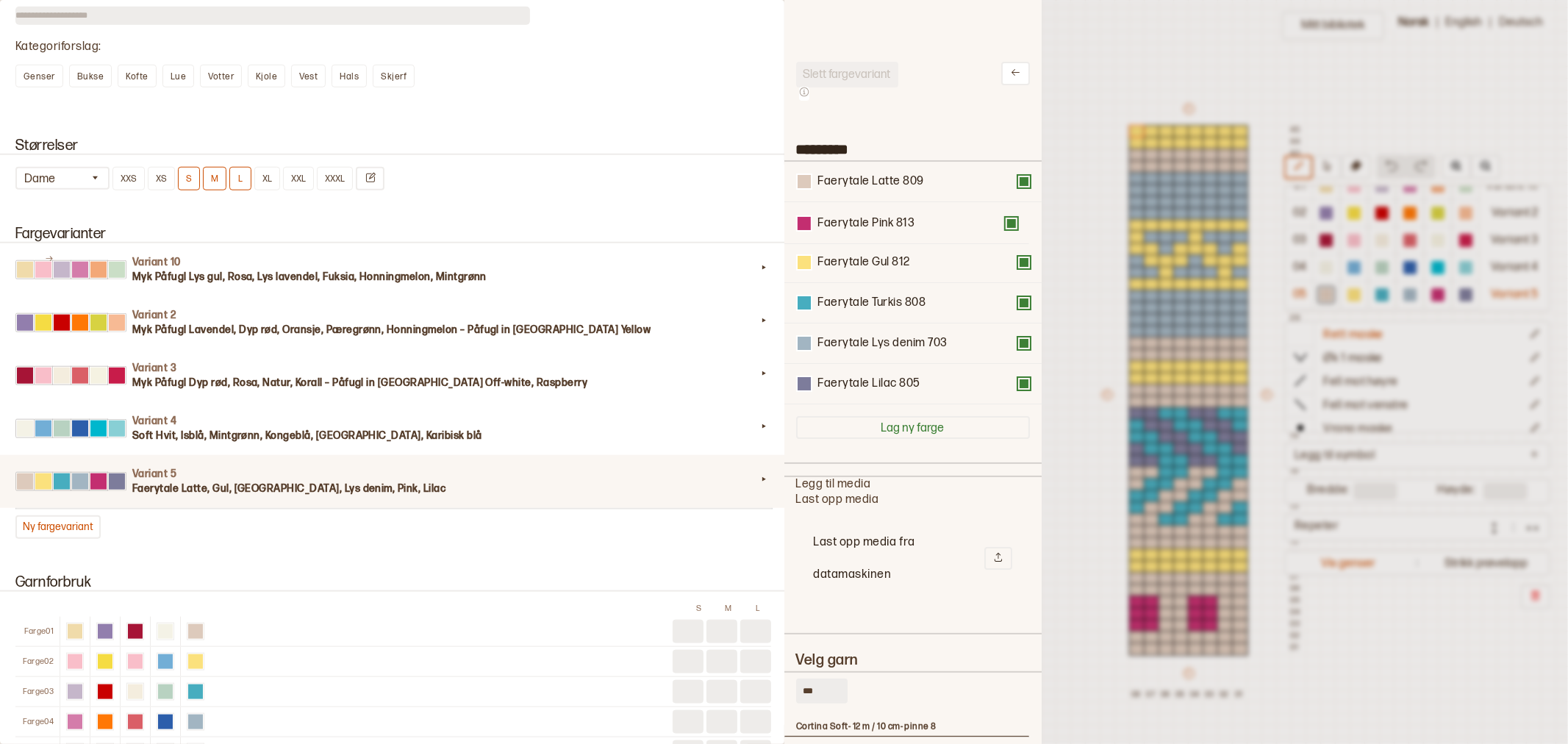
drag, startPoint x: 867, startPoint y: 344, endPoint x: 866, endPoint y: 221, distance: 123.0
click at [866, 221] on div "Faerytale Latte 809 Faerytale Gul 812 Faerytale Turkis 808 Faerytale Lys denim …" at bounding box center [913, 283] width 234 height 242
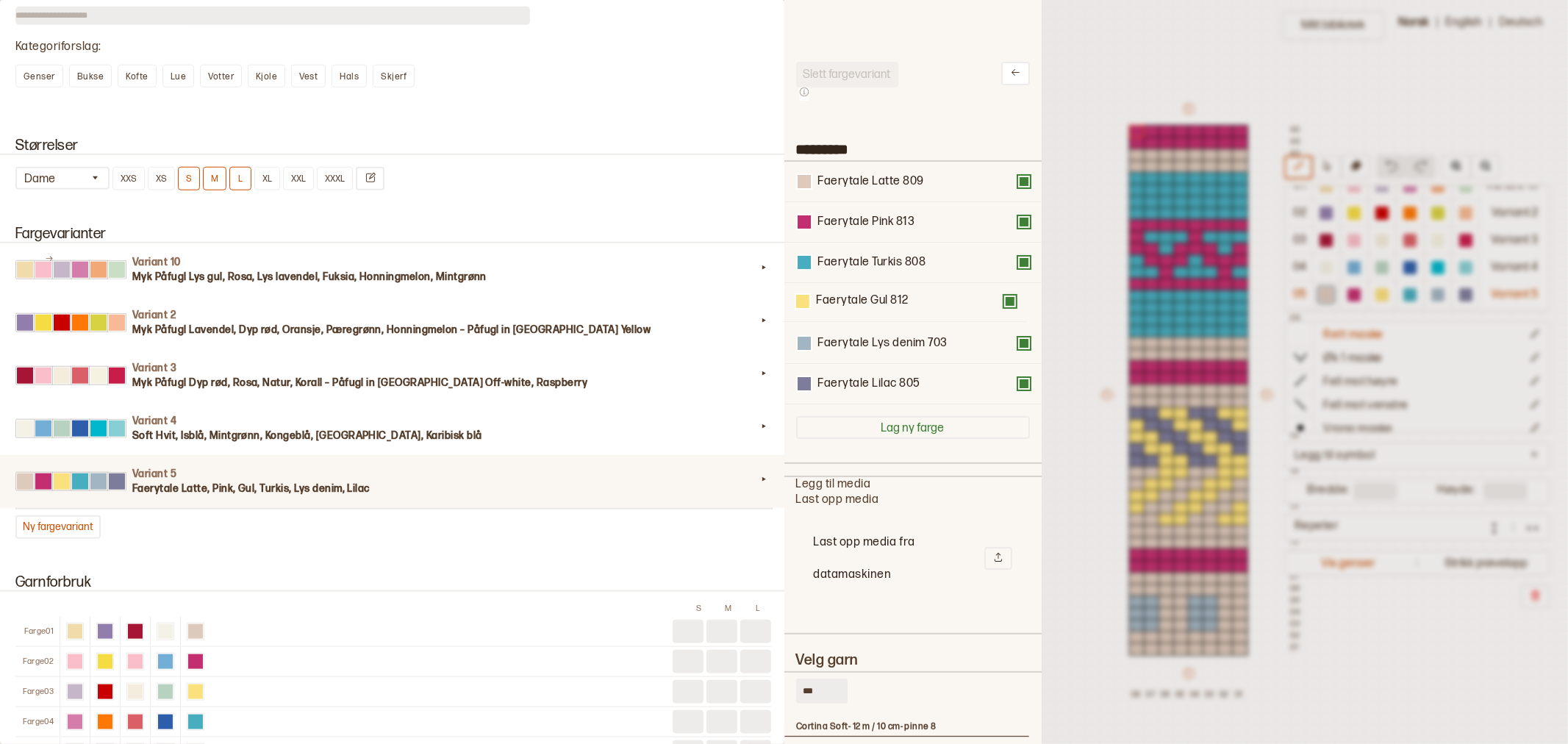
drag, startPoint x: 856, startPoint y: 262, endPoint x: 855, endPoint y: 306, distance: 44.0
click at [855, 306] on div "Faerytale Latte 809 Faerytale Pink 813 Faerytale Gul 812 Faerytale Turkis 808 F…" at bounding box center [913, 283] width 234 height 242
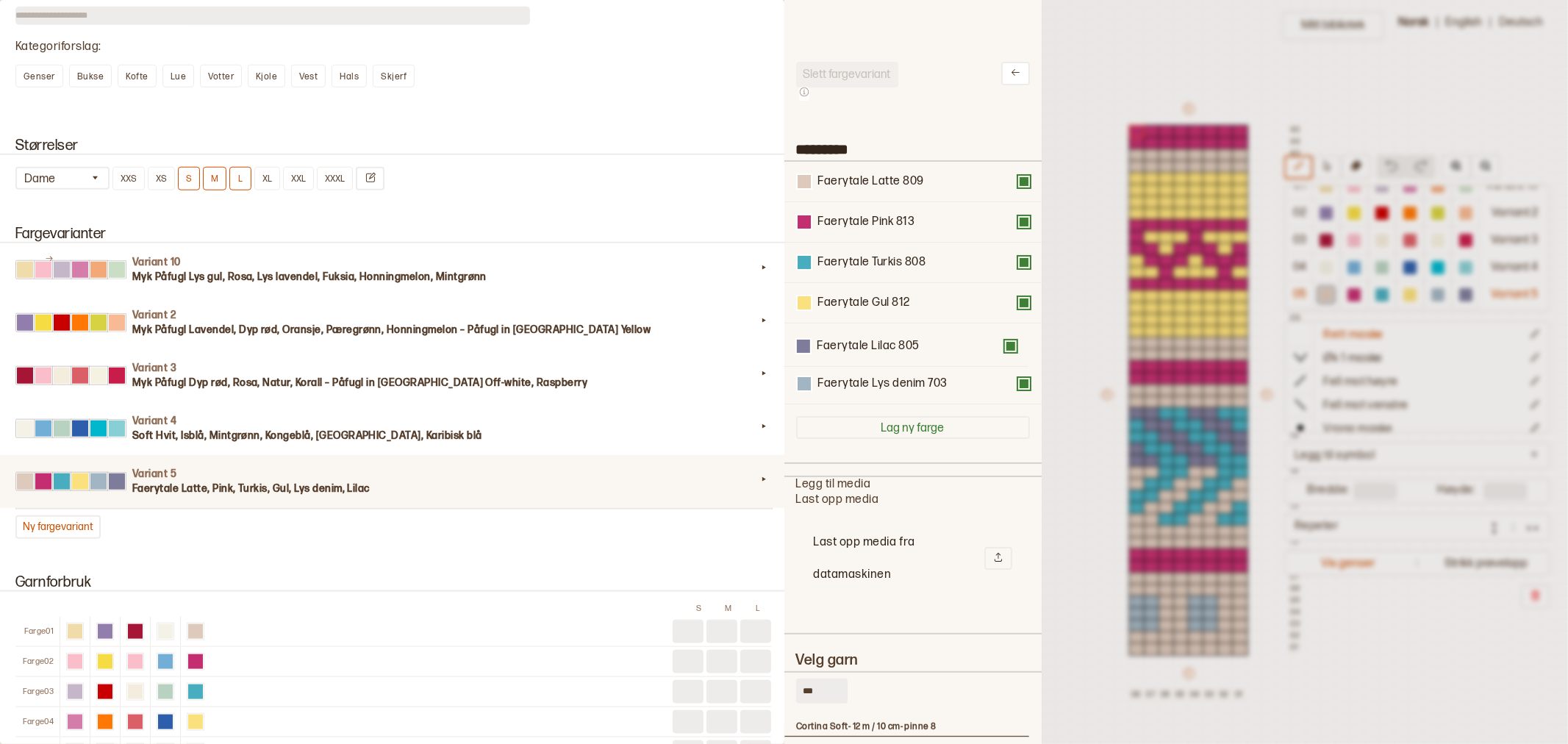
drag, startPoint x: 890, startPoint y: 378, endPoint x: 890, endPoint y: 337, distance: 41.0
click at [890, 337] on div "Faerytale Latte 809 Faerytale Pink 813 Faerytale Turkis 808 Faerytale Gul 812 F…" at bounding box center [913, 283] width 234 height 242
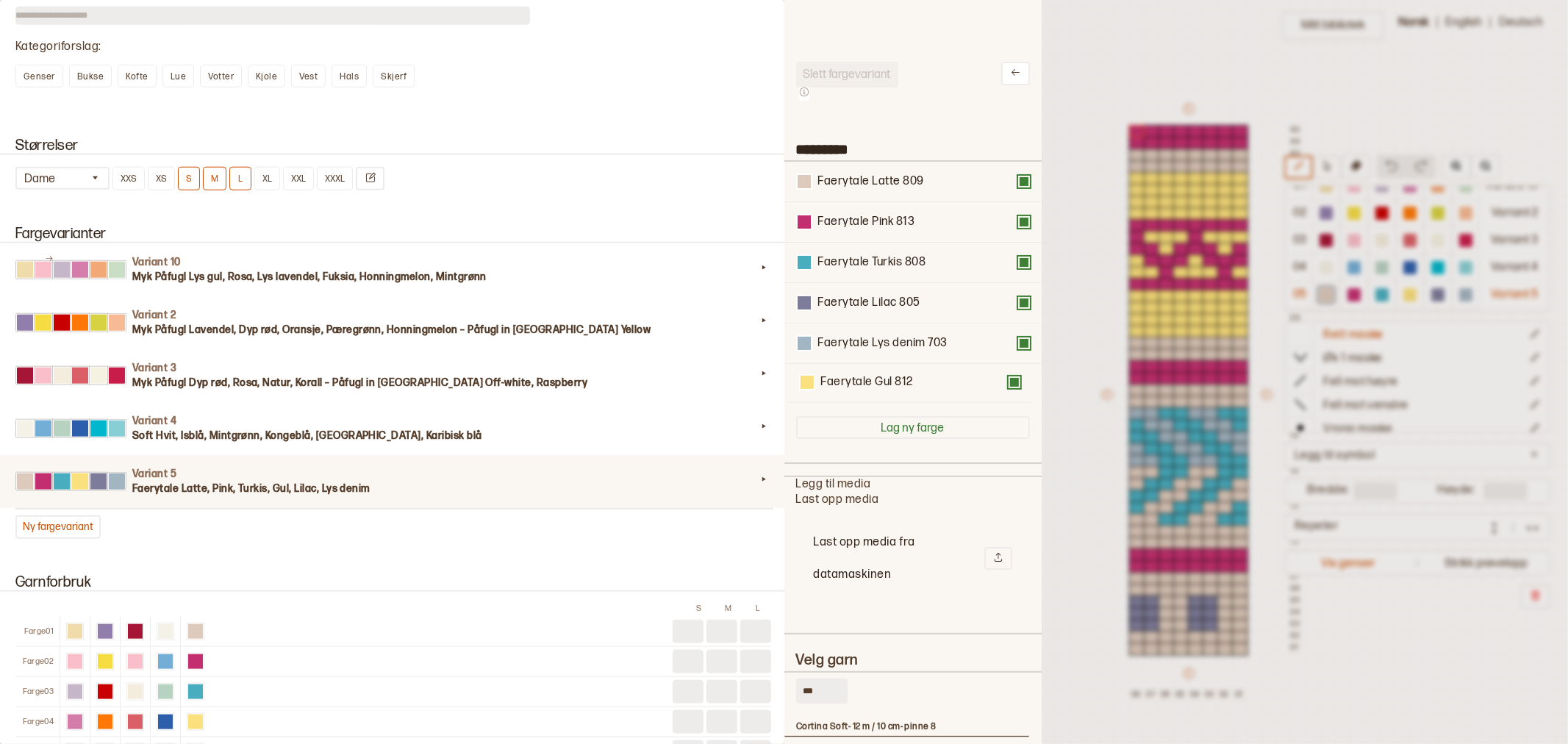
drag, startPoint x: 882, startPoint y: 306, endPoint x: 886, endPoint y: 392, distance: 86.1
click at [886, 392] on div "Faerytale Latte 809 Faerytale Pink 813 Faerytale Turkis 808 Faerytale Gul 812 F…" at bounding box center [913, 283] width 234 height 242
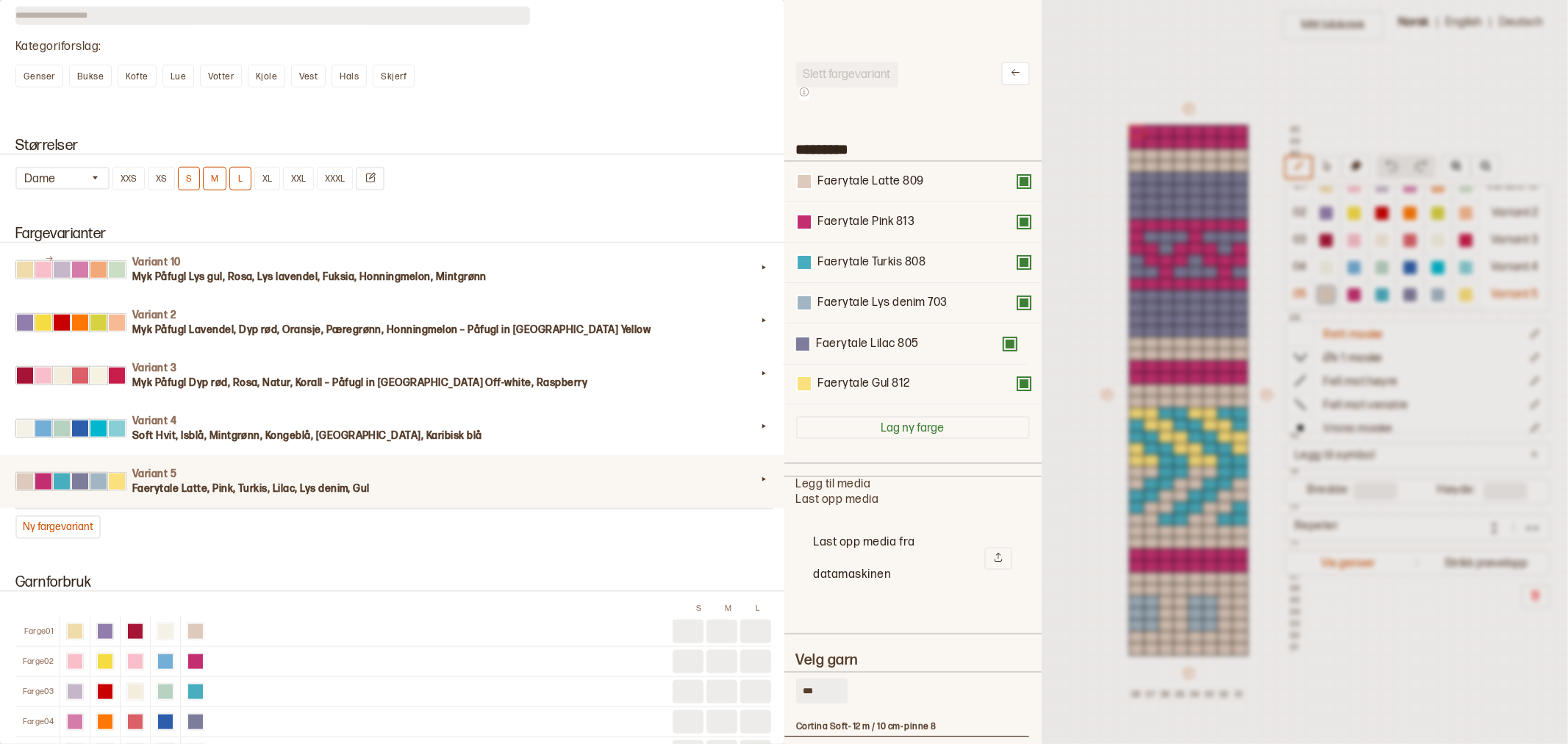
drag, startPoint x: 871, startPoint y: 302, endPoint x: 871, endPoint y: 349, distance: 47.0
click at [871, 349] on div "Faerytale Latte 809 Faerytale Pink 813 Faerytale Turkis 808 Faerytale Lilac 805…" at bounding box center [913, 283] width 234 height 242
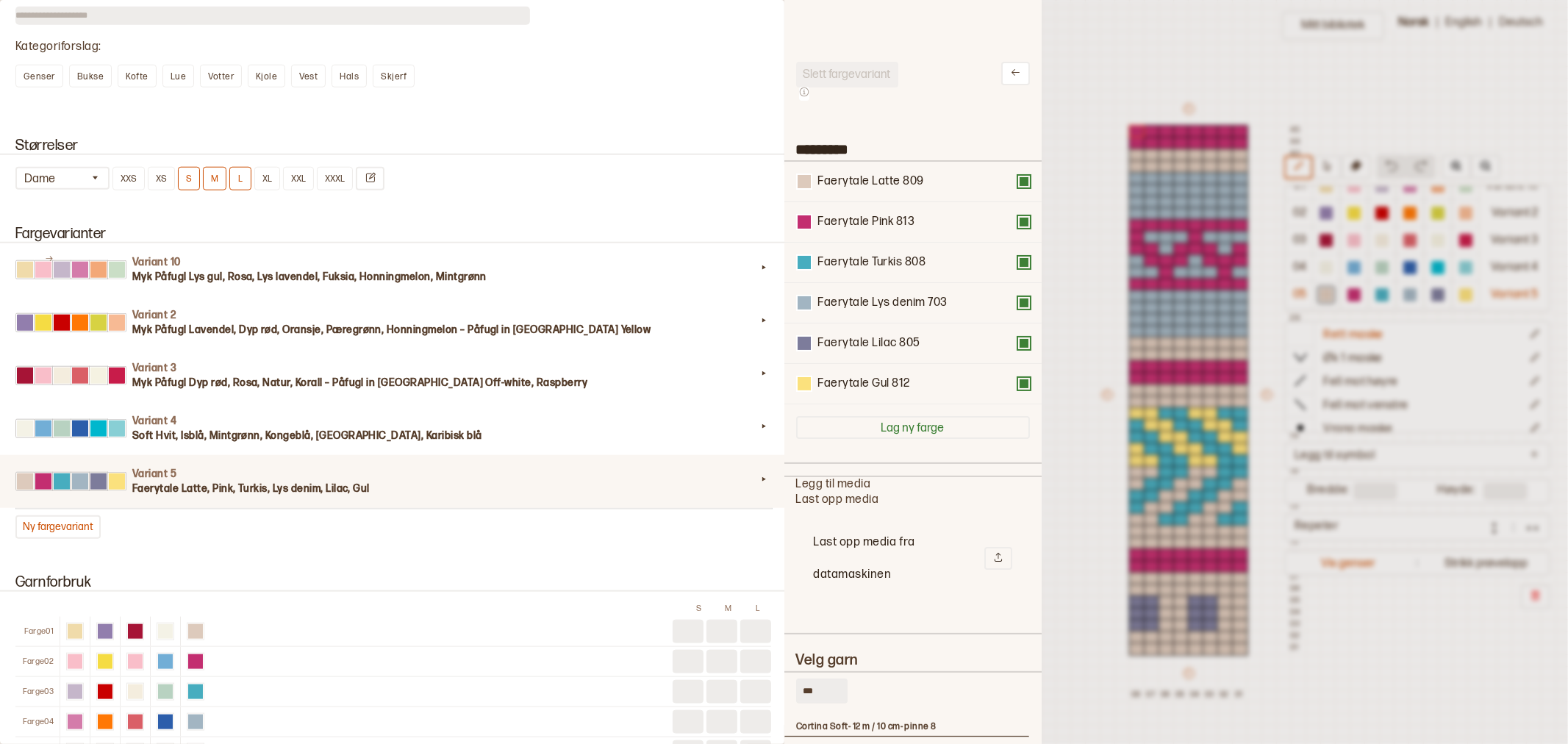
click at [1071, 301] on div at bounding box center [784, 372] width 1568 height 744
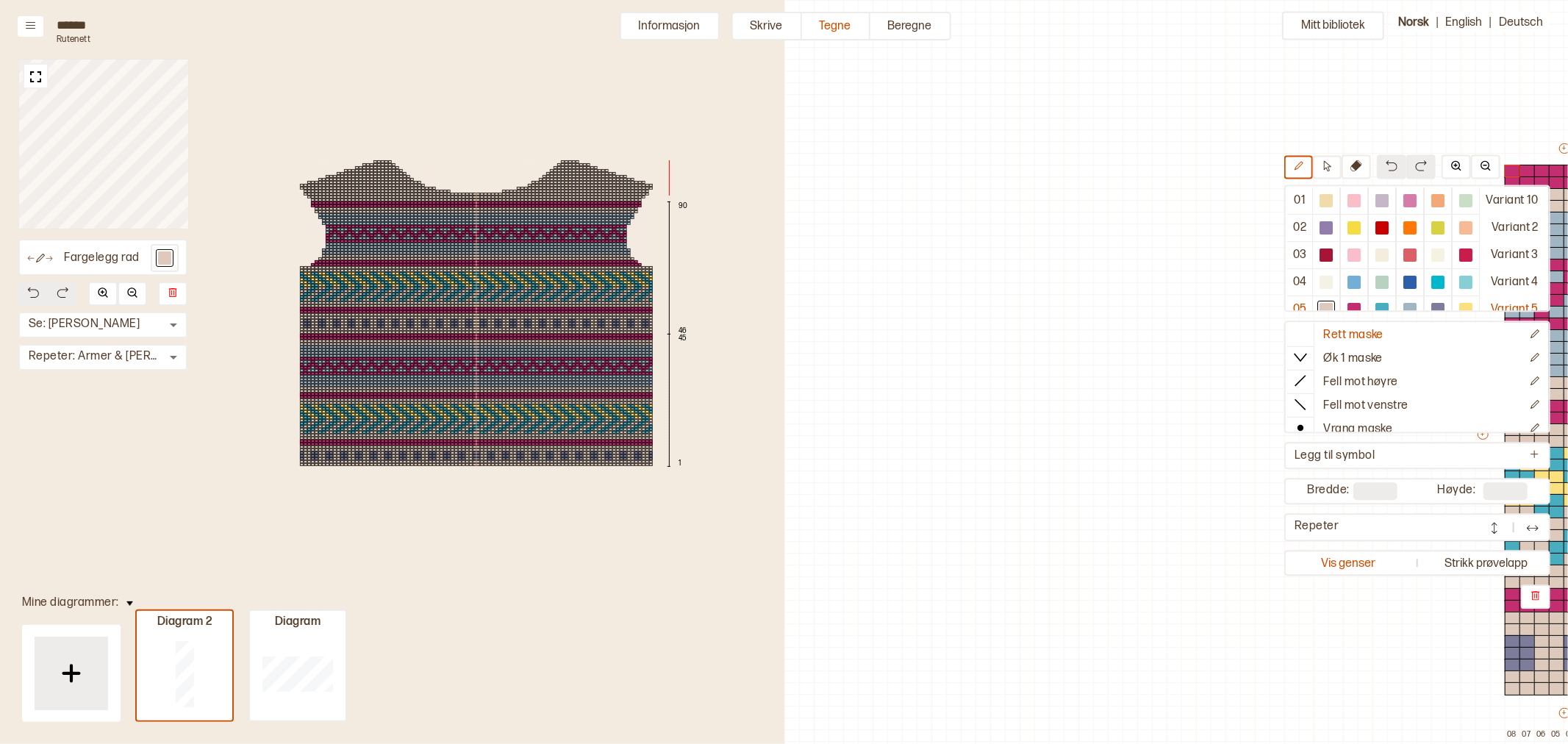
scroll to position [16, 0]
